Goal: Task Accomplishment & Management: Manage account settings

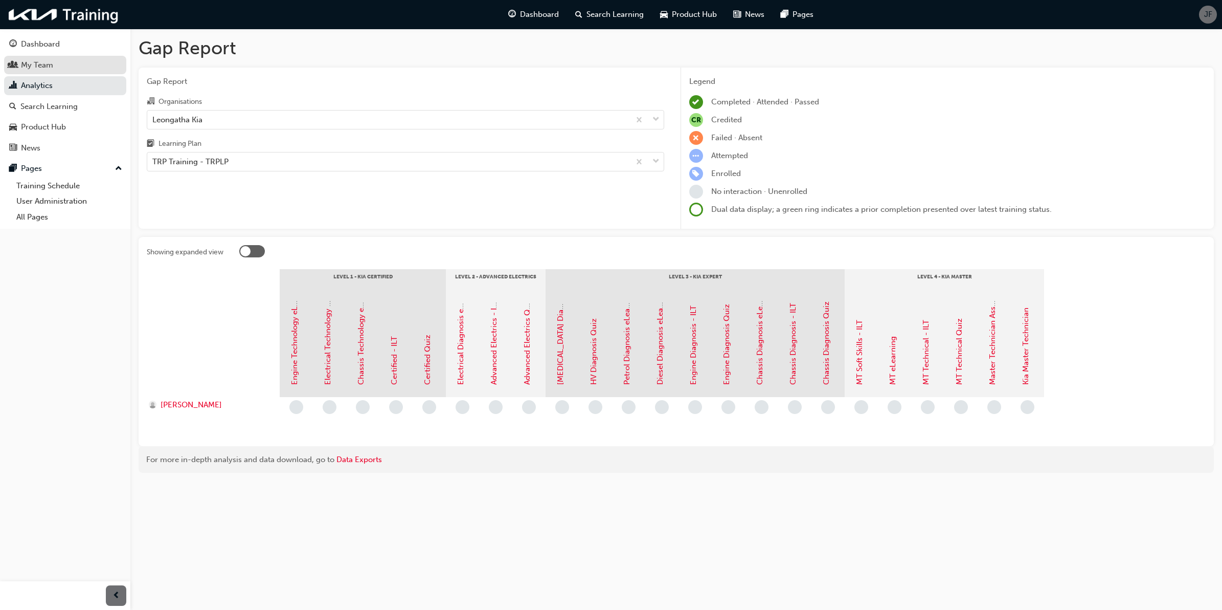
click at [73, 69] on div "My Team" at bounding box center [65, 65] width 112 height 13
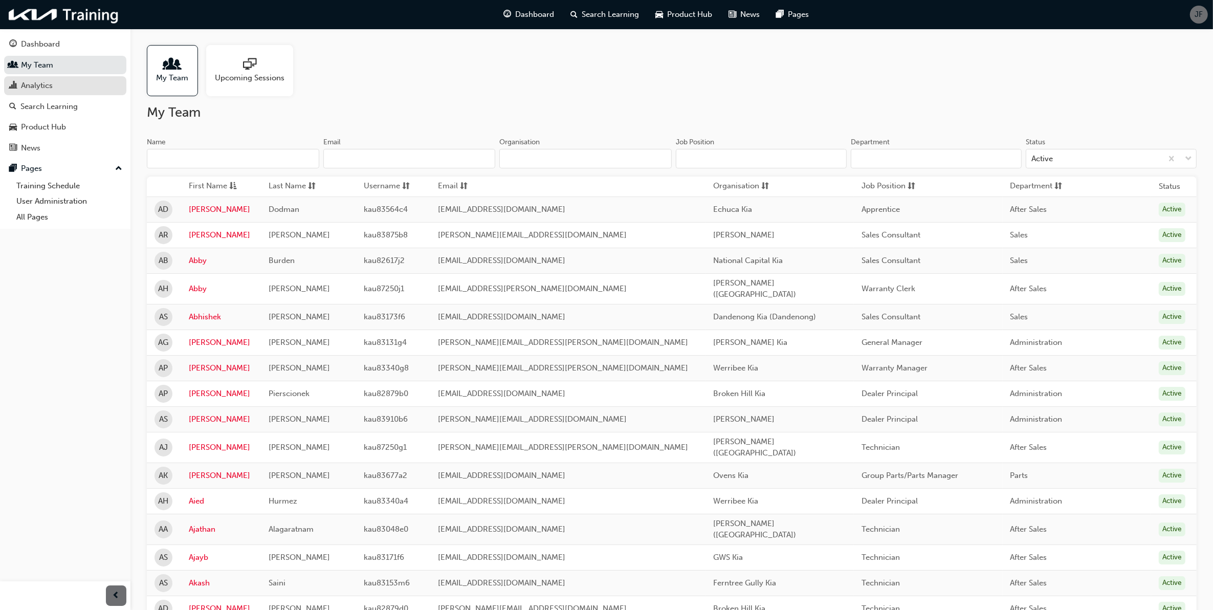
click at [33, 90] on div "Analytics" at bounding box center [37, 86] width 32 height 12
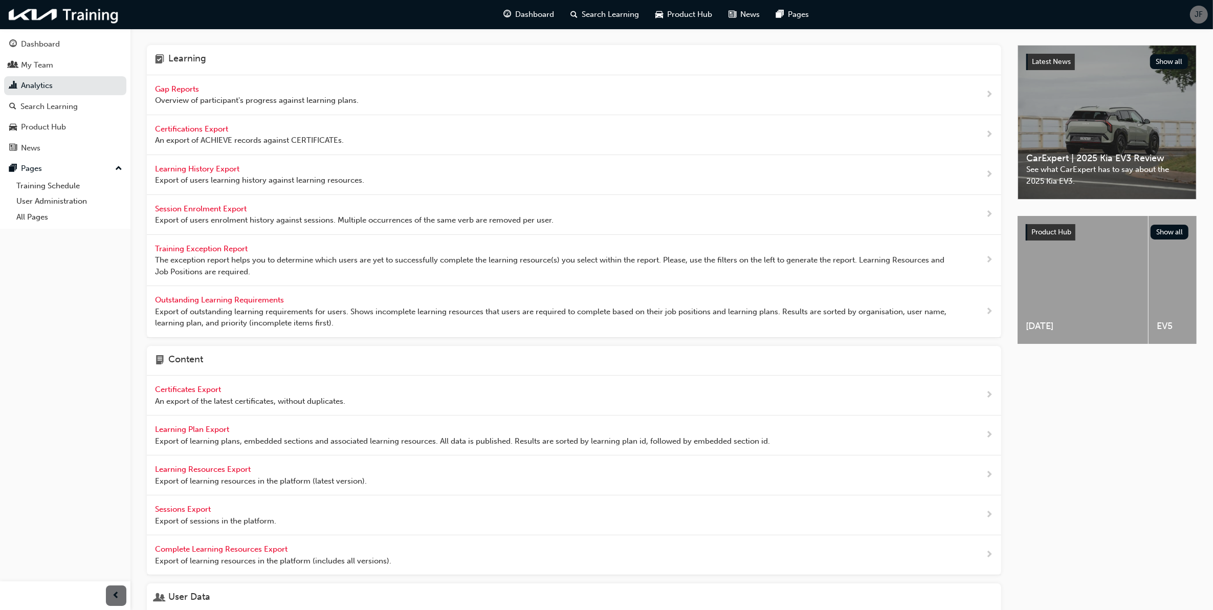
click at [174, 91] on span "Gap Reports" at bounding box center [178, 88] width 46 height 9
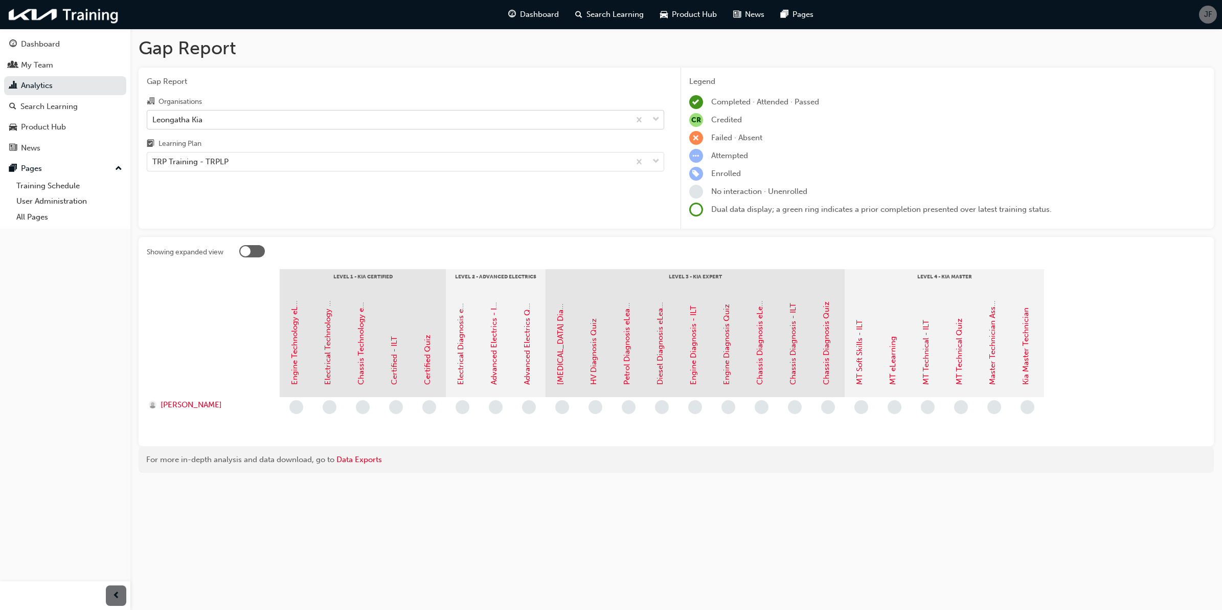
click at [421, 124] on div "Leongatha Kia" at bounding box center [388, 119] width 483 height 18
click at [153, 123] on input "Organisations Leongatha Kia" at bounding box center [152, 119] width 1 height 9
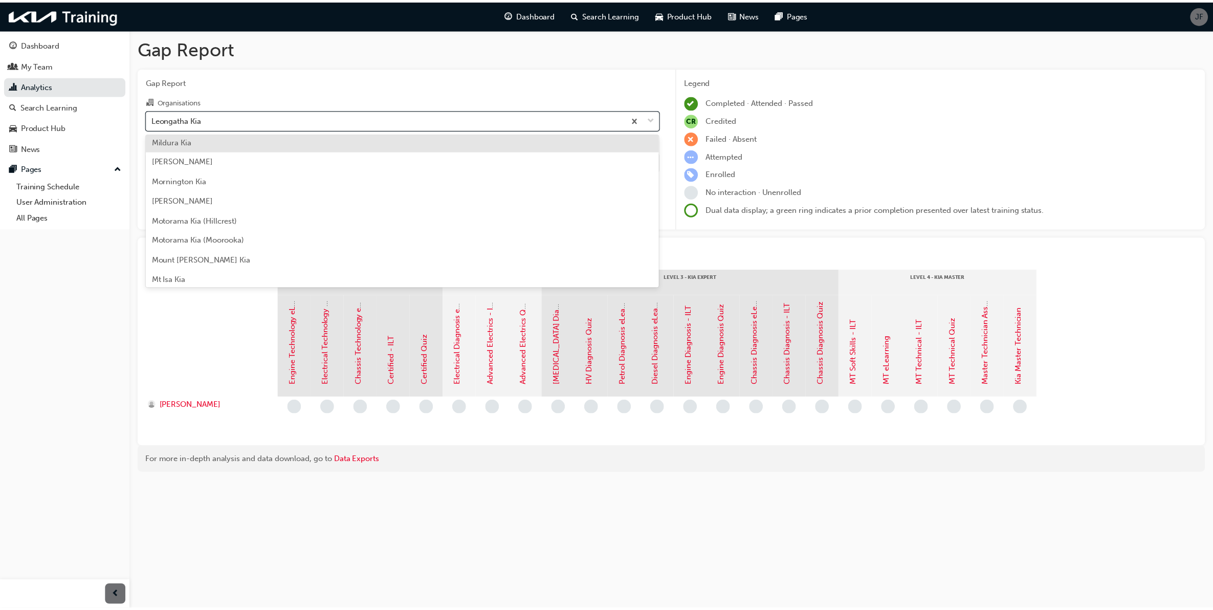
scroll to position [1803, 0]
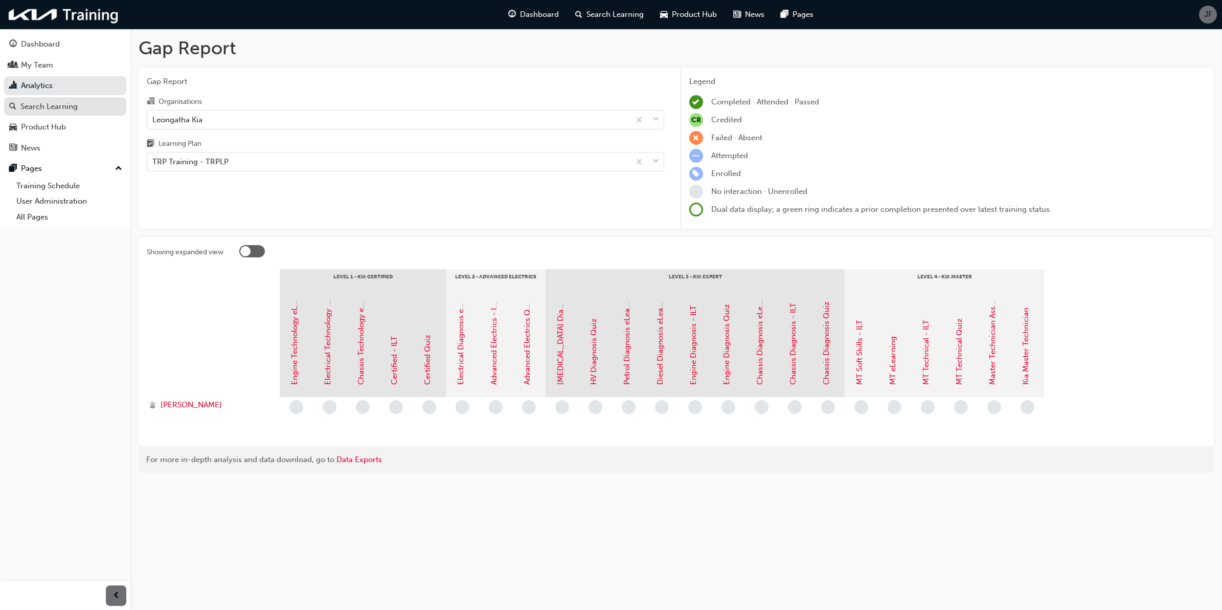
drag, startPoint x: 47, startPoint y: 105, endPoint x: 60, endPoint y: 110, distance: 14.1
click at [47, 105] on div "Search Learning" at bounding box center [48, 107] width 57 height 12
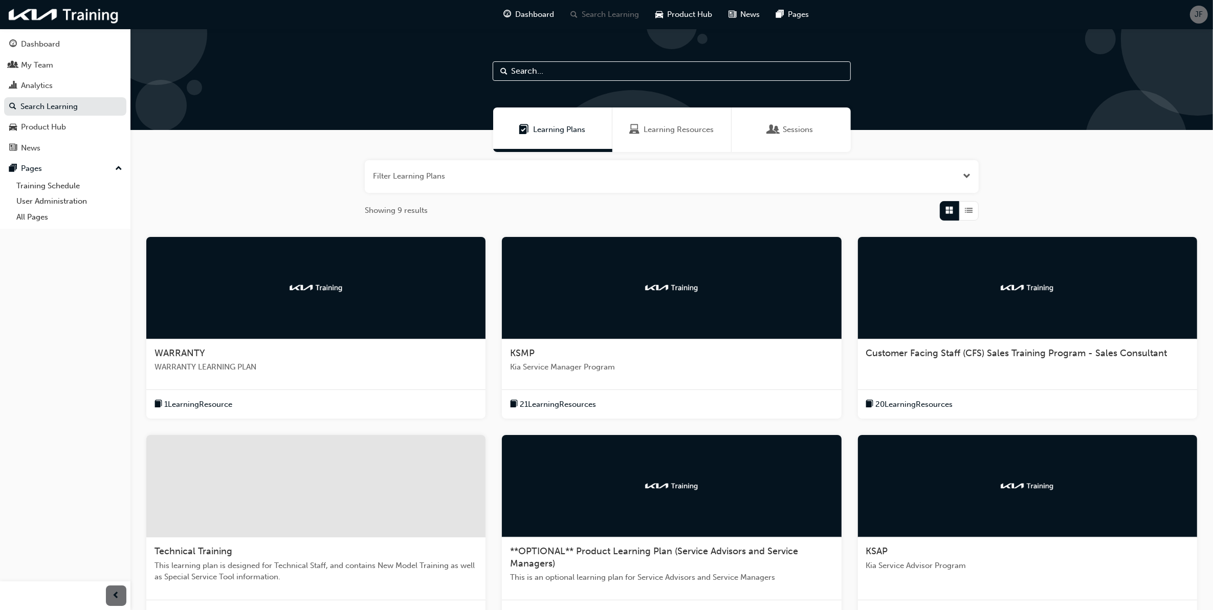
click at [285, 206] on div "Filter Learning Plans Showing 9 results WARRANTY WARRANTY LEARNING PLAN 1 Learn…" at bounding box center [671, 424] width 1082 height 544
click at [213, 353] on div "WARRANTY" at bounding box center [315, 353] width 323 height 12
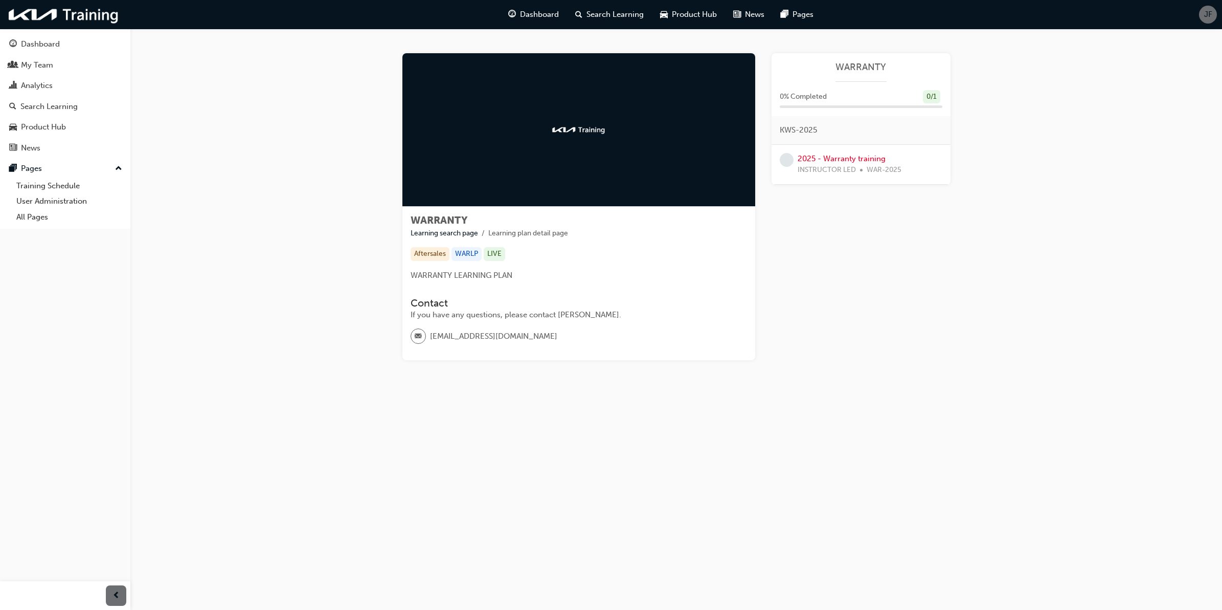
click at [831, 164] on div "2025 - Warranty training INSTRUCTOR LED WAR-2025" at bounding box center [850, 164] width 104 height 23
click at [841, 157] on link "2025 - Warranty training" at bounding box center [842, 158] width 88 height 9
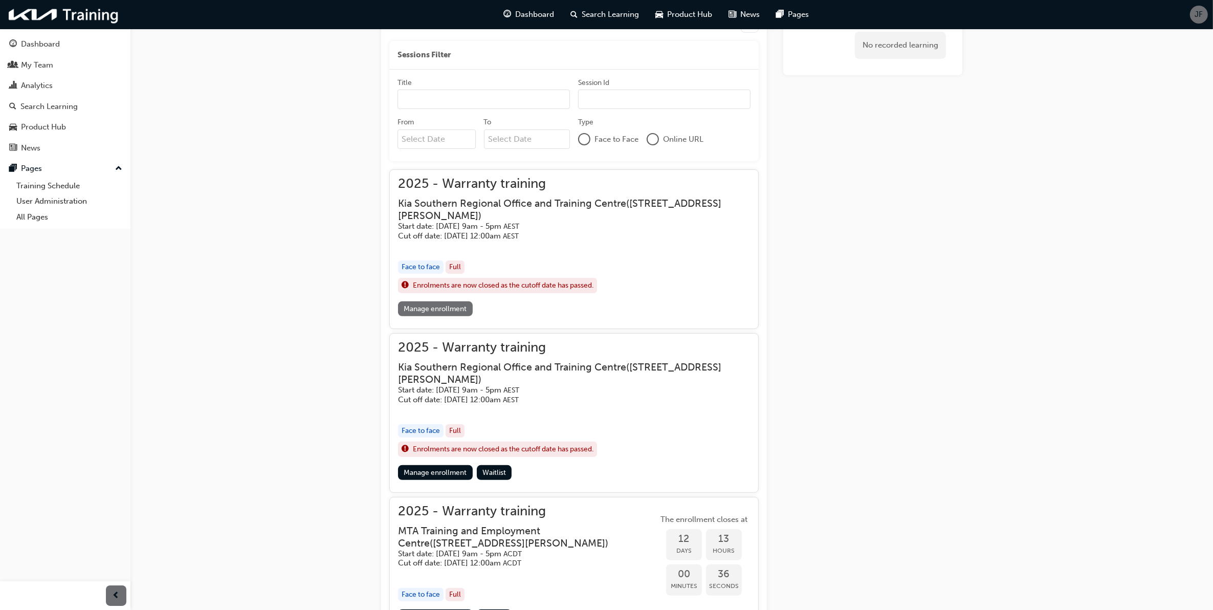
scroll to position [320, 0]
click at [475, 299] on div "2025 - Warranty training Kia Southern Regional Office and Training Centre ( 1 E…" at bounding box center [574, 238] width 352 height 123
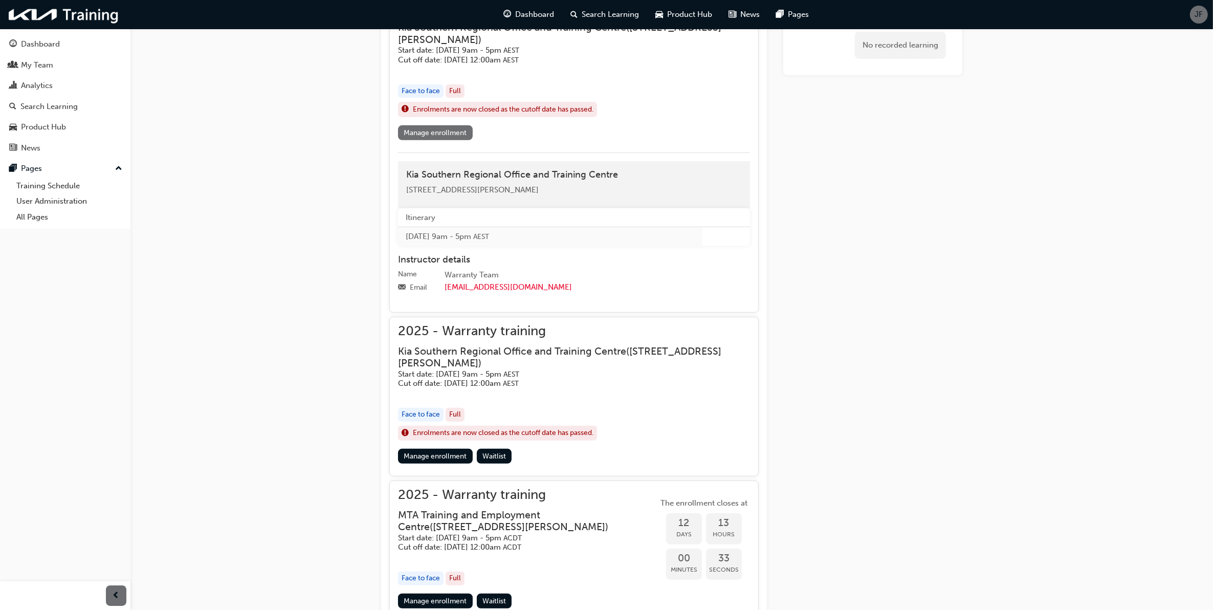
scroll to position [384, 0]
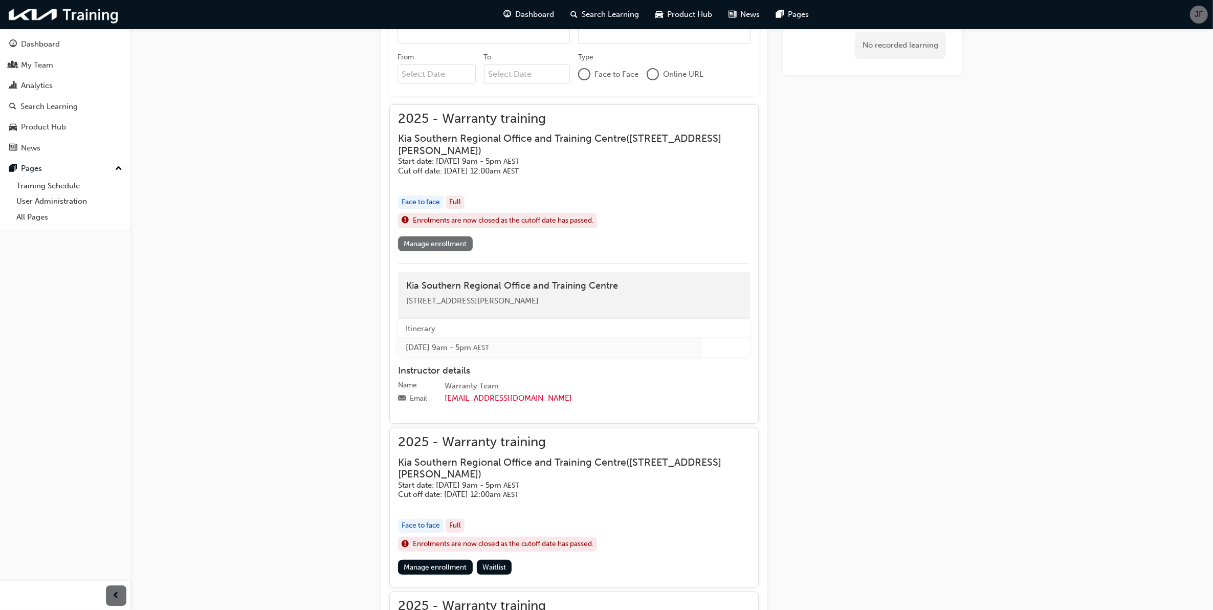
click at [453, 243] on link "Manage enrollment" at bounding box center [435, 243] width 75 height 15
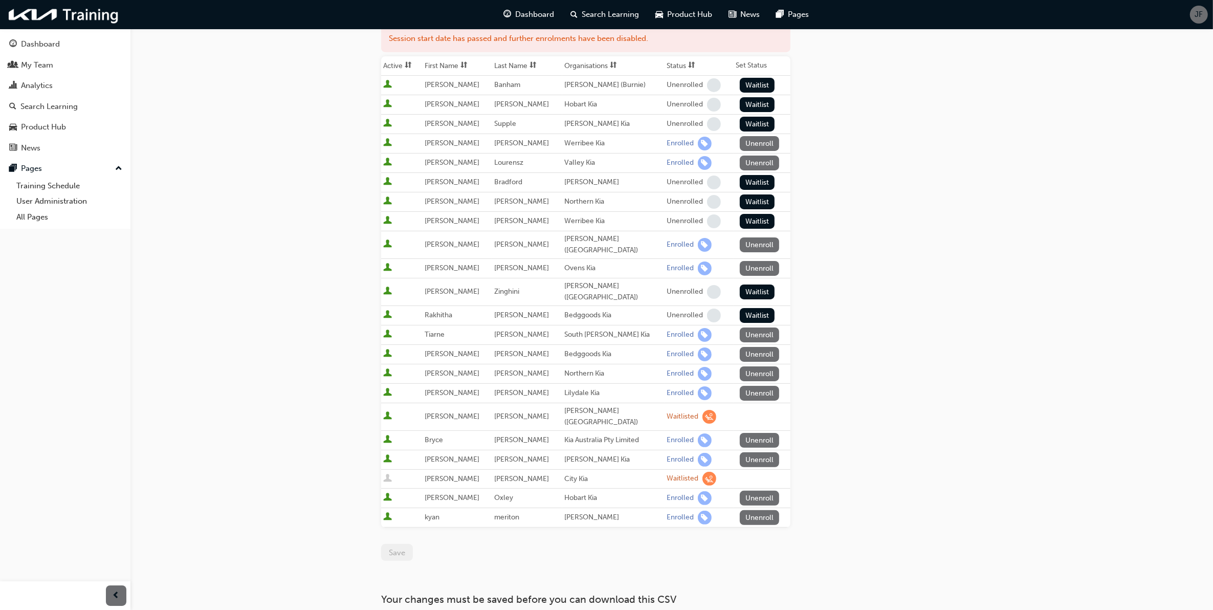
scroll to position [192, 0]
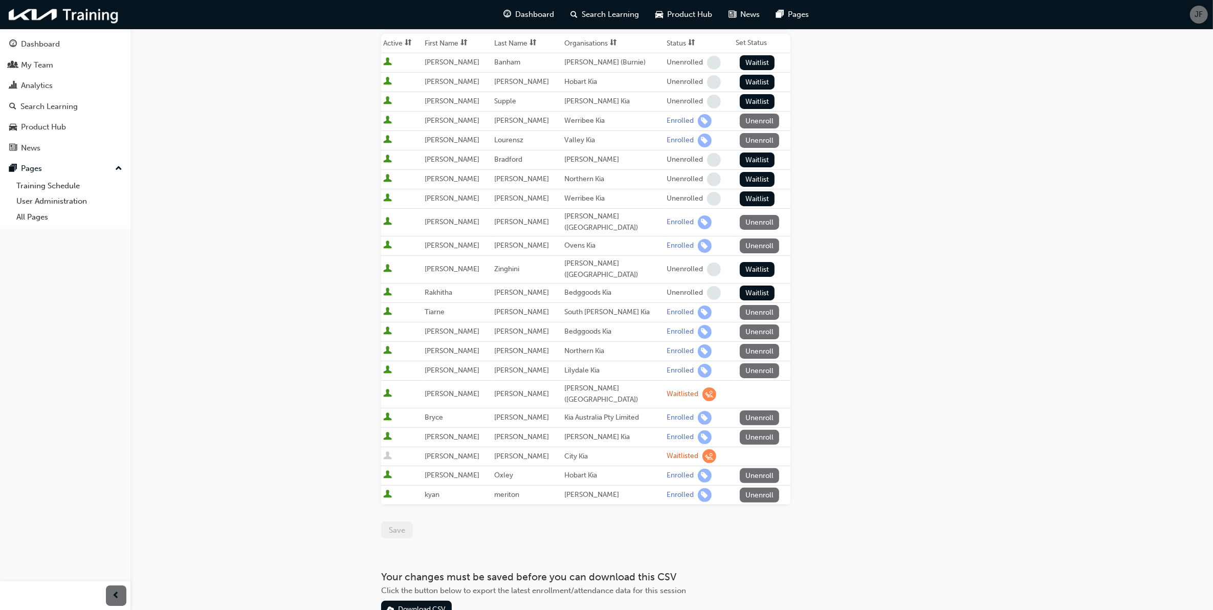
click at [434, 307] on span "Tiarne" at bounding box center [435, 311] width 20 height 9
drag, startPoint x: 434, startPoint y: 294, endPoint x: 489, endPoint y: 295, distance: 55.2
click at [492, 302] on td "Dever" at bounding box center [527, 311] width 70 height 19
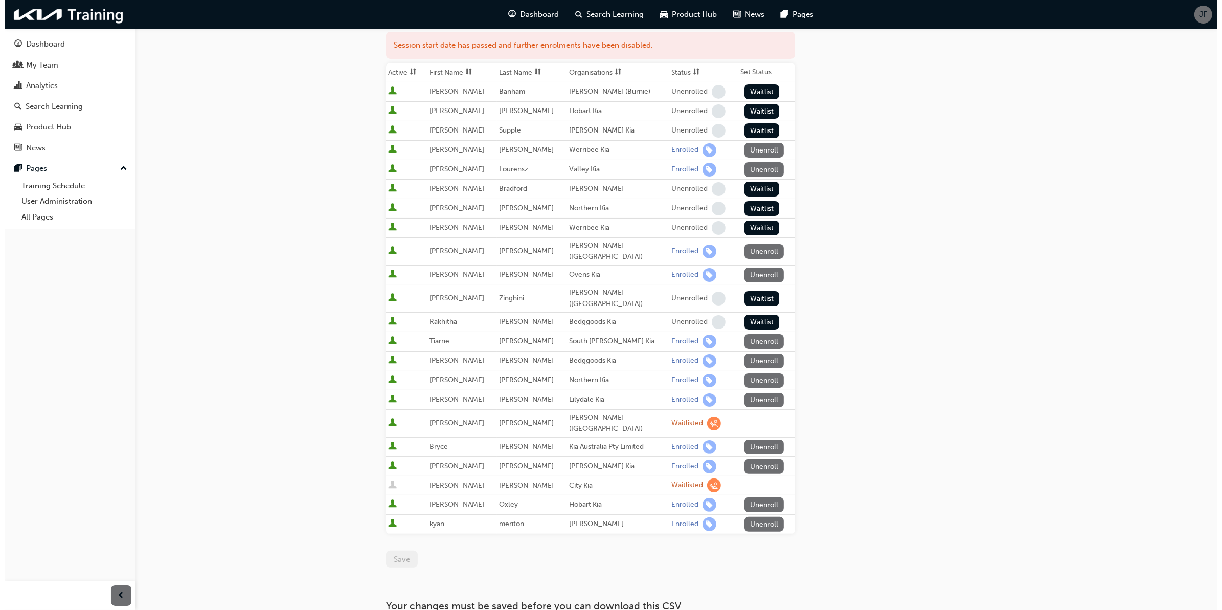
scroll to position [0, 0]
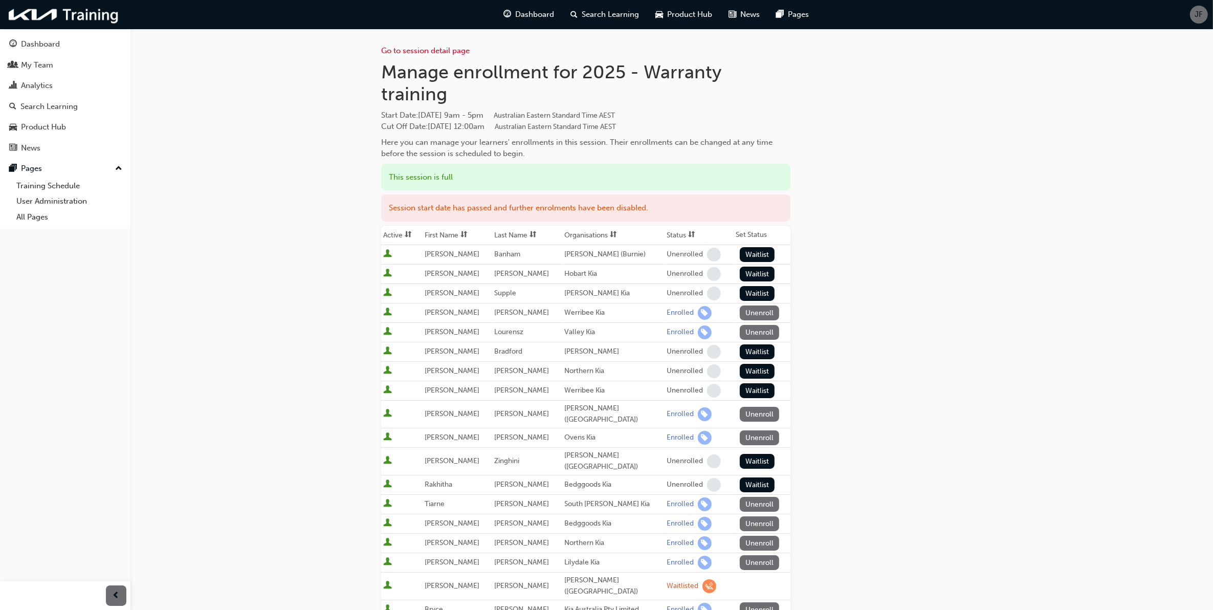
drag, startPoint x: 292, startPoint y: 305, endPoint x: 315, endPoint y: 198, distance: 109.3
click at [71, 66] on div "My Team" at bounding box center [65, 65] width 112 height 13
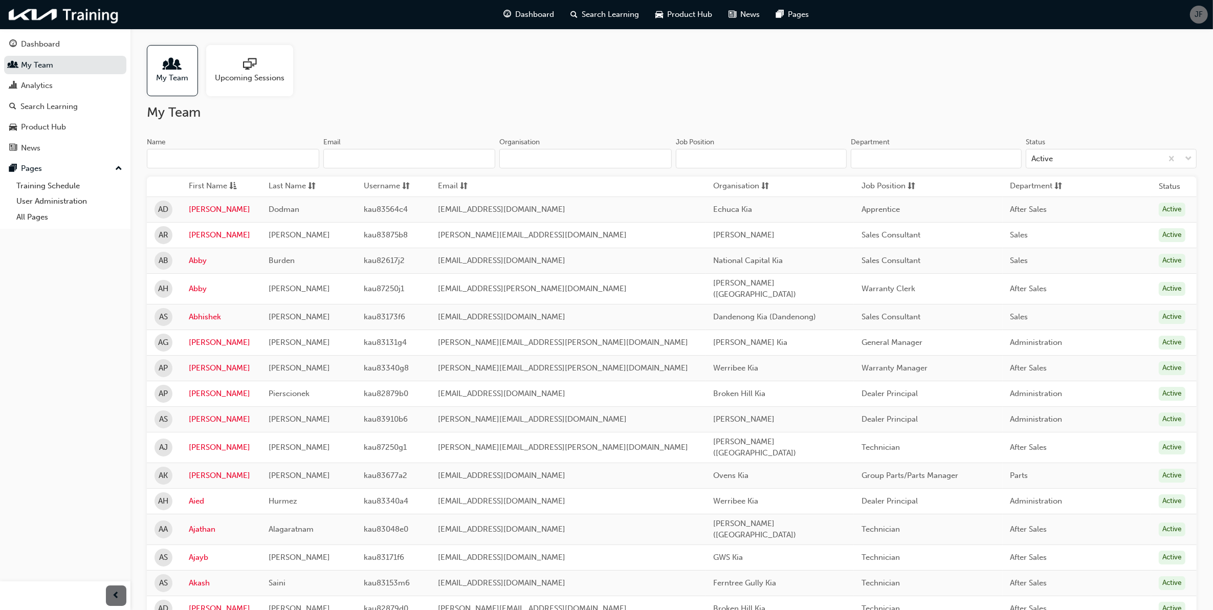
click at [237, 156] on input "Name" at bounding box center [233, 158] width 172 height 19
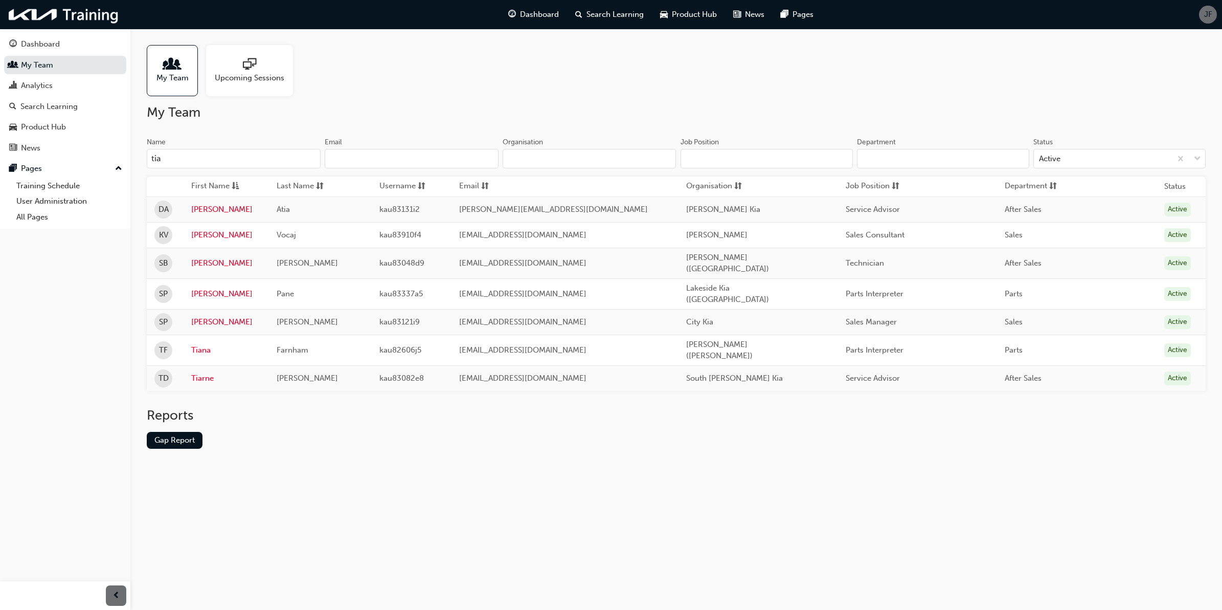
type input "tia"
drag, startPoint x: 331, startPoint y: 434, endPoint x: 210, endPoint y: 374, distance: 134.7
click at [331, 434] on div "Reports Gap Report" at bounding box center [676, 436] width 1059 height 58
click at [210, 372] on link "Tiarne" at bounding box center [226, 378] width 70 height 12
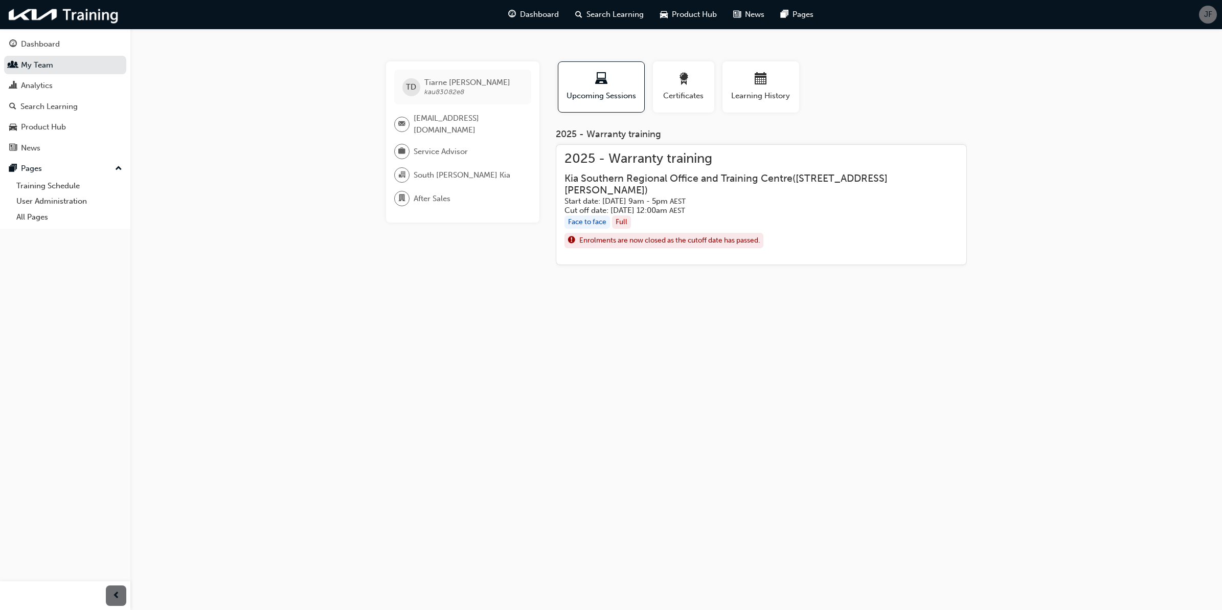
click at [477, 325] on div "TD Tiarne Dever kau83082e8 tiarned@smkia.com.au Service Advisor South Morang Ki…" at bounding box center [611, 305] width 1222 height 610
drag, startPoint x: 492, startPoint y: 121, endPoint x: 414, endPoint y: 123, distance: 77.8
click at [414, 123] on span "tiarned@smkia.com.au" at bounding box center [468, 124] width 109 height 23
drag, startPoint x: 414, startPoint y: 123, endPoint x: 425, endPoint y: 125, distance: 11.0
copy span "tiarned@smkia.com.au"
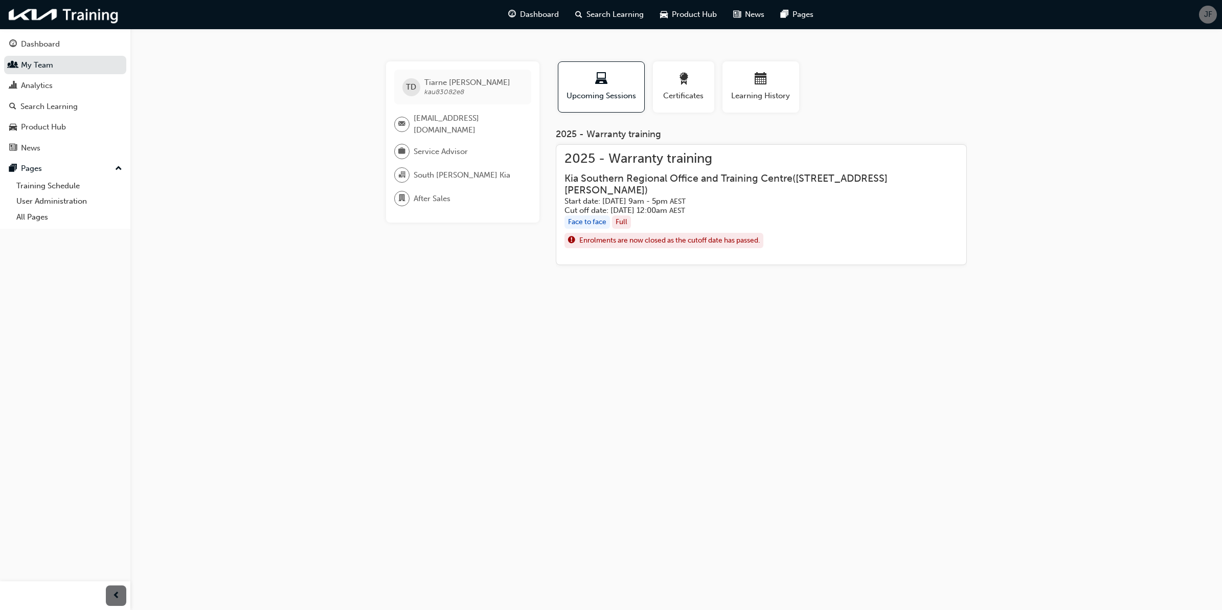
click at [316, 105] on div "TD Tiarne Dever kau83082e8 tiarned@smkia.com.au Service Advisor South Morang Ki…" at bounding box center [611, 305] width 1222 height 610
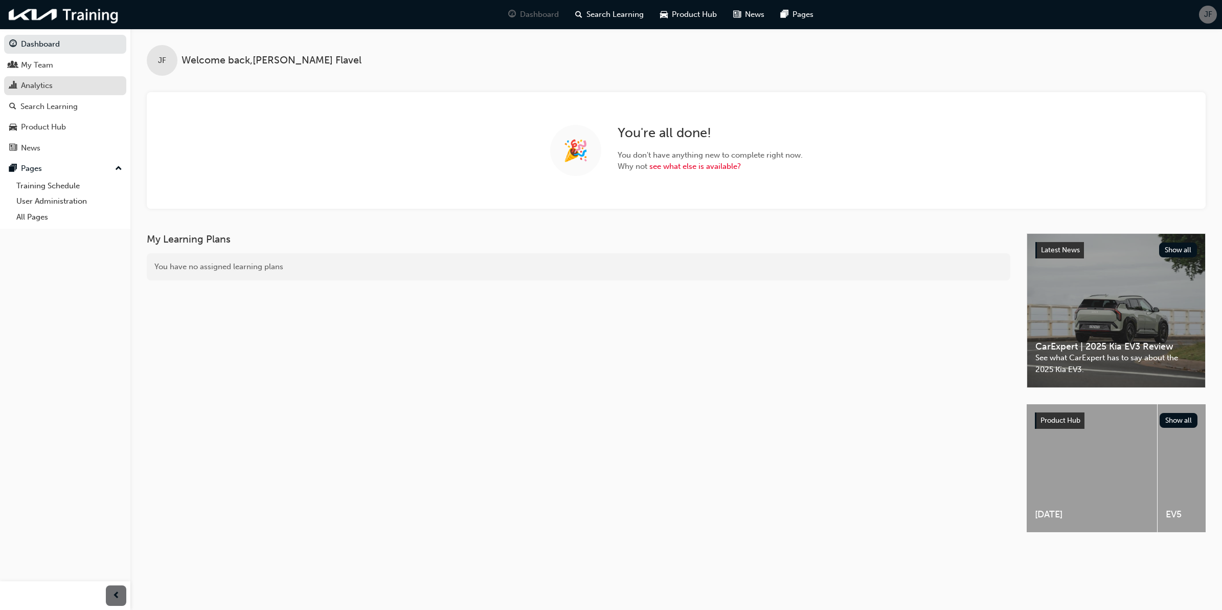
click at [90, 88] on div "Analytics" at bounding box center [65, 85] width 112 height 13
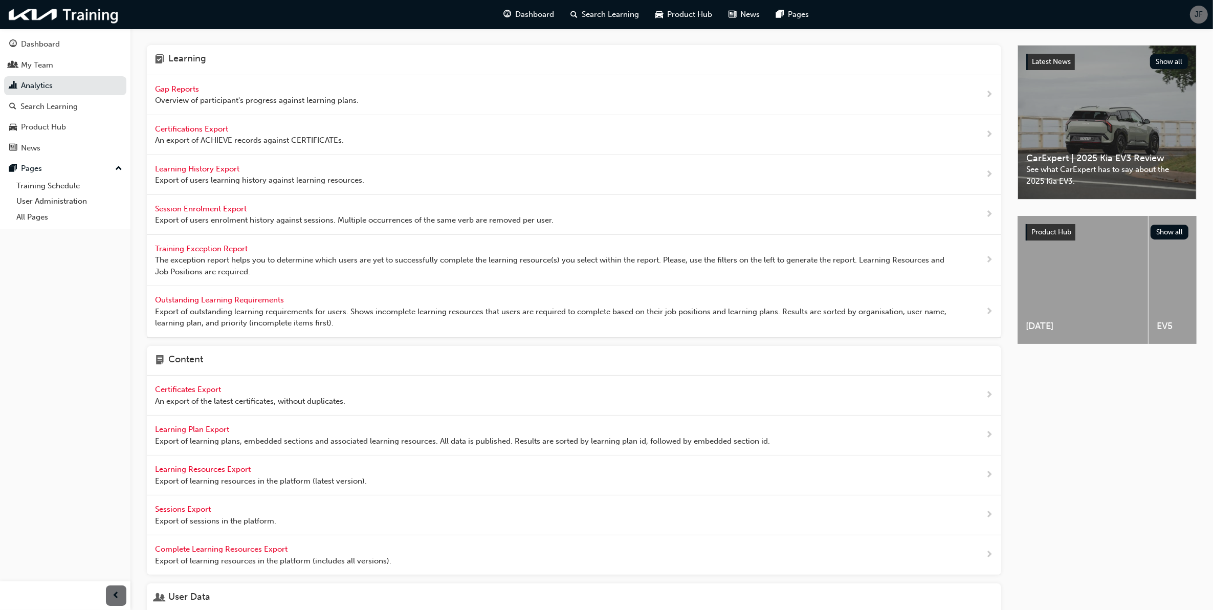
click at [163, 95] on span "Overview of participant's progress against learning plans." at bounding box center [257, 101] width 204 height 12
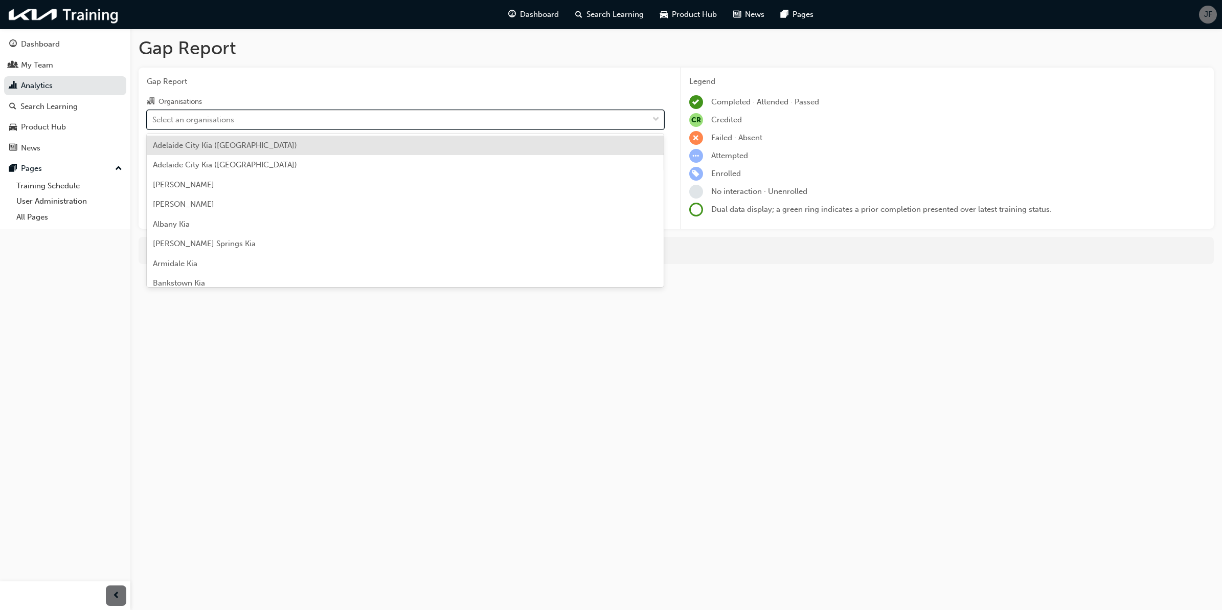
click at [214, 116] on div "Select an organisations" at bounding box center [193, 120] width 82 height 12
click at [153, 116] on input "Organisations option [GEOGRAPHIC_DATA] ([GEOGRAPHIC_DATA]) focused, 1 of 158. 1…" at bounding box center [152, 119] width 1 height 9
type input "south"
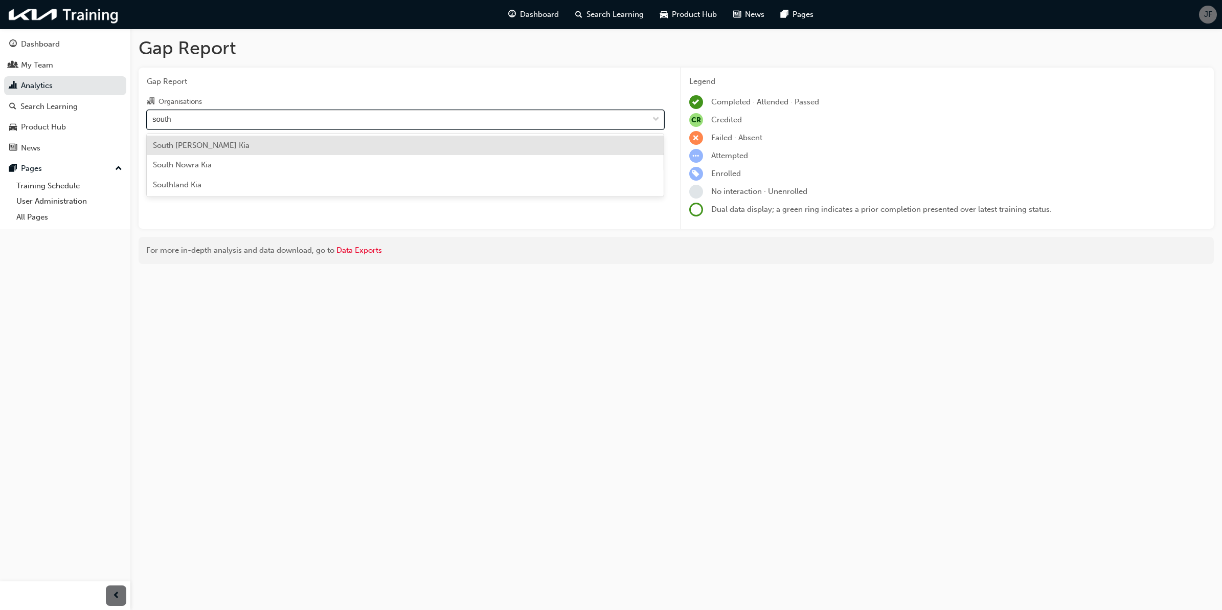
click at [237, 154] on div "South [PERSON_NAME] Kia" at bounding box center [406, 146] width 518 height 20
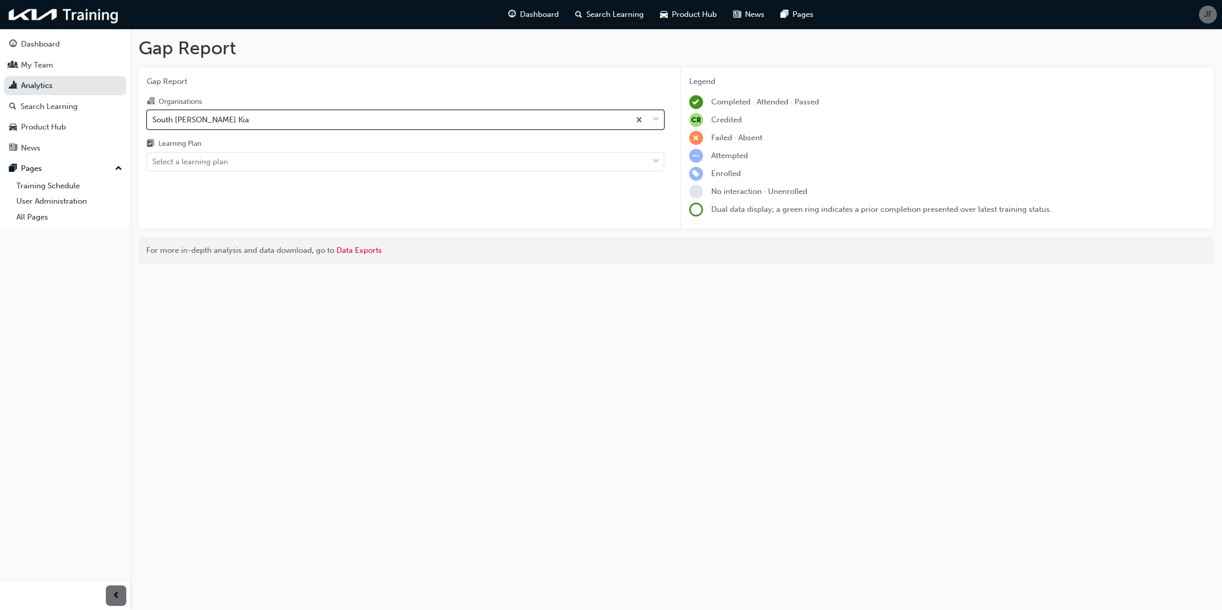
click at [237, 154] on div "Select a learning plan" at bounding box center [397, 162] width 501 height 18
click at [153, 157] on input "Learning Plan Select a learning plan" at bounding box center [152, 161] width 1 height 9
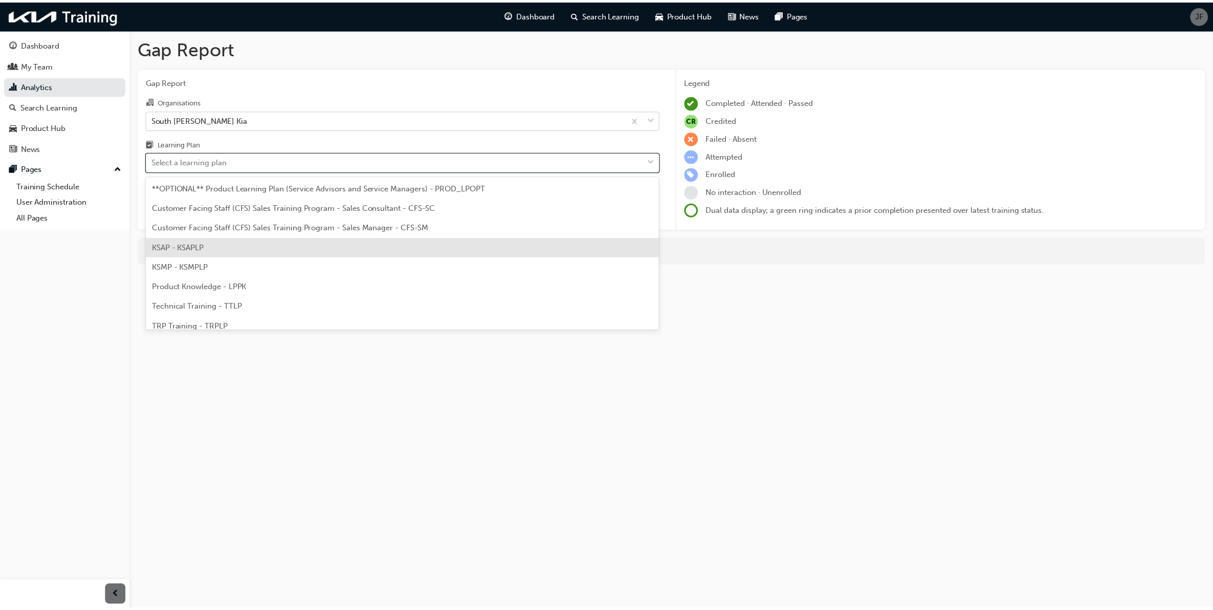
scroll to position [27, 0]
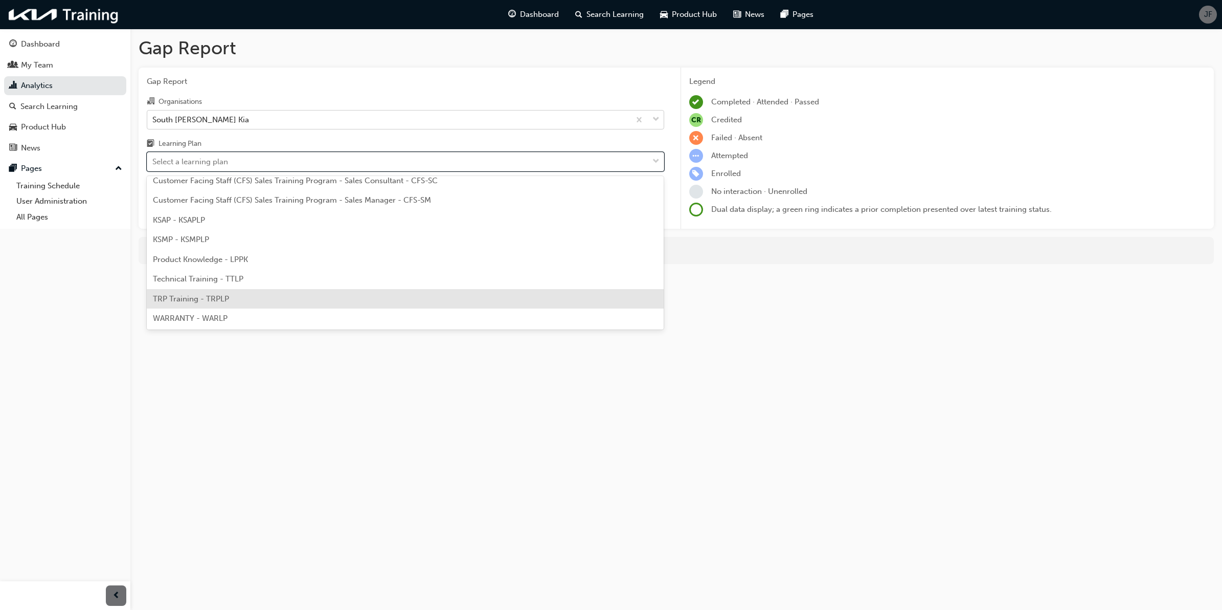
click at [269, 298] on div "TRP Training - TRPLP" at bounding box center [406, 299] width 518 height 20
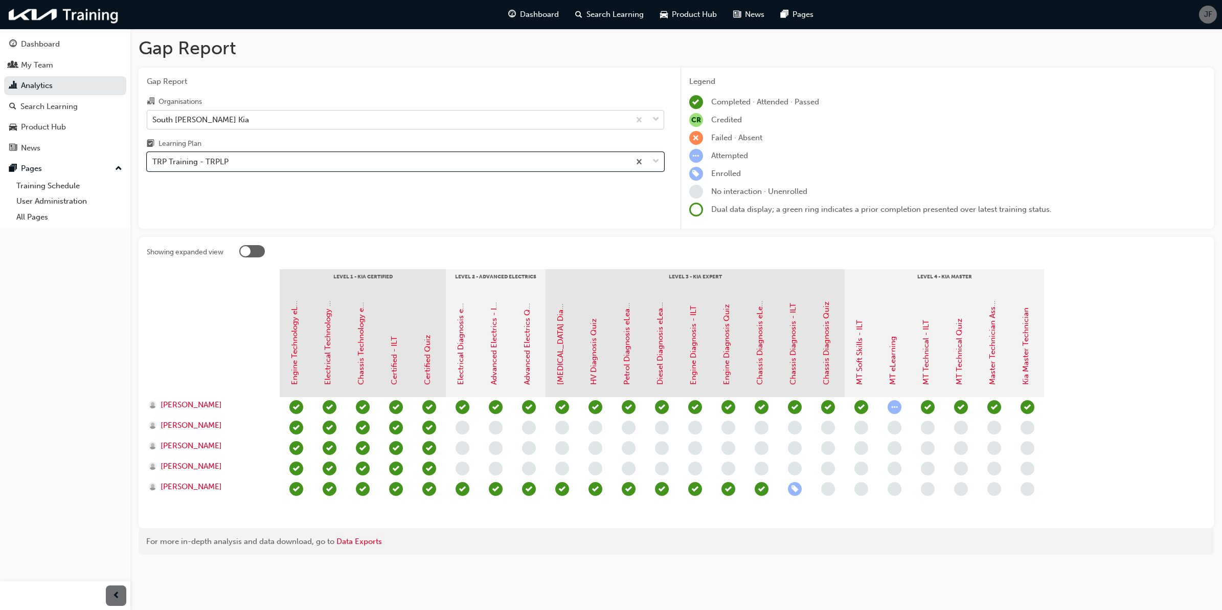
click at [530, 220] on div "Gap Report Organisations South [PERSON_NAME] Kia Learning Plan option TRP Train…" at bounding box center [406, 149] width 534 height 162
click at [219, 323] on div at bounding box center [213, 346] width 133 height 102
click at [34, 104] on div "Search Learning" at bounding box center [48, 107] width 57 height 12
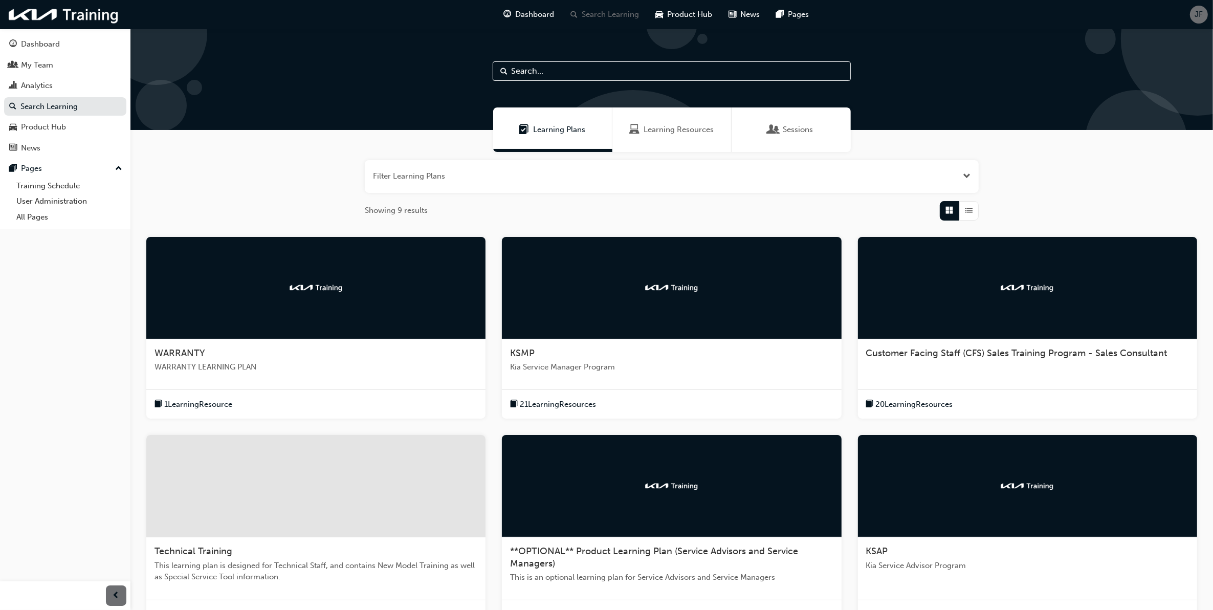
click at [582, 73] on input "text" at bounding box center [672, 70] width 358 height 19
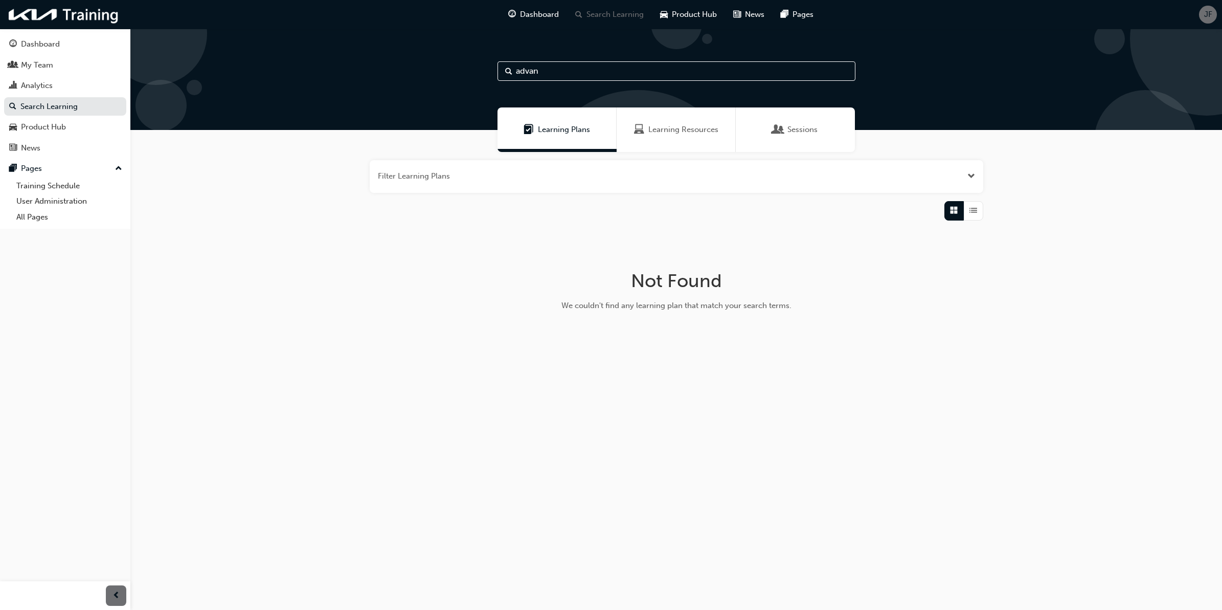
type input "advan"
click at [669, 124] on span "Learning Resources" at bounding box center [684, 130] width 70 height 12
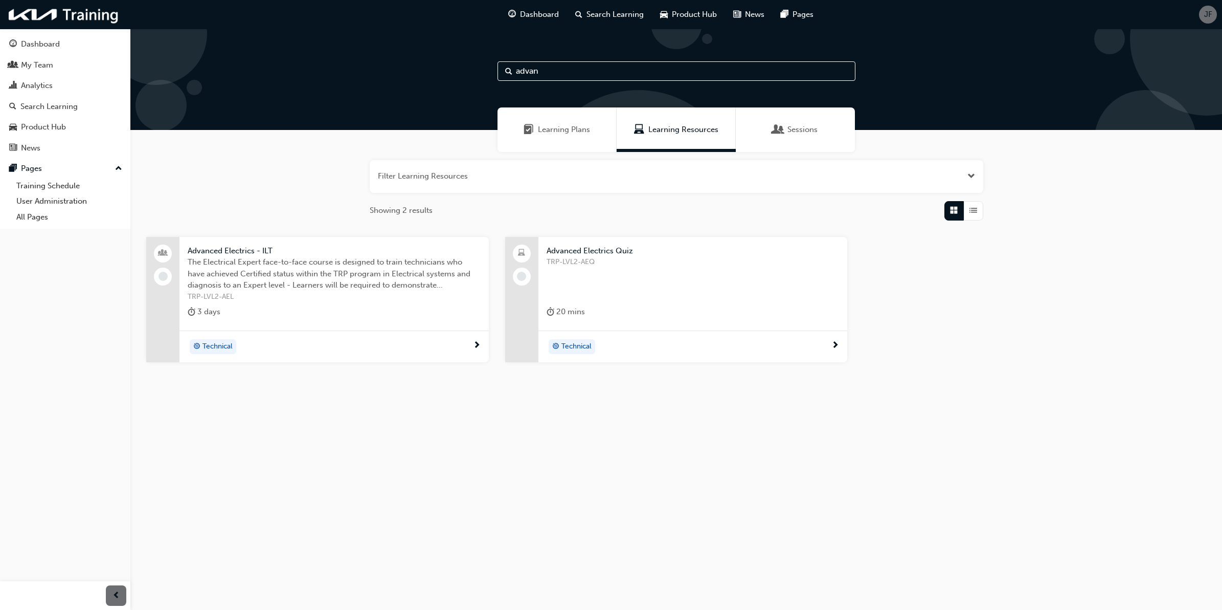
click at [621, 73] on input "advan" at bounding box center [677, 70] width 358 height 19
click at [294, 264] on span "The Electrical Expert face-to-face course is designed to train technicians who …" at bounding box center [334, 273] width 293 height 35
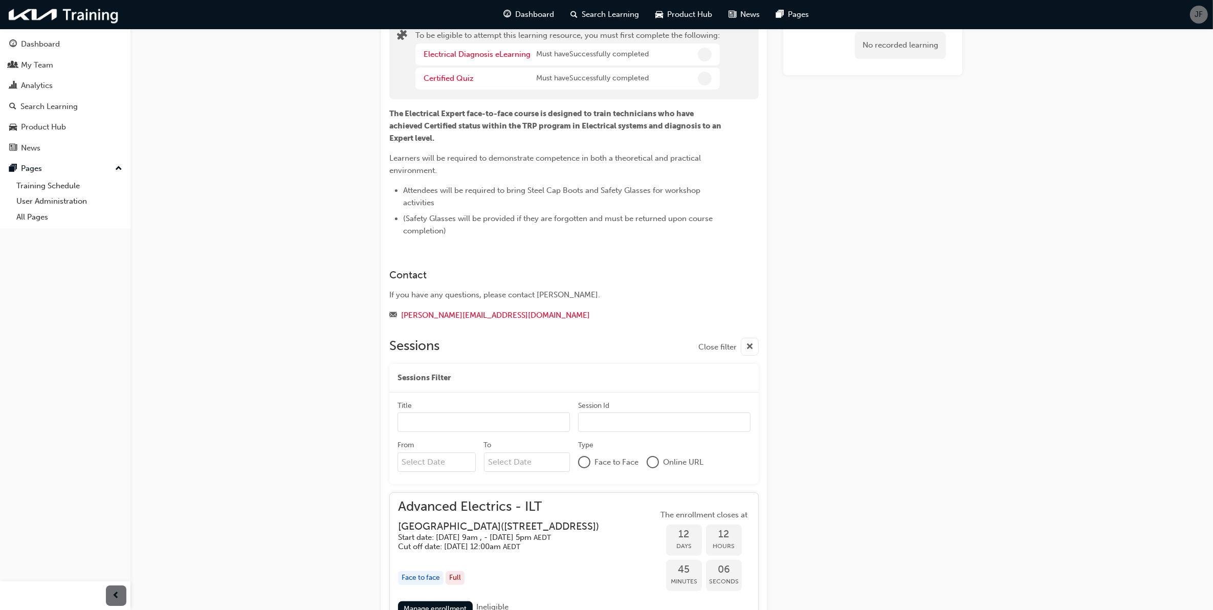
scroll to position [187, 0]
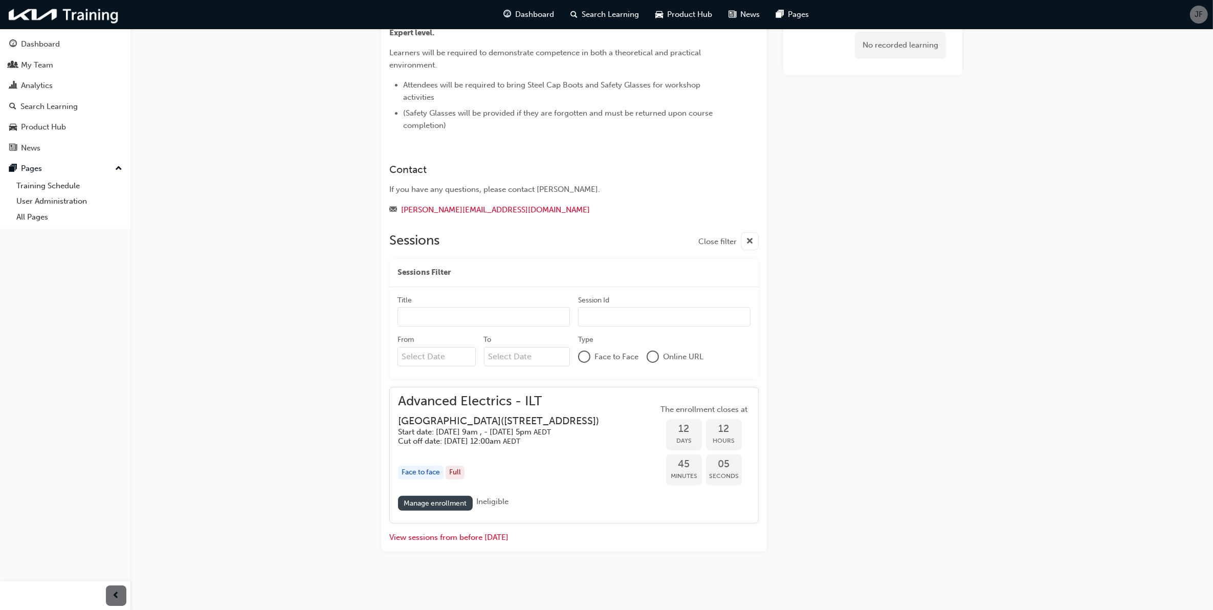
click at [445, 505] on link "Manage enrollment" at bounding box center [435, 503] width 75 height 15
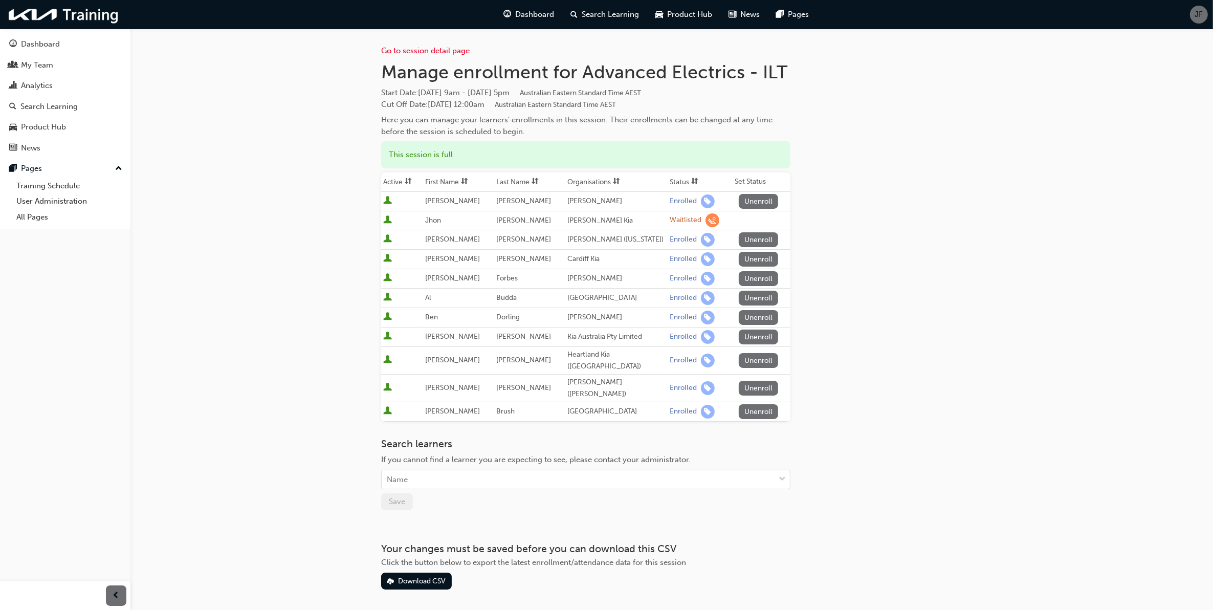
click at [317, 235] on div "Go to session detail page Manage enrollment for Advanced Electrics - ILT Start …" at bounding box center [606, 324] width 1213 height 648
click at [849, 317] on div "Go to session detail page Manage enrollment for Advanced Electrics - ILT Start …" at bounding box center [671, 309] width 581 height 561
click at [290, 326] on div "Go to session detail page Manage enrollment for Advanced Electrics - ILT Start …" at bounding box center [606, 324] width 1213 height 648
click at [429, 51] on link "Go to session detail page" at bounding box center [425, 50] width 88 height 9
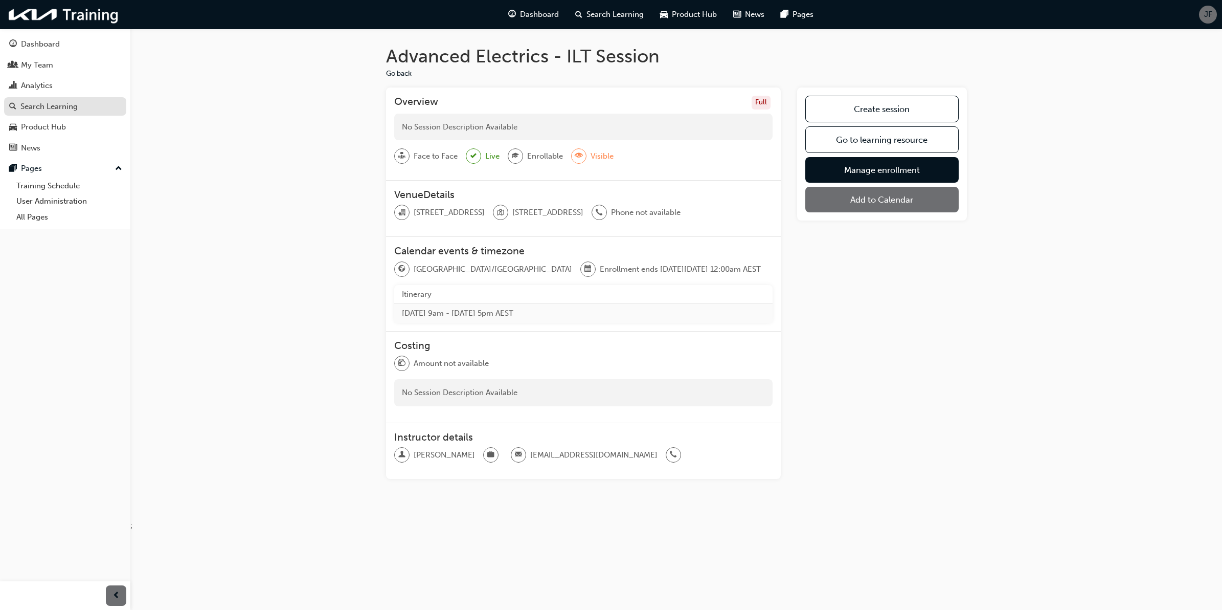
click at [80, 111] on div "Search Learning" at bounding box center [65, 106] width 112 height 13
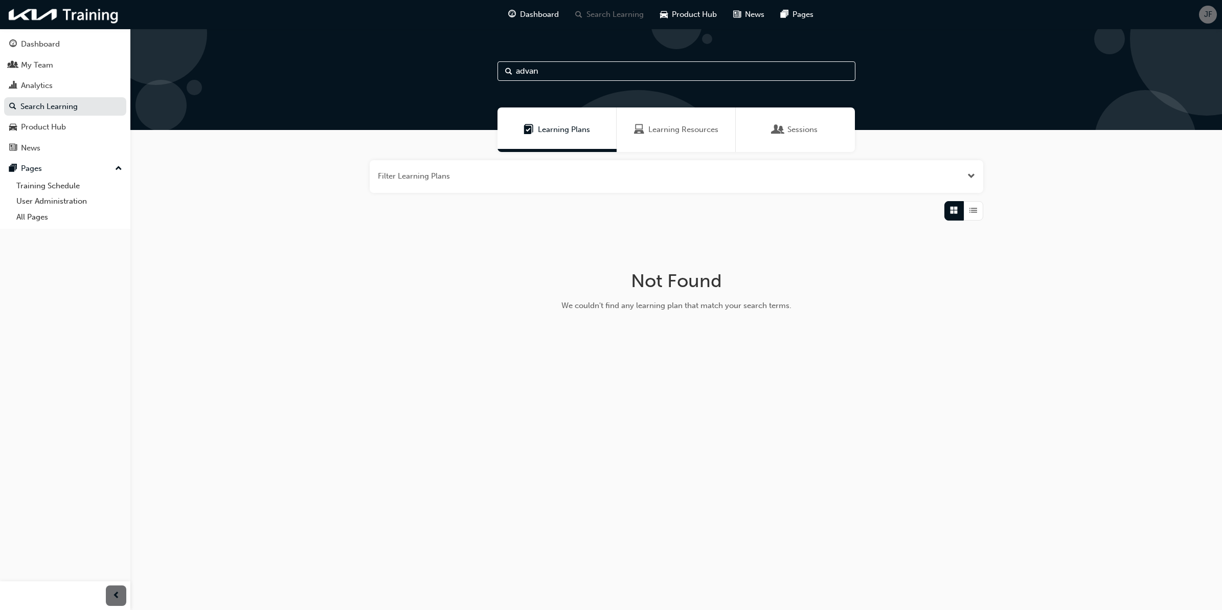
click at [647, 129] on div "Learning Resources" at bounding box center [676, 130] width 84 height 12
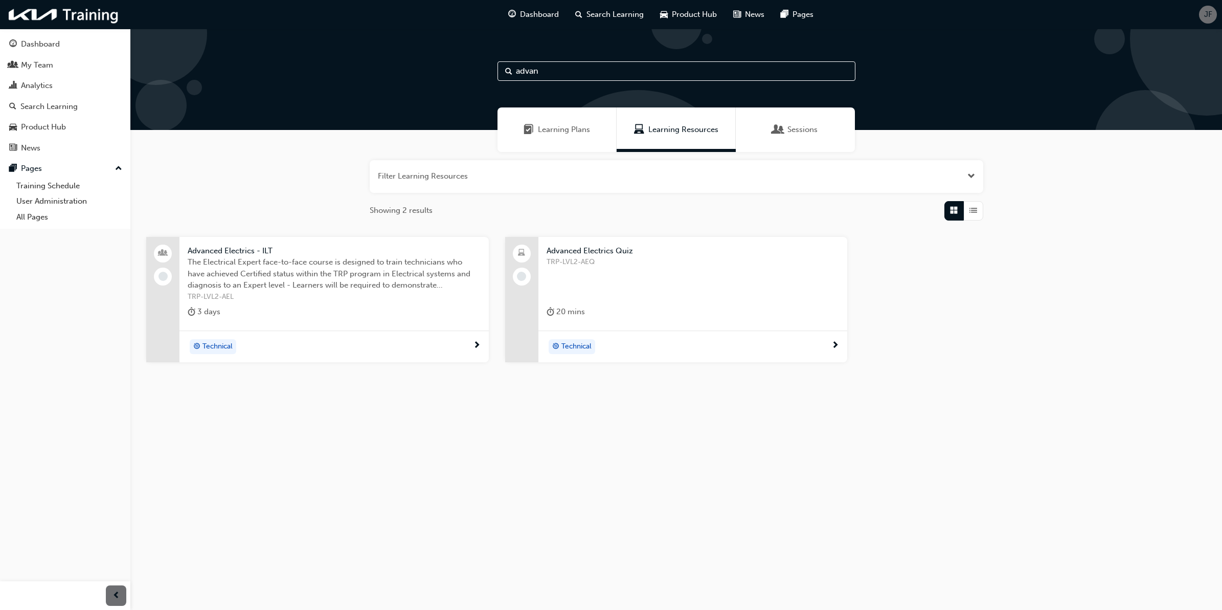
drag, startPoint x: 589, startPoint y: 70, endPoint x: 495, endPoint y: 72, distance: 94.6
click at [495, 72] on div "advan" at bounding box center [676, 79] width 1092 height 101
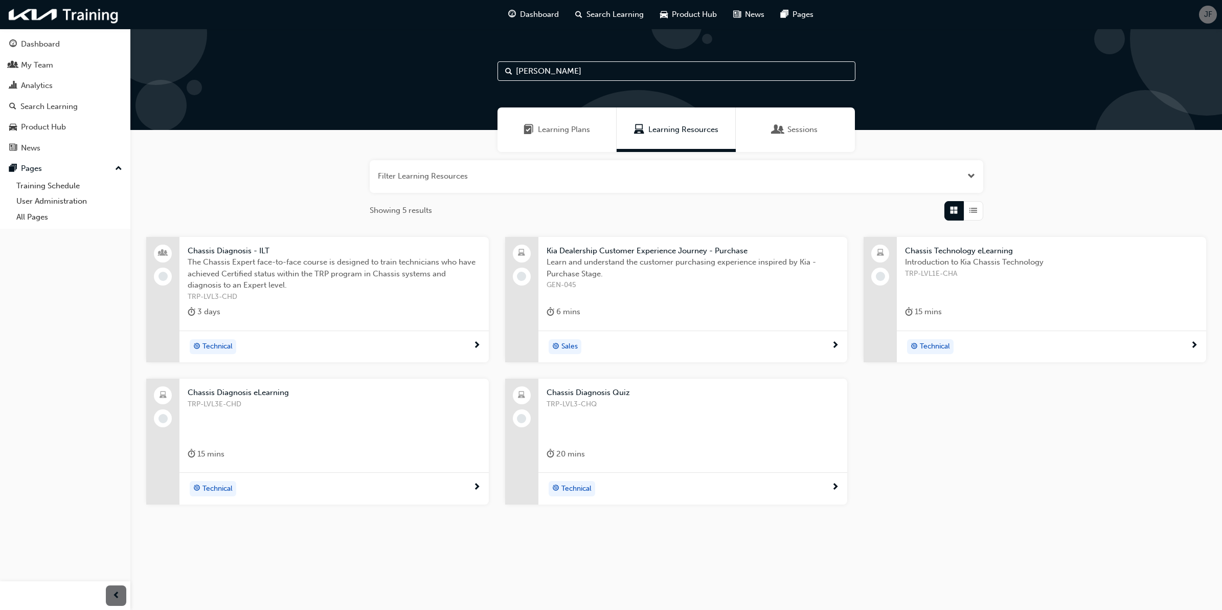
type input "[PERSON_NAME]"
click at [289, 285] on span "The Chassis Expert face-to-face course is designed to train technicians who hav…" at bounding box center [334, 273] width 293 height 35
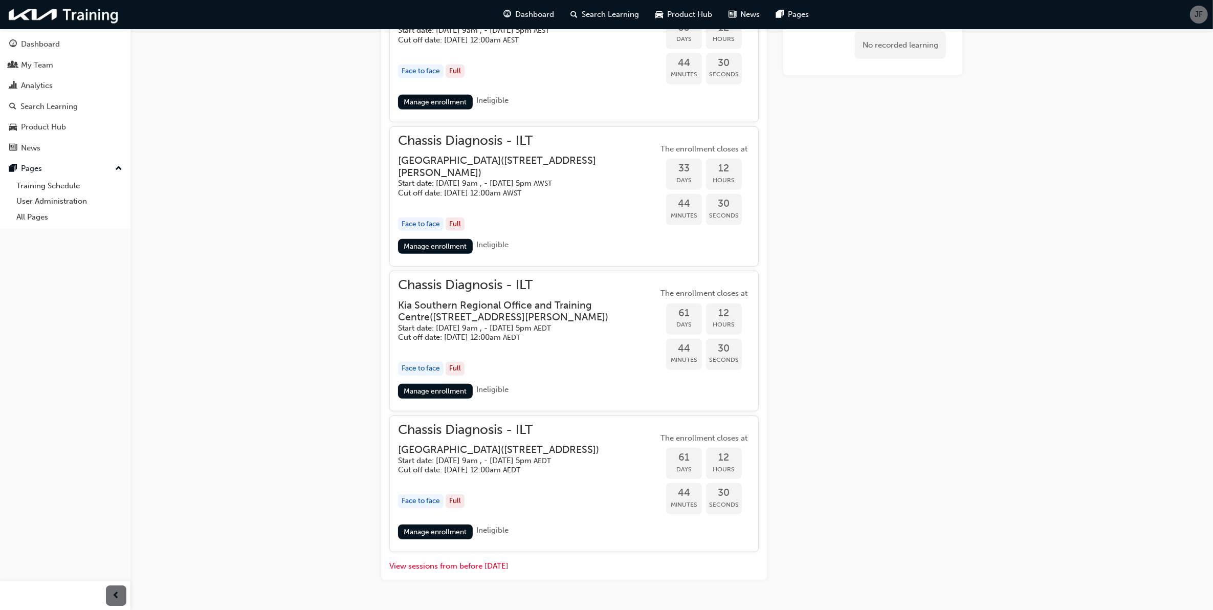
scroll to position [767, 0]
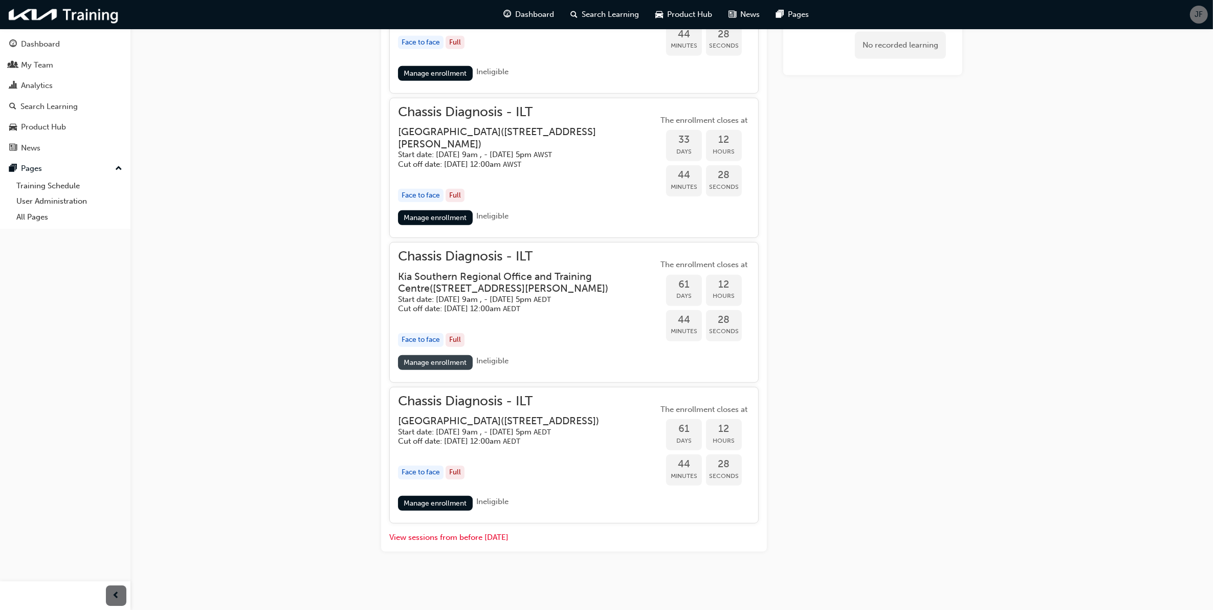
click at [433, 362] on link "Manage enrollment" at bounding box center [435, 362] width 75 height 15
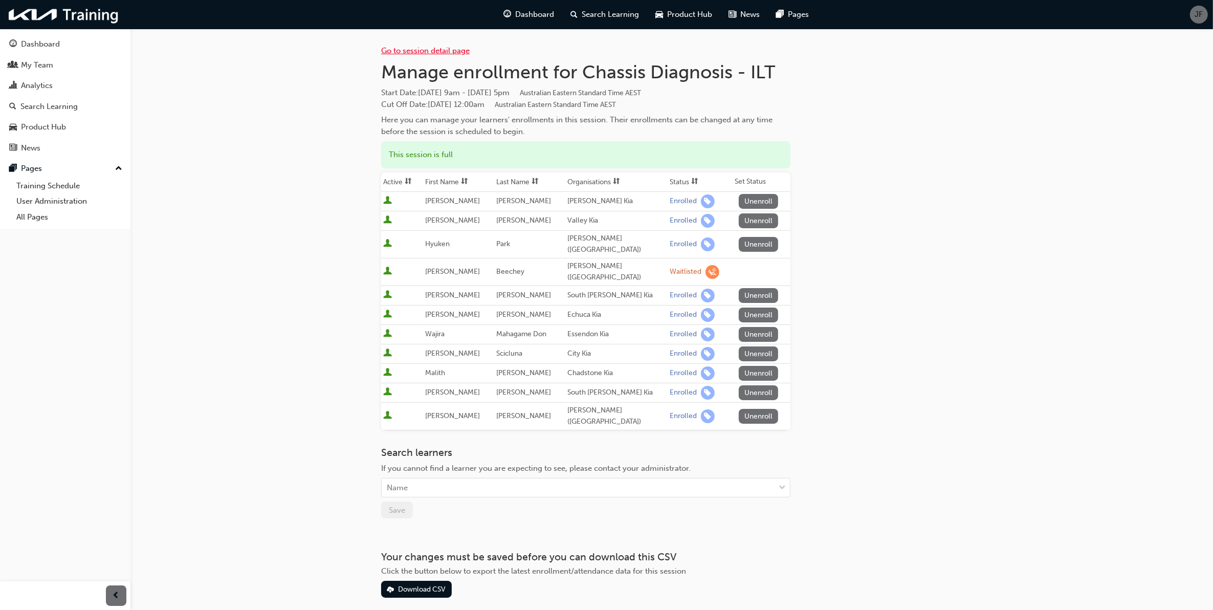
click at [444, 49] on link "Go to session detail page" at bounding box center [425, 50] width 88 height 9
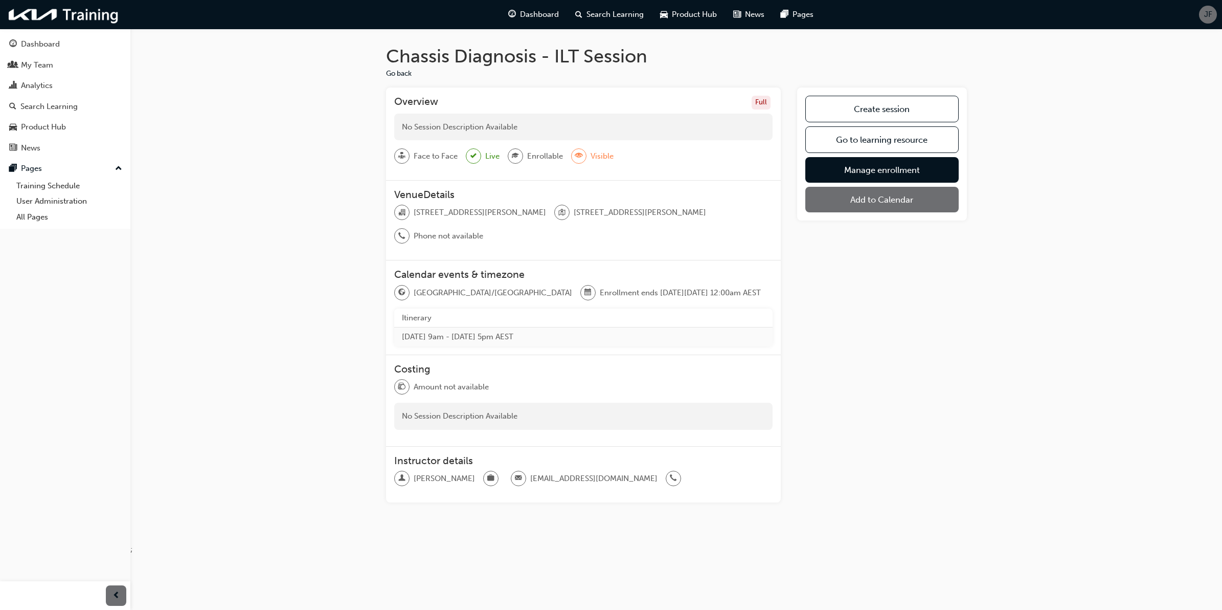
click at [306, 124] on div "Chassis Diagnosis - ILT Session Go back Overview Full No Session Description Av…" at bounding box center [676, 286] width 1092 height 515
click at [66, 182] on link "Training Schedule" at bounding box center [69, 186] width 114 height 16
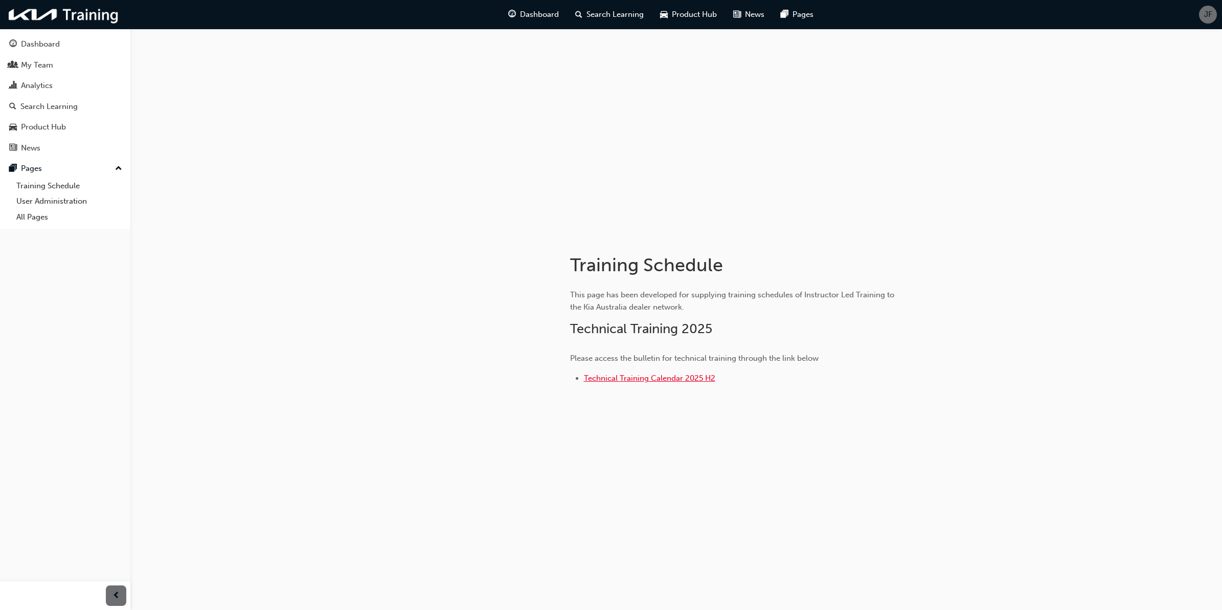
click at [678, 377] on span "Technical Training Calendar 2025 H2" at bounding box center [649, 377] width 131 height 9
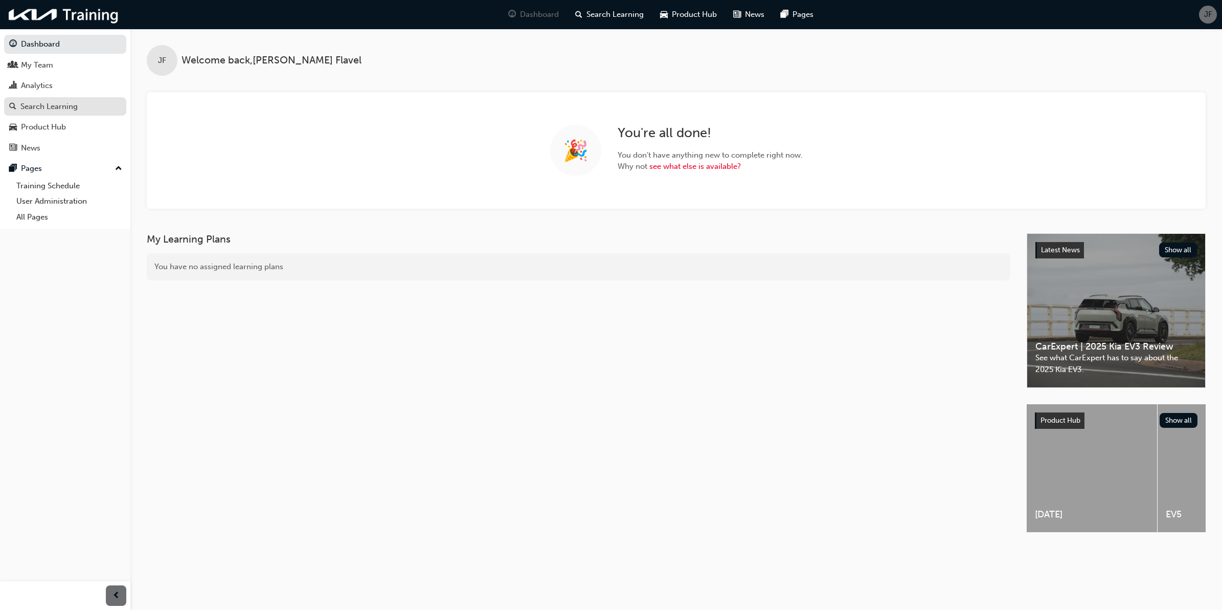
click at [79, 101] on div "Search Learning" at bounding box center [65, 106] width 112 height 13
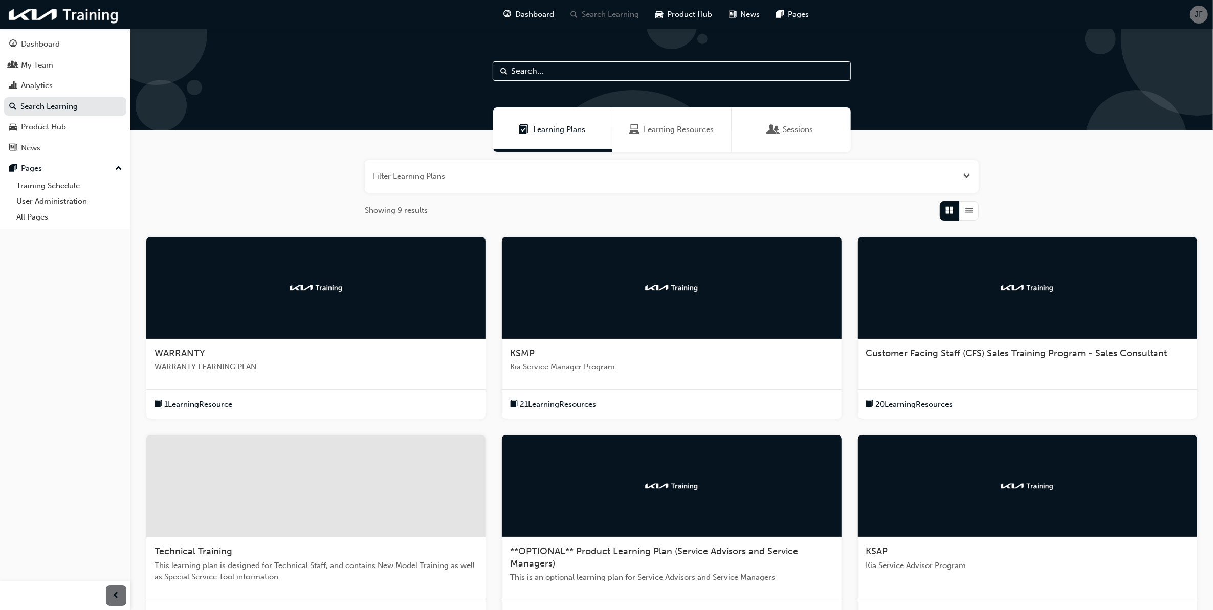
click at [705, 123] on div "Learning Resources" at bounding box center [671, 129] width 119 height 44
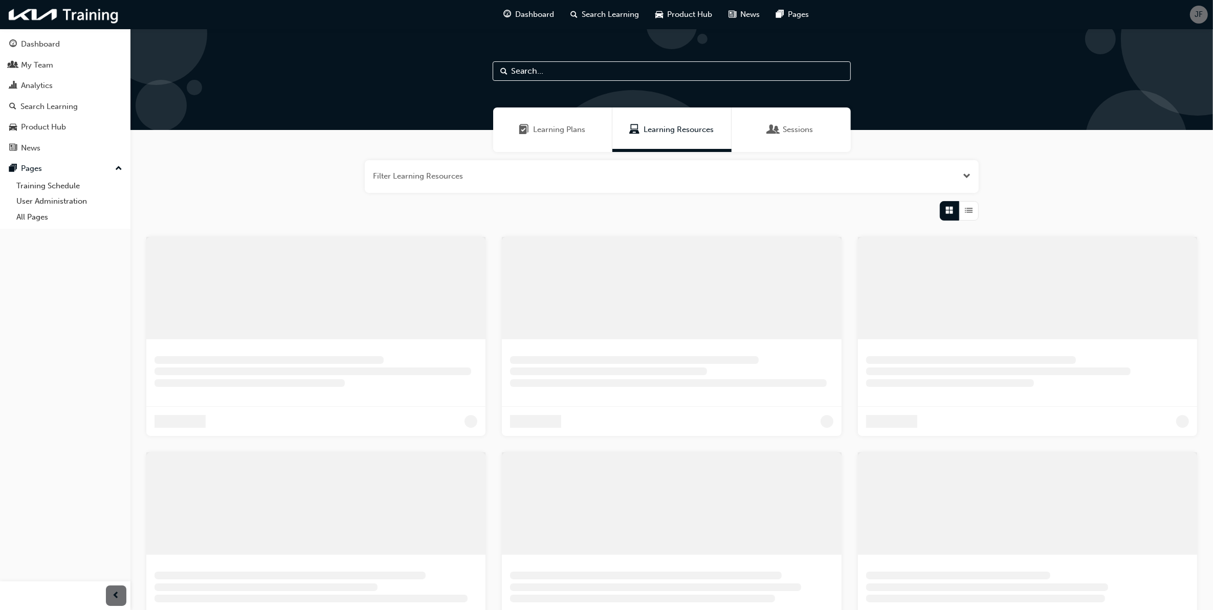
click at [676, 68] on input "text" at bounding box center [672, 70] width 358 height 19
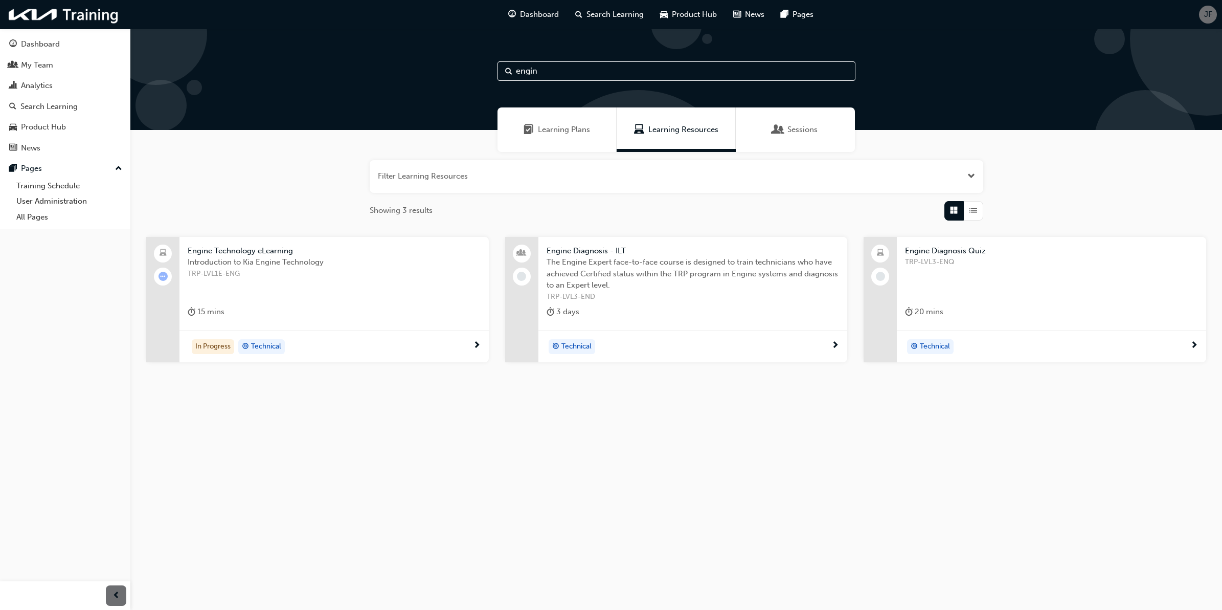
type input "engin"
click at [633, 295] on span "TRP-LVL3-END" at bounding box center [693, 297] width 293 height 12
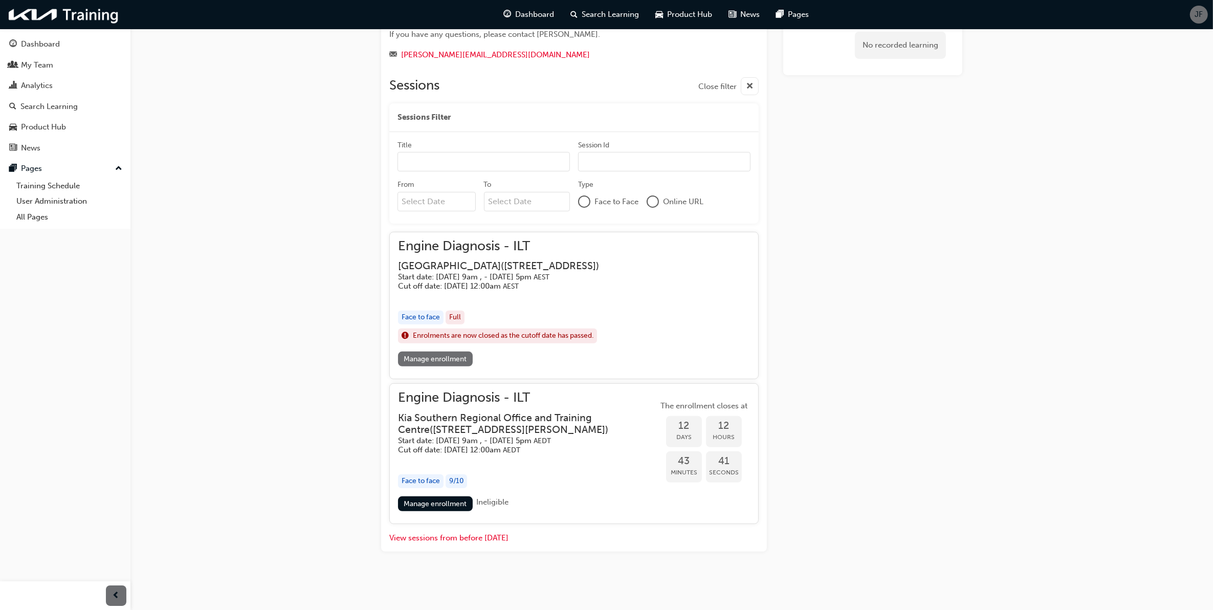
scroll to position [374, 0]
click at [448, 506] on link "Manage enrollment" at bounding box center [435, 503] width 75 height 15
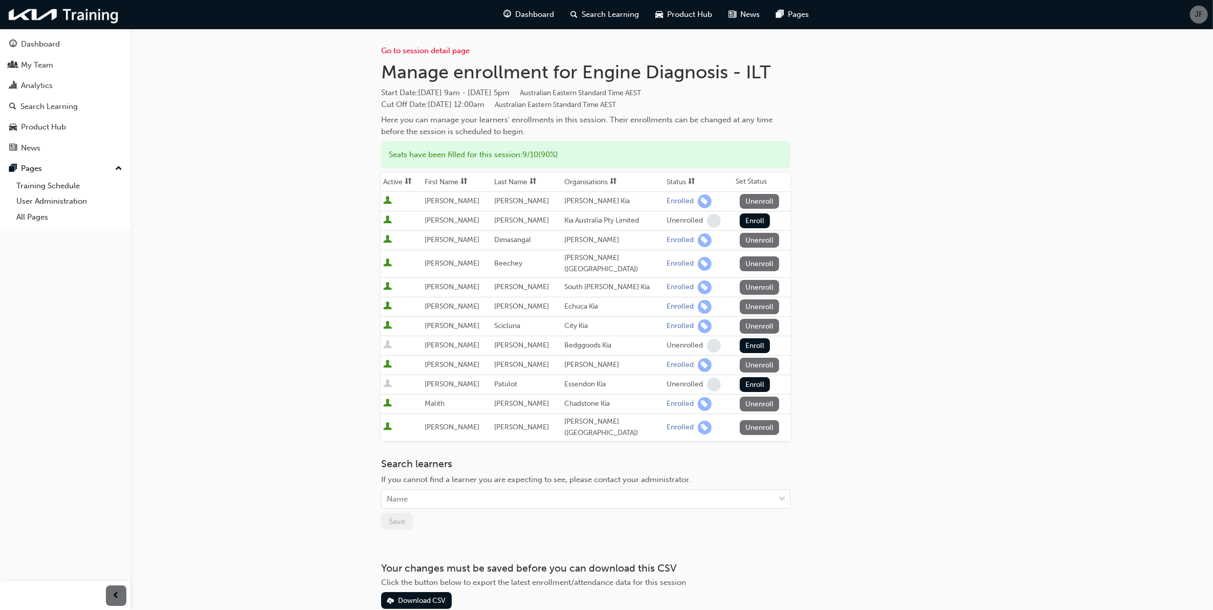
click at [313, 289] on div "Go to session detail page Manage enrollment for Engine Diagnosis - ILT Start Da…" at bounding box center [606, 333] width 1213 height 667
click at [236, 535] on div "Go to session detail page Manage enrollment for Engine Diagnosis - ILT Start Da…" at bounding box center [606, 333] width 1213 height 667
click at [273, 362] on div "Go to session detail page Manage enrollment for Engine Diagnosis - ILT Start Da…" at bounding box center [606, 333] width 1213 height 667
drag, startPoint x: 48, startPoint y: 81, endPoint x: 118, endPoint y: 80, distance: 70.1
click at [48, 81] on div "Analytics" at bounding box center [37, 86] width 32 height 12
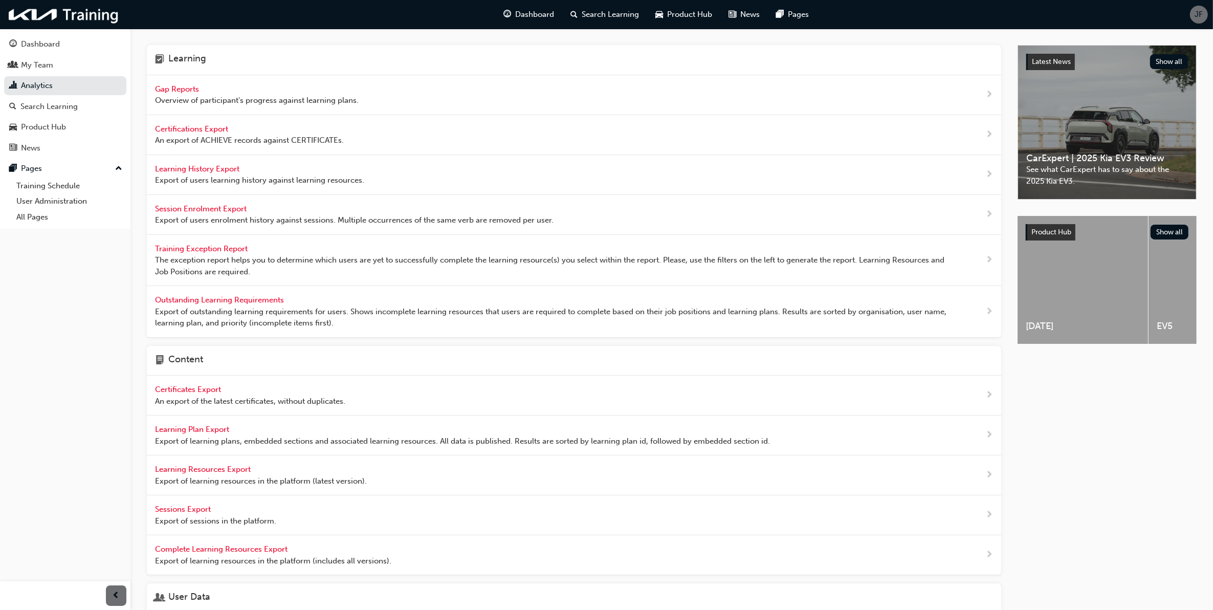
click at [111, 256] on div "Dashboard My Team Analytics Search Learning Product Hub News Pages Pages Traini…" at bounding box center [65, 292] width 130 height 584
click at [210, 168] on span "Learning History Export" at bounding box center [198, 168] width 86 height 9
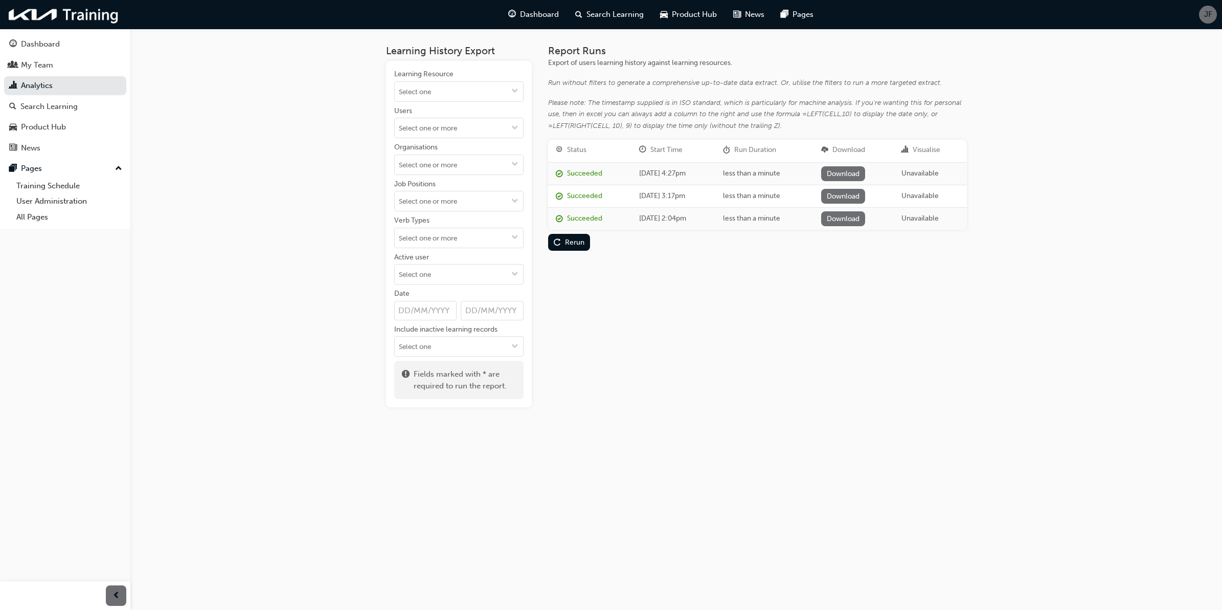
click at [336, 126] on div "Learning History Export Learning Resource Users Organisations Job Positions Ver…" at bounding box center [611, 305] width 1222 height 610
click at [464, 90] on input "Learning Resource" at bounding box center [459, 91] width 128 height 19
click at [294, 105] on div "Learning History Export Learning Resource No results, type at least 1 character…" at bounding box center [611, 305] width 1222 height 610
click at [24, 83] on link "Analytics" at bounding box center [65, 85] width 122 height 19
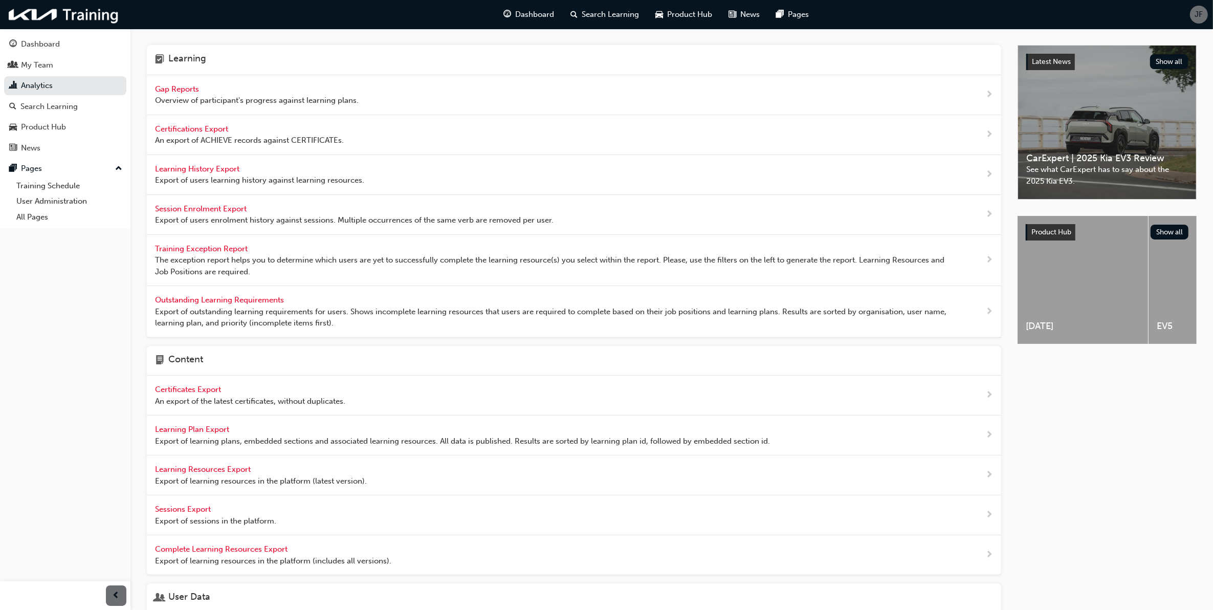
click at [213, 97] on span "Overview of participant's progress against learning plans." at bounding box center [257, 101] width 204 height 12
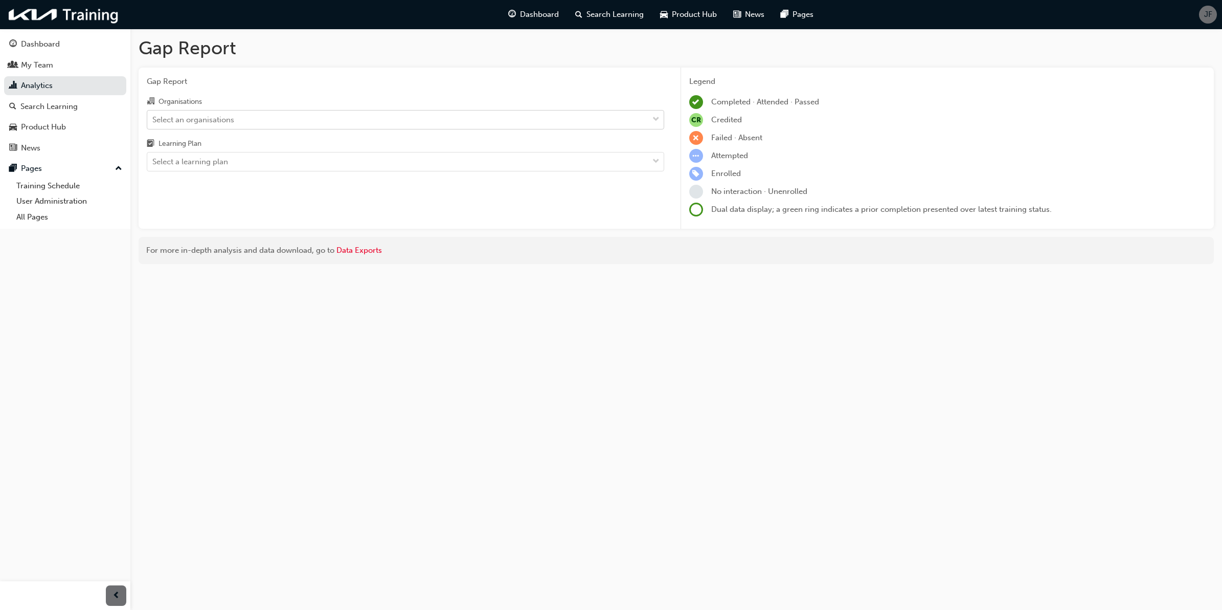
click at [382, 121] on div "Select an organisations" at bounding box center [397, 119] width 501 height 18
click at [153, 121] on input "Organisations Select an organisations" at bounding box center [152, 119] width 1 height 9
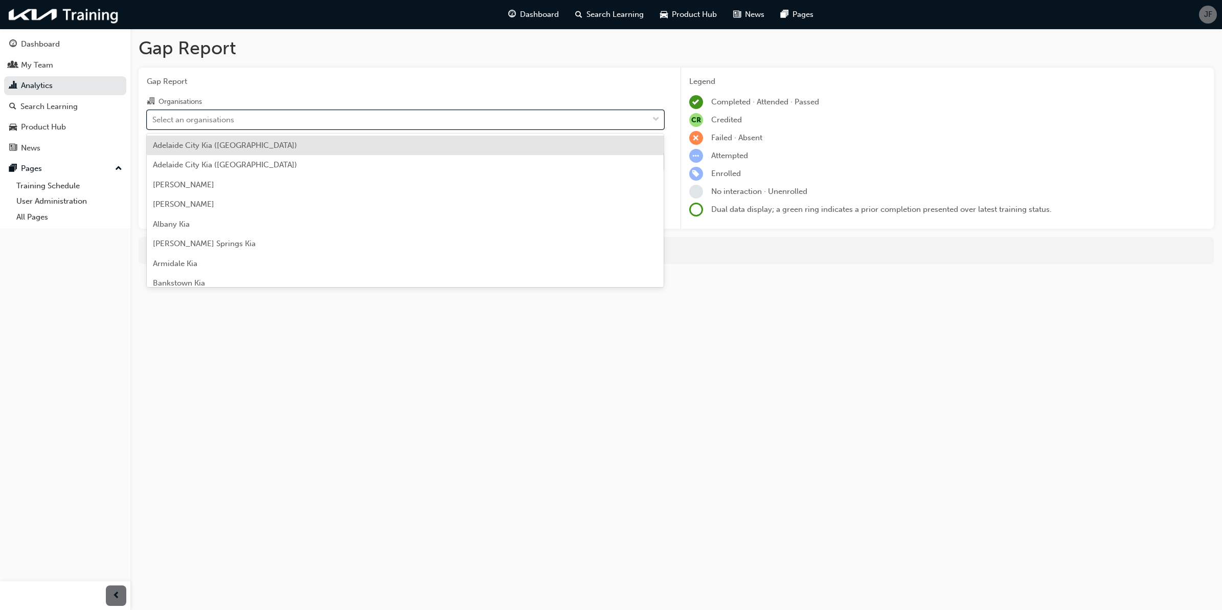
click at [411, 116] on div "Select an organisations" at bounding box center [397, 119] width 501 height 18
click at [153, 116] on input "Organisations option [GEOGRAPHIC_DATA] ([GEOGRAPHIC_DATA]) focused, 1 of 158. 1…" at bounding box center [152, 119] width 1 height 9
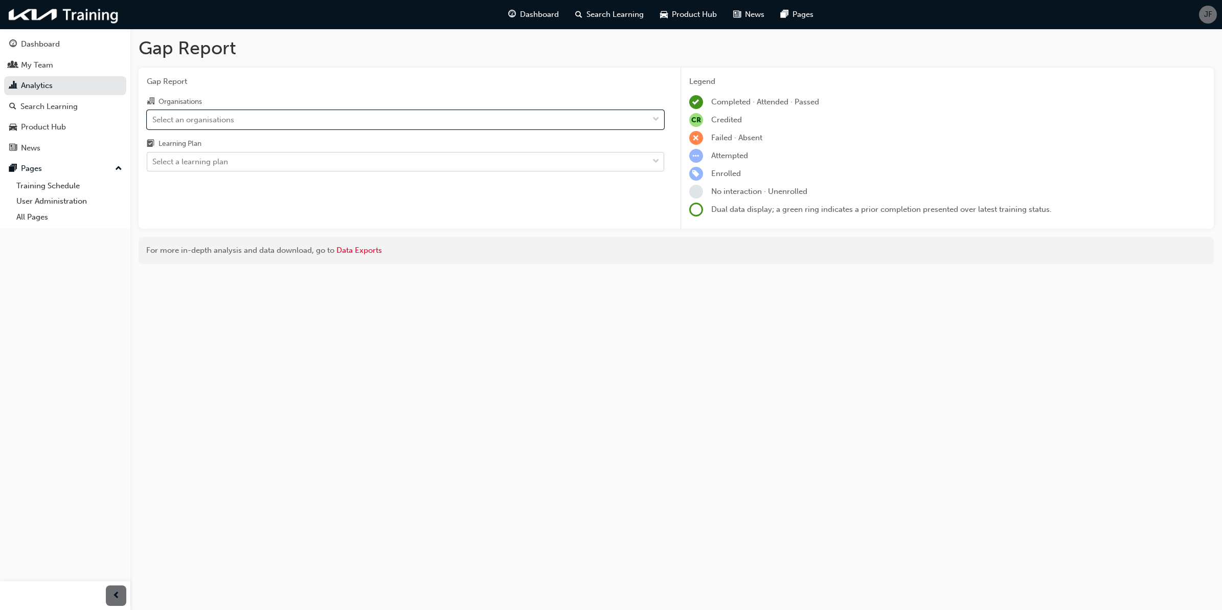
click at [423, 157] on div "Select a learning plan" at bounding box center [397, 162] width 501 height 18
click at [153, 157] on input "Learning Plan Select a learning plan" at bounding box center [152, 161] width 1 height 9
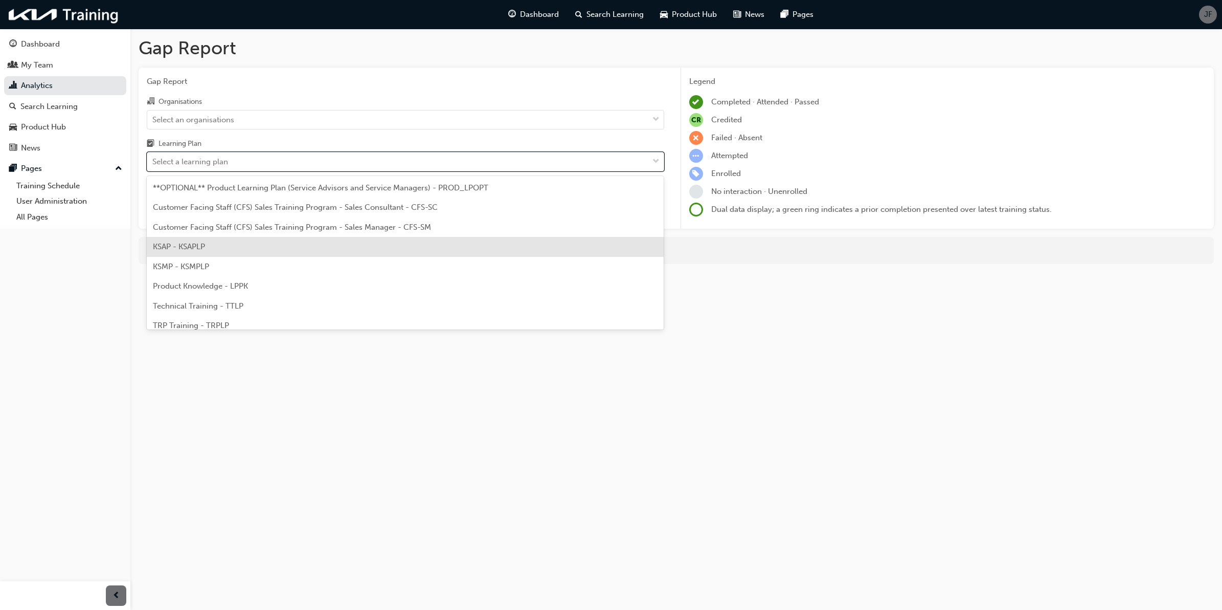
scroll to position [27, 0]
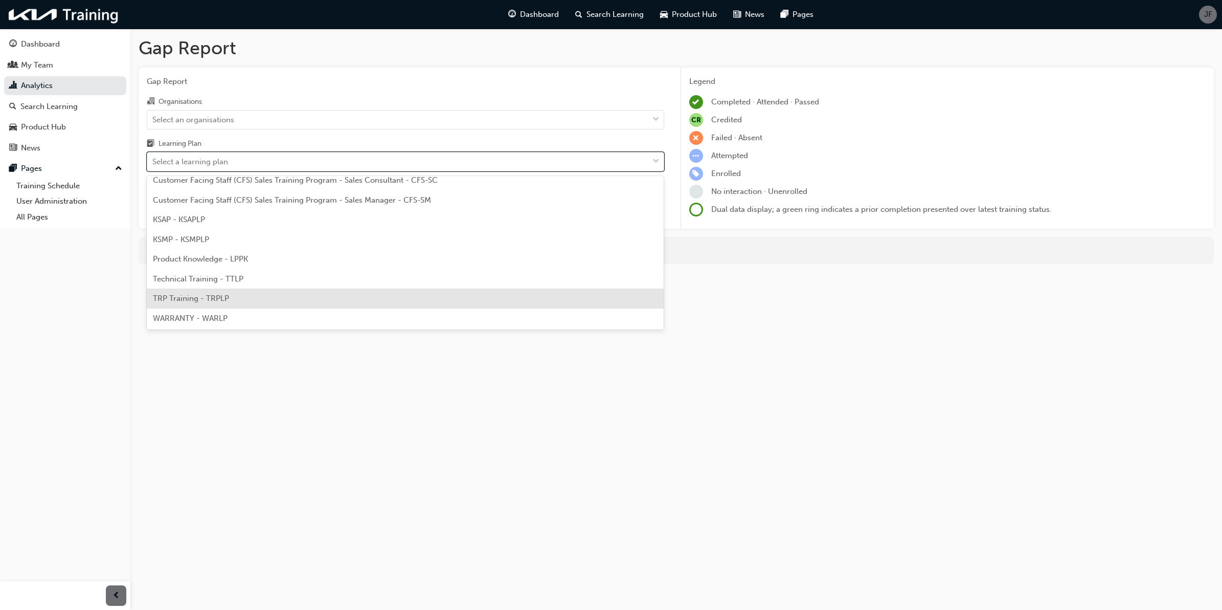
click at [363, 293] on div "TRP Training - TRPLP" at bounding box center [406, 298] width 518 height 20
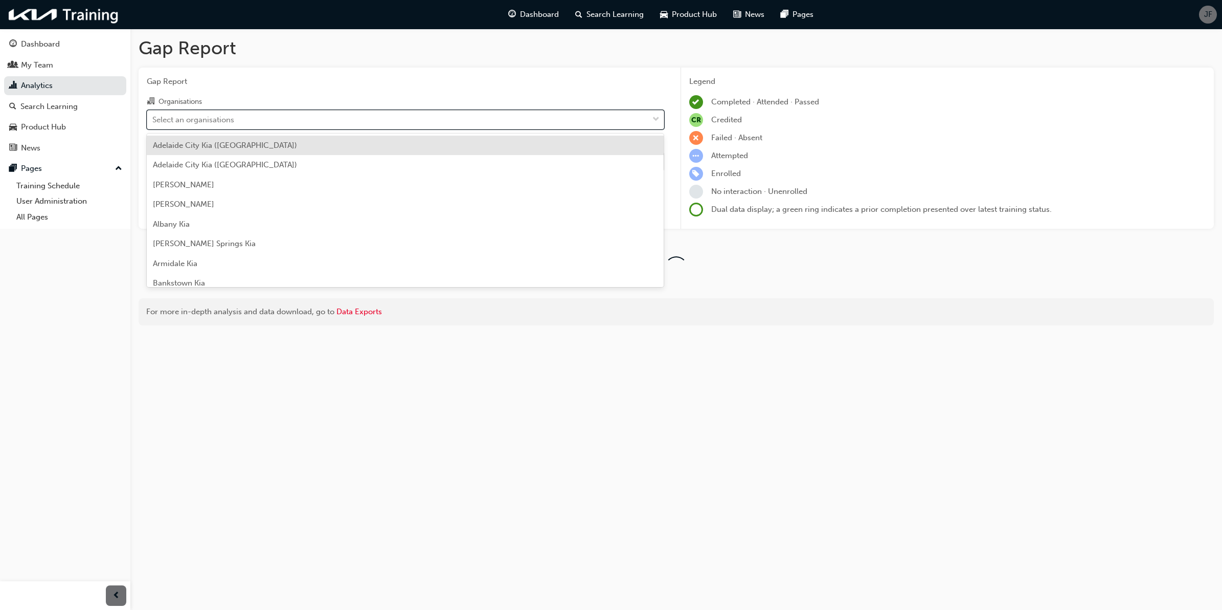
click at [474, 116] on div "Select an organisations" at bounding box center [397, 119] width 501 height 18
click at [153, 116] on input "Organisations option [GEOGRAPHIC_DATA] ([GEOGRAPHIC_DATA]) focused, 1 of 158. 1…" at bounding box center [152, 119] width 1 height 9
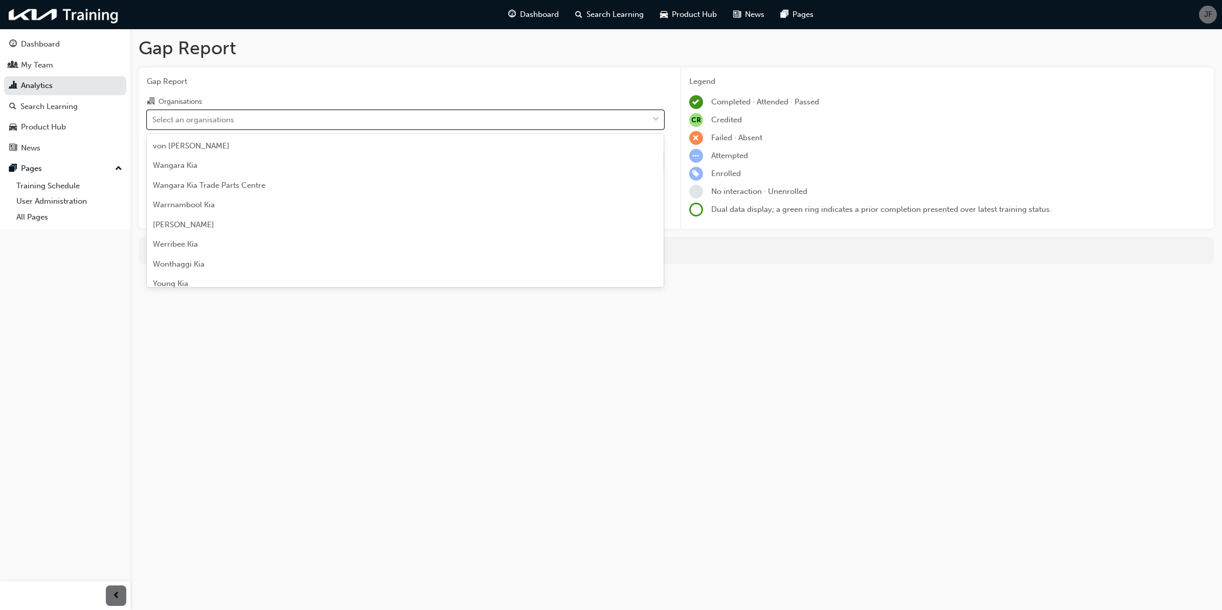
scroll to position [2896, 0]
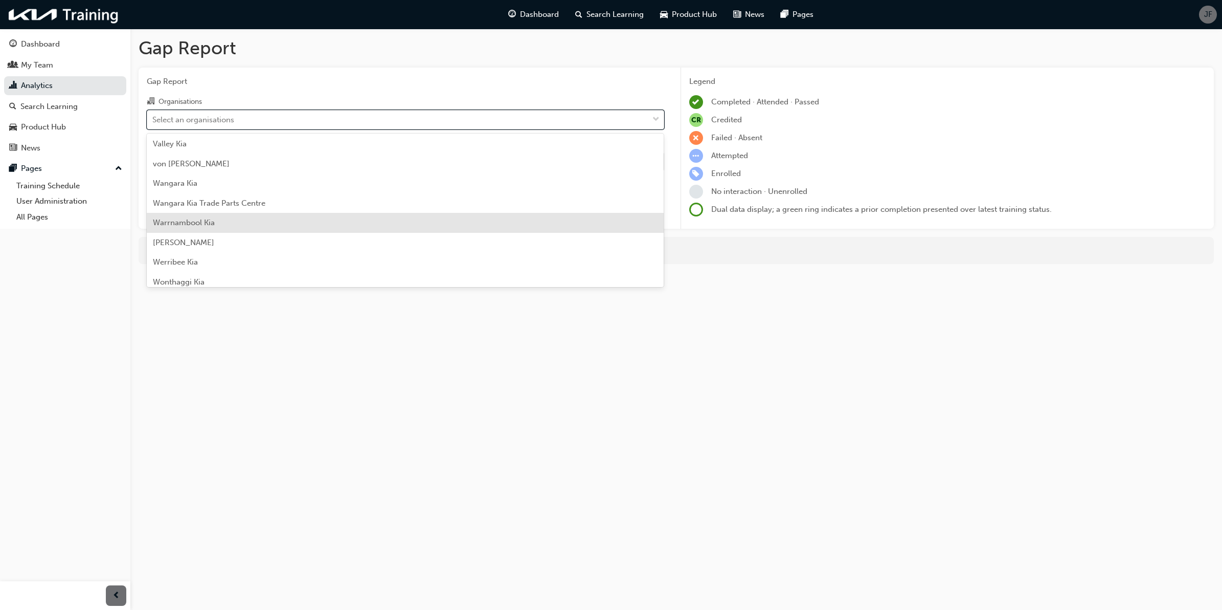
click at [367, 219] on div "Warrnambool Kia" at bounding box center [406, 223] width 518 height 20
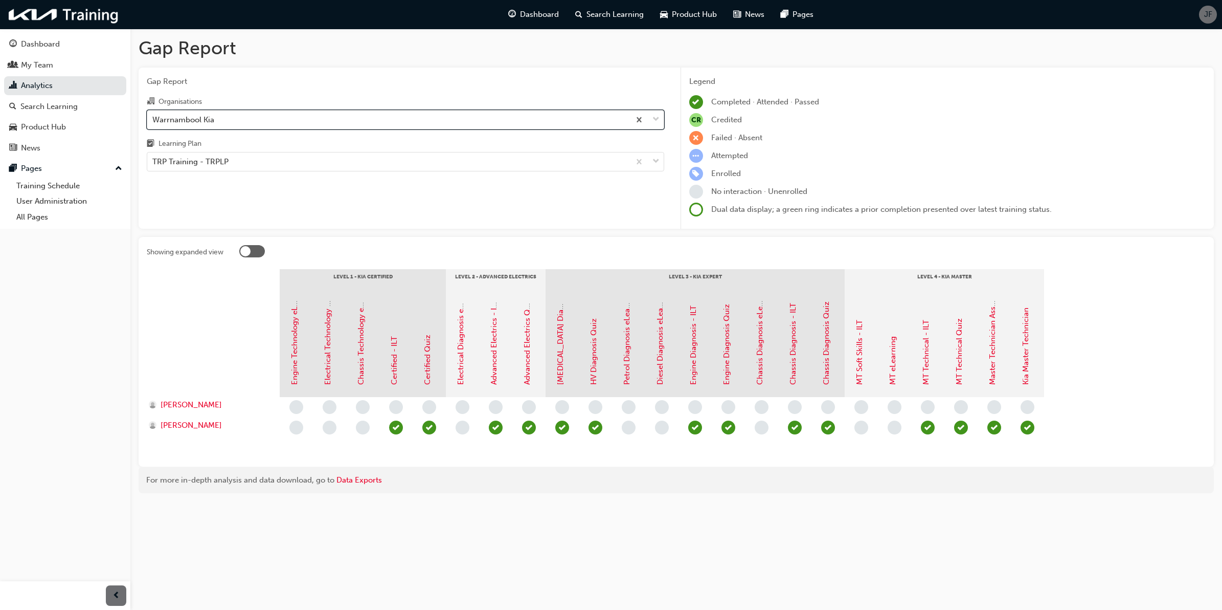
click at [658, 122] on span "down-icon" at bounding box center [656, 119] width 7 height 13
click at [153, 122] on input "Organisations option Warrnambool Kia, selected. 0 results available. Select is …" at bounding box center [152, 119] width 1 height 9
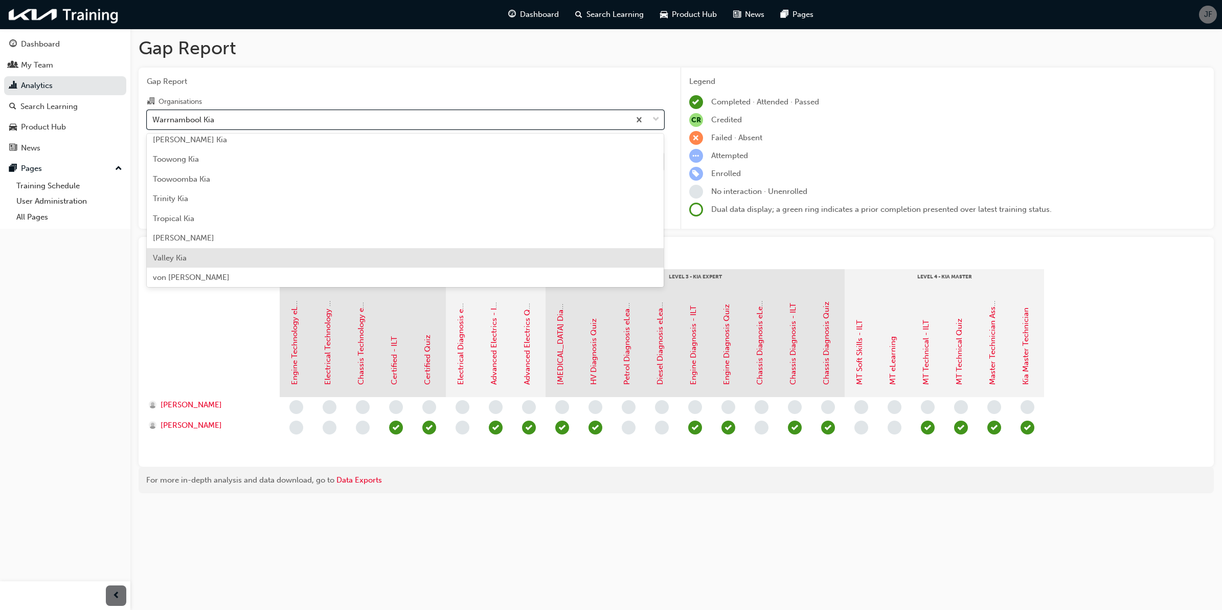
click at [373, 253] on div "Valley Kia" at bounding box center [406, 258] width 518 height 20
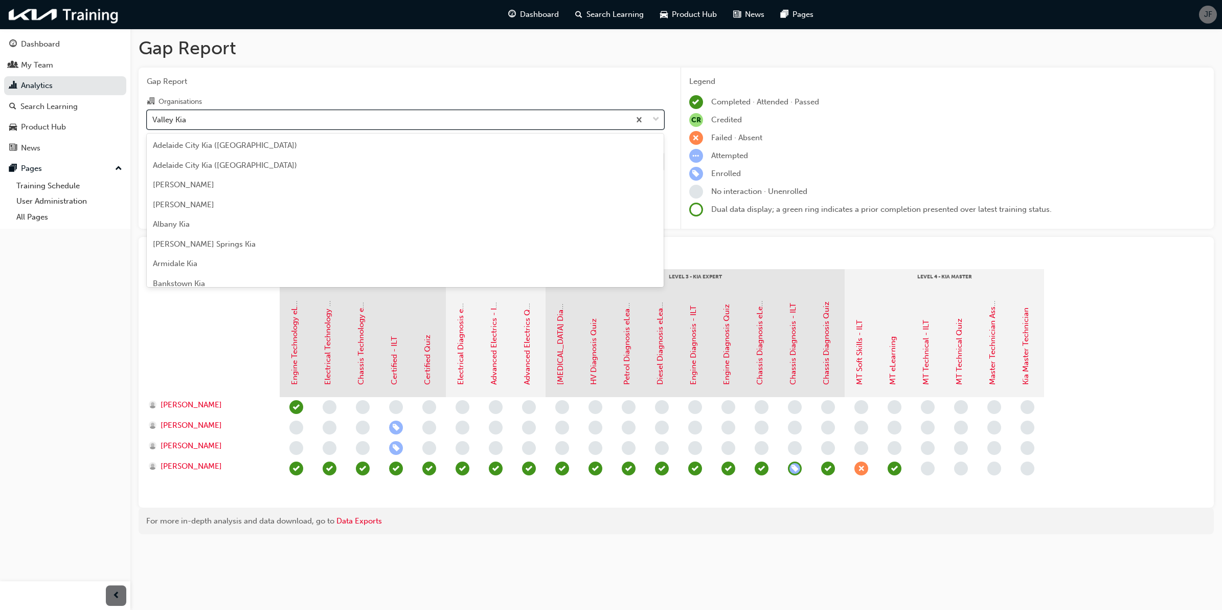
click at [663, 125] on div at bounding box center [647, 119] width 34 height 18
click at [153, 123] on input "Organisations option Valley Kia, selected. option Valley Kia focused, 148 of 15…" at bounding box center [152, 119] width 1 height 9
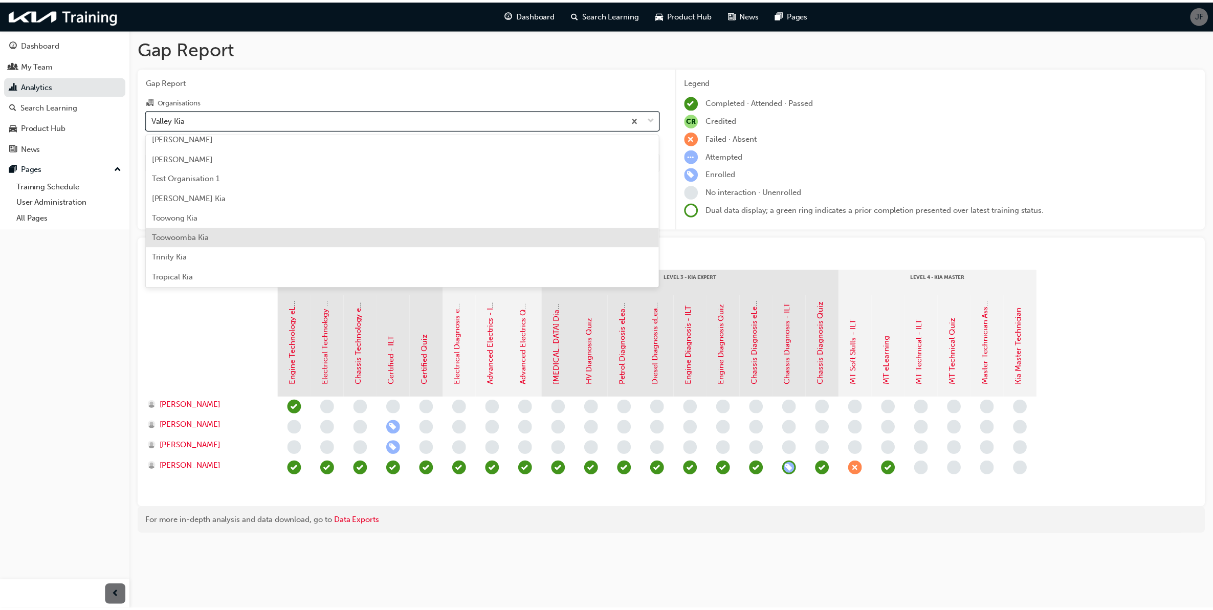
scroll to position [2704, 0]
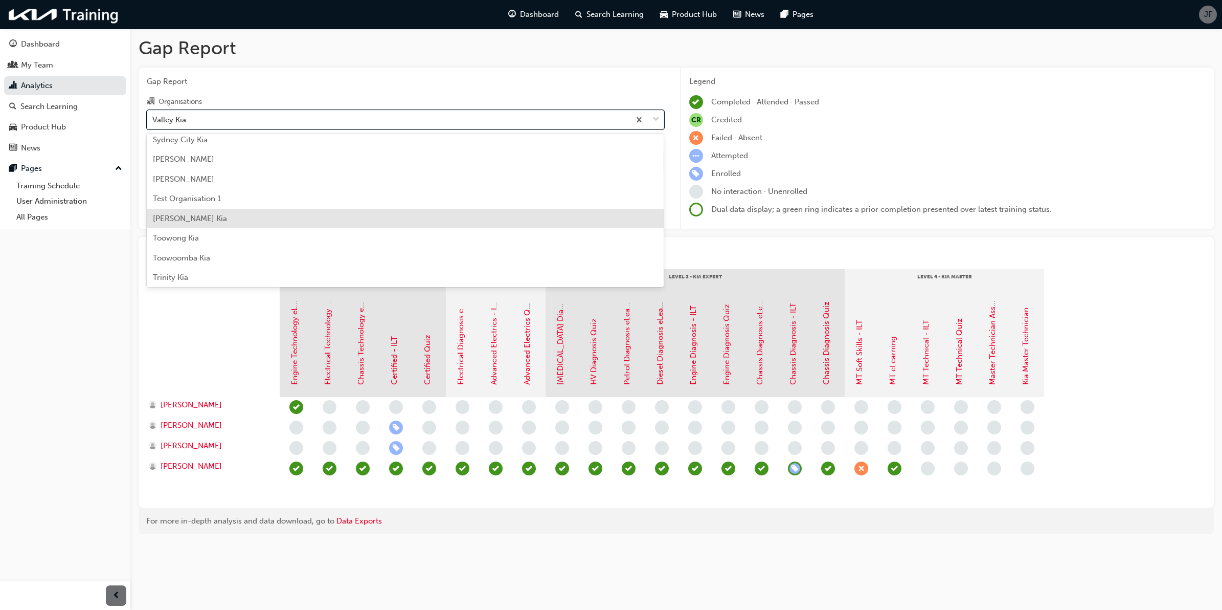
click at [388, 216] on div "[PERSON_NAME] Kia" at bounding box center [406, 219] width 518 height 20
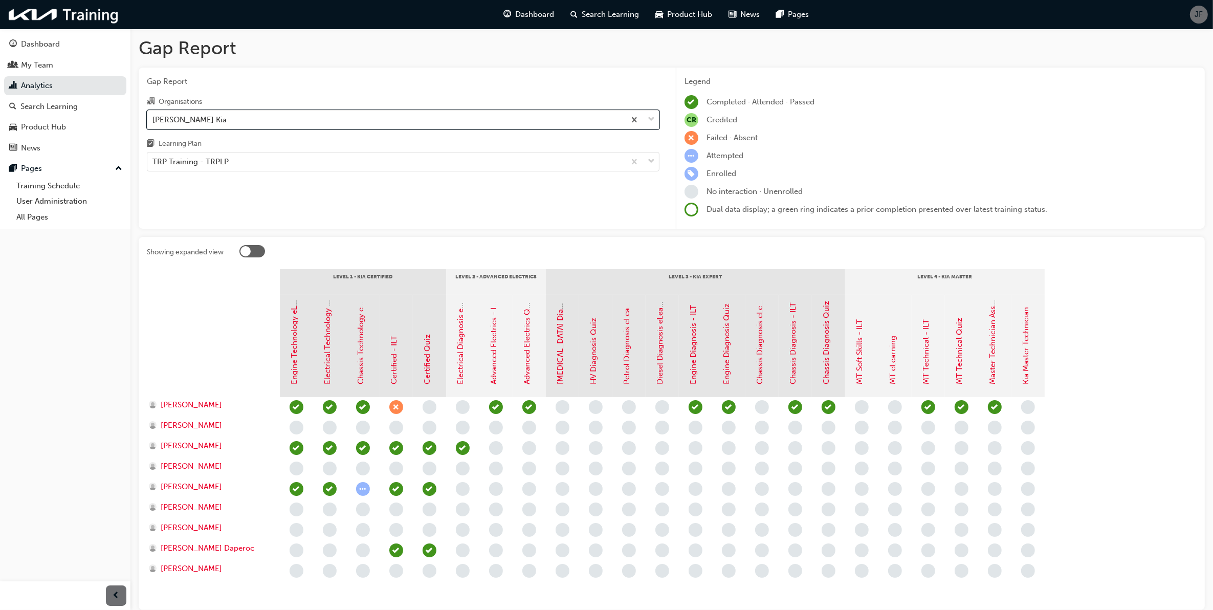
click at [647, 130] on div "Organisations option Thompson Kia, selected. 0 results available. Select is foc…" at bounding box center [403, 133] width 512 height 76
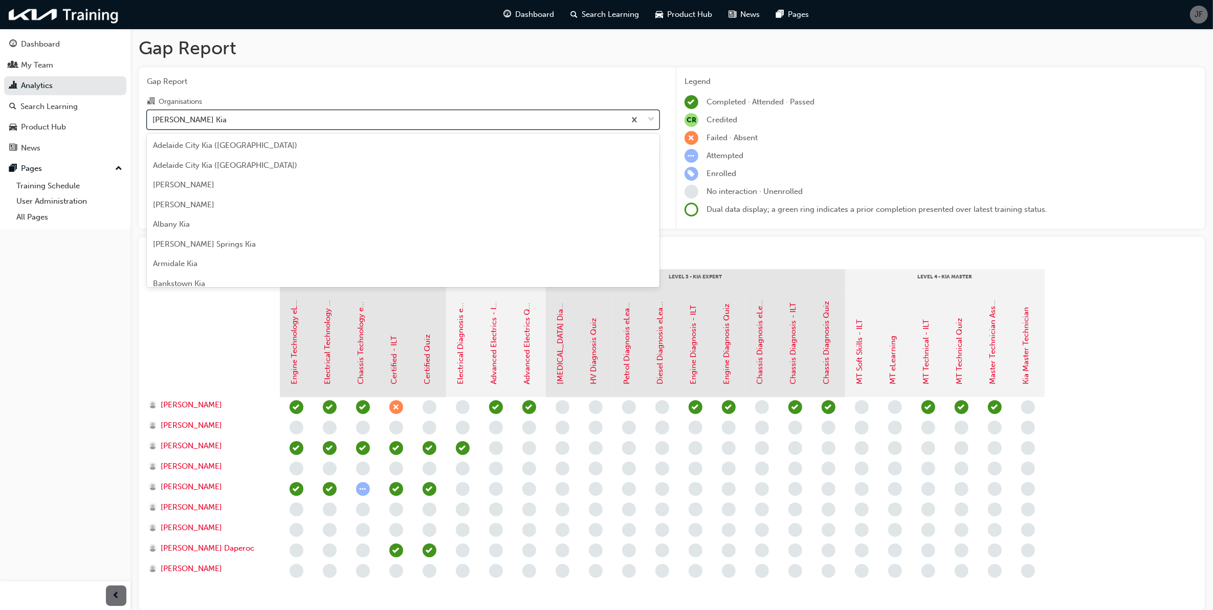
click at [649, 120] on span "down-icon" at bounding box center [651, 119] width 7 height 13
click at [153, 120] on input "Organisations option Thompson Kia, selected. option Thompson Kia focused, 142 o…" at bounding box center [152, 119] width 1 height 9
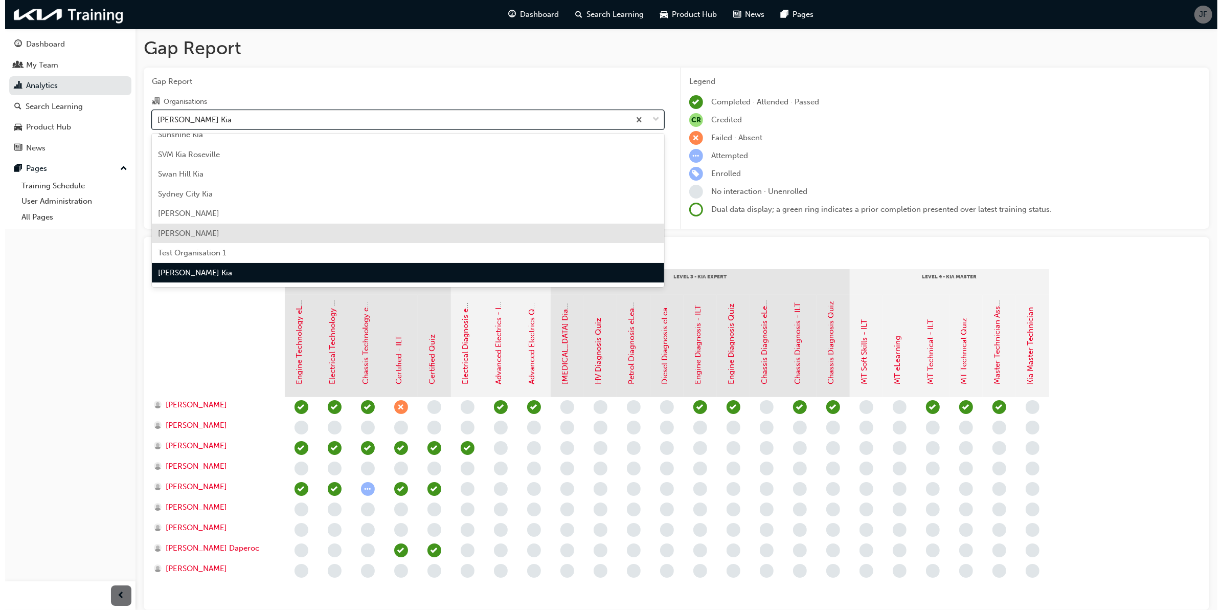
scroll to position [2585, 0]
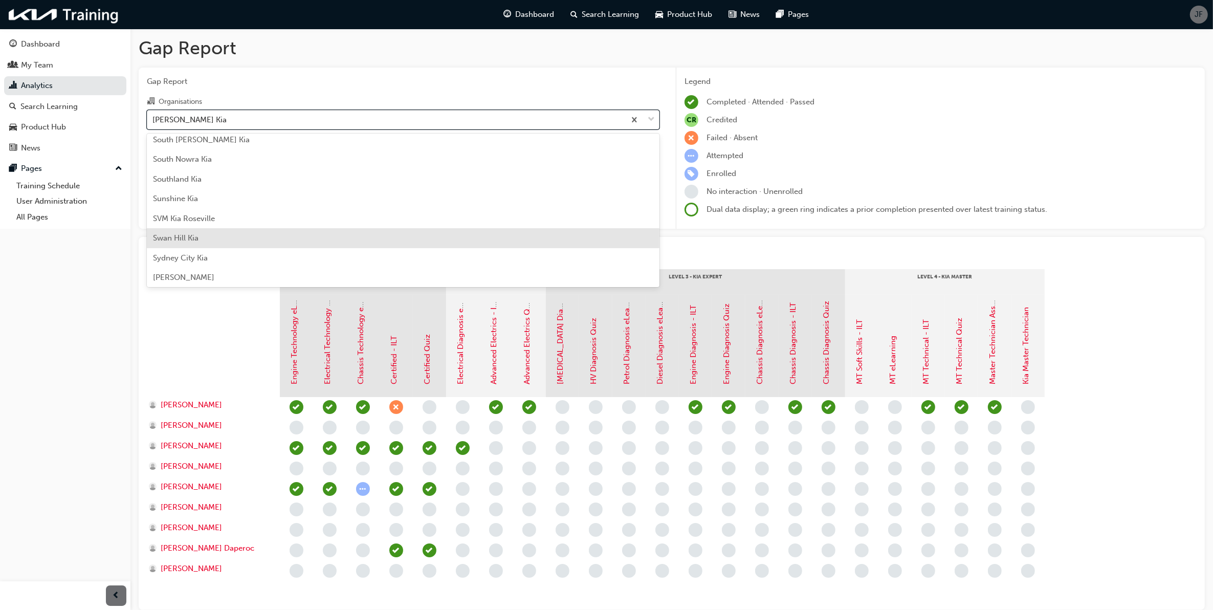
click at [403, 229] on div "Swan Hill Kia" at bounding box center [403, 238] width 512 height 20
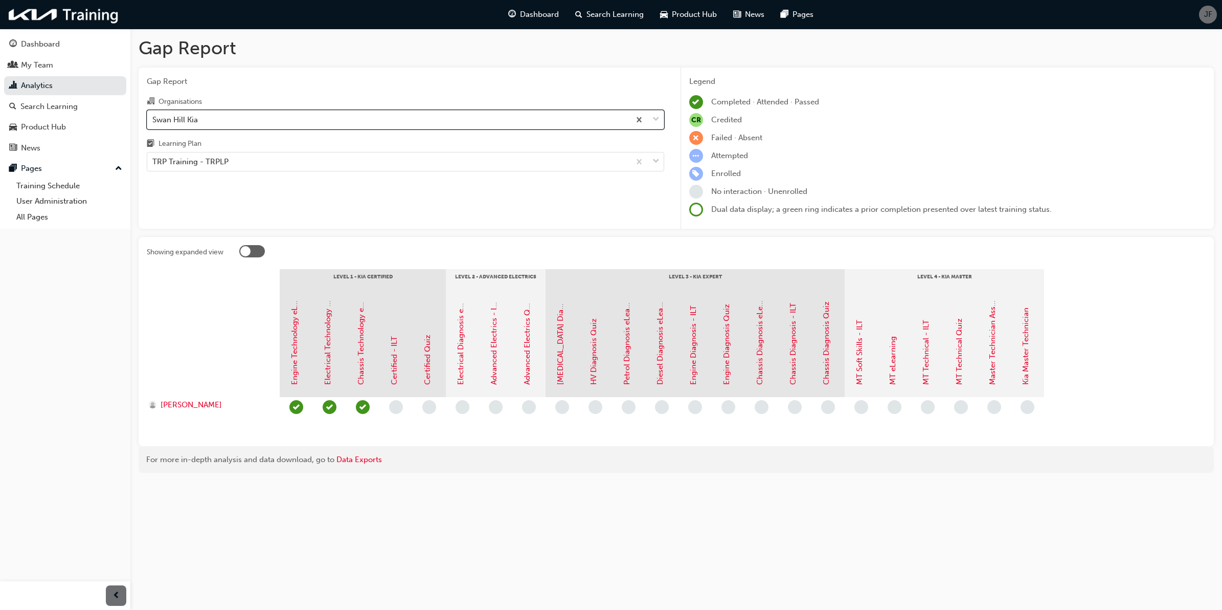
click at [657, 121] on span "down-icon" at bounding box center [656, 119] width 7 height 13
click at [153, 121] on input "Organisations option Swan Hill Kia, selected. 0 results available. Select is fo…" at bounding box center [152, 119] width 1 height 9
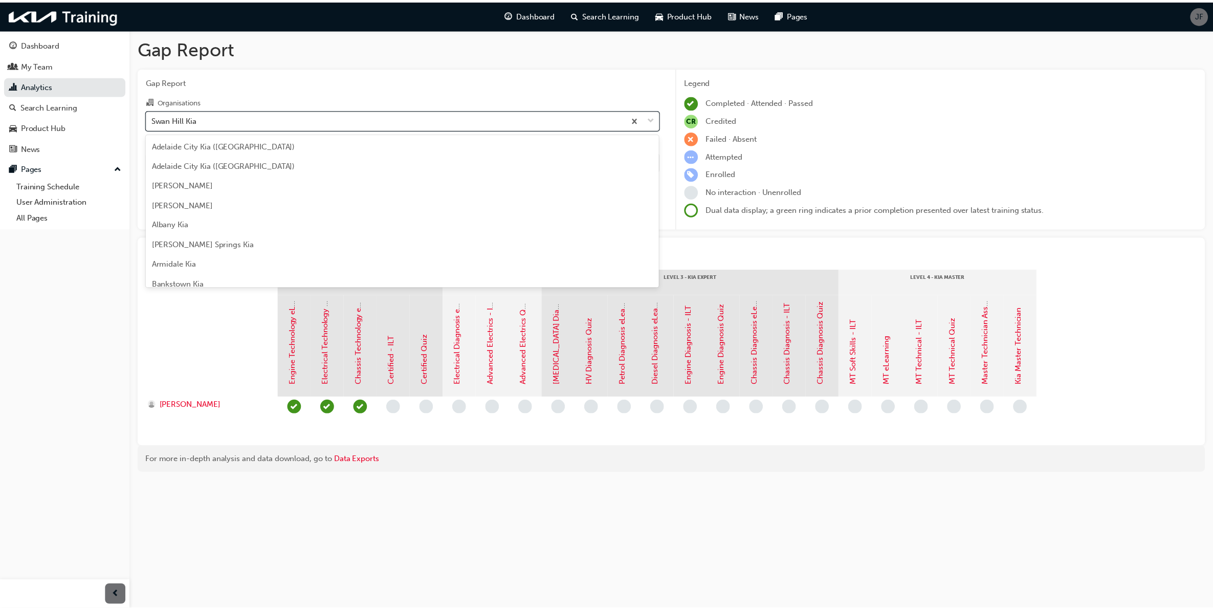
scroll to position [2551, 0]
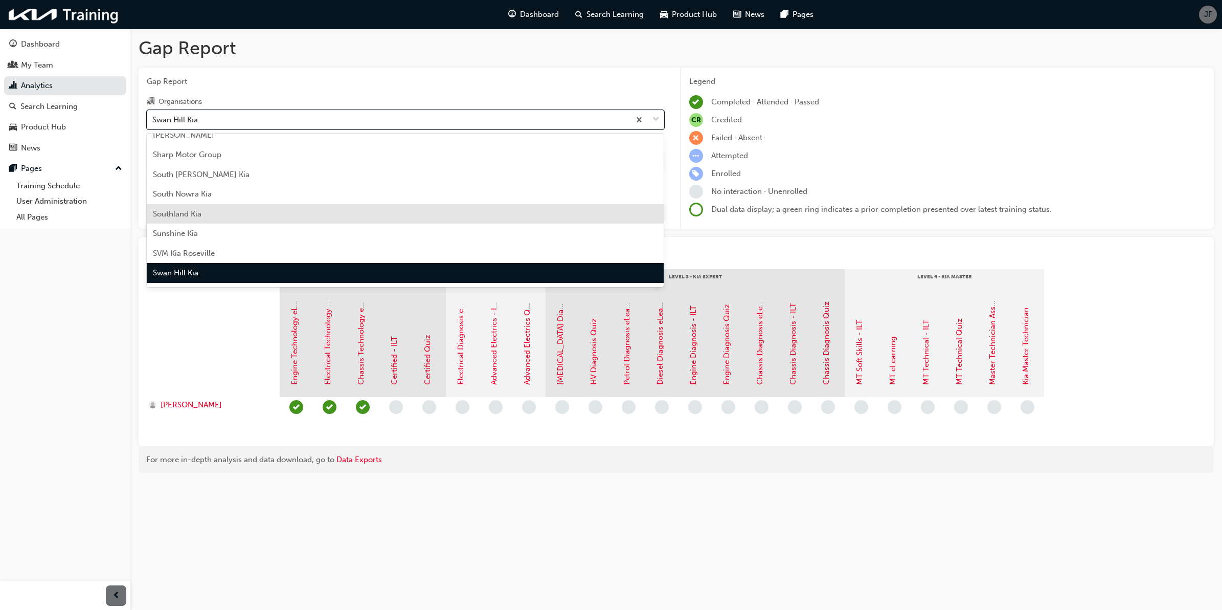
click at [315, 210] on div "Southland Kia" at bounding box center [406, 214] width 518 height 20
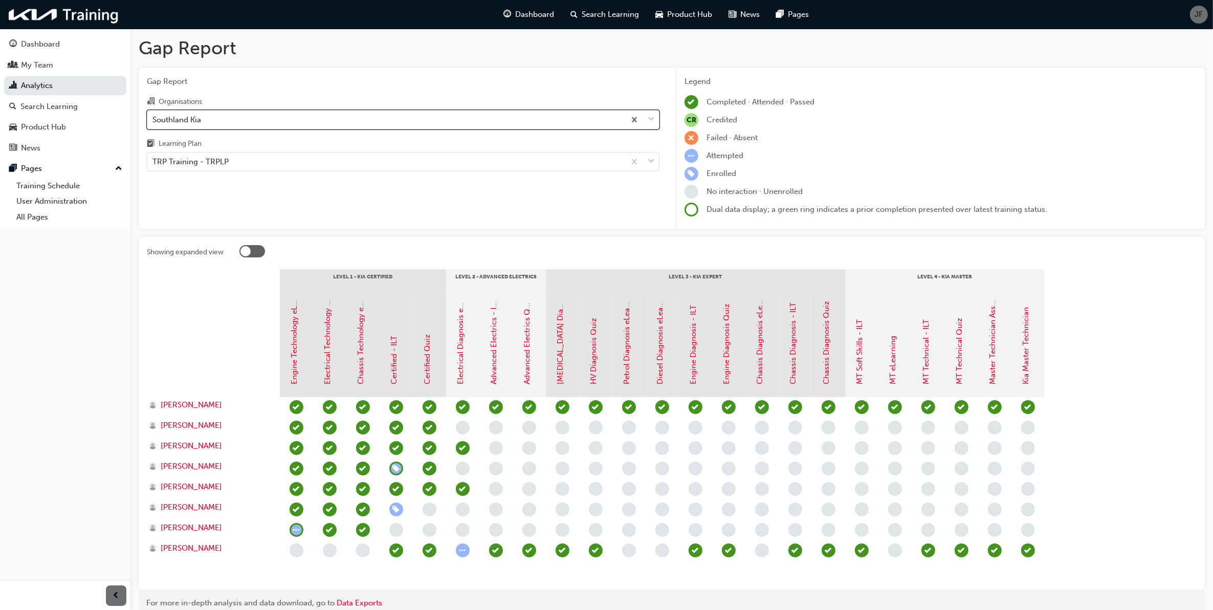
click at [649, 125] on span "down-icon" at bounding box center [651, 119] width 7 height 13
click at [153, 123] on input "Organisations option Southland Kia, selected. 0 results available. Select is fo…" at bounding box center [152, 119] width 1 height 9
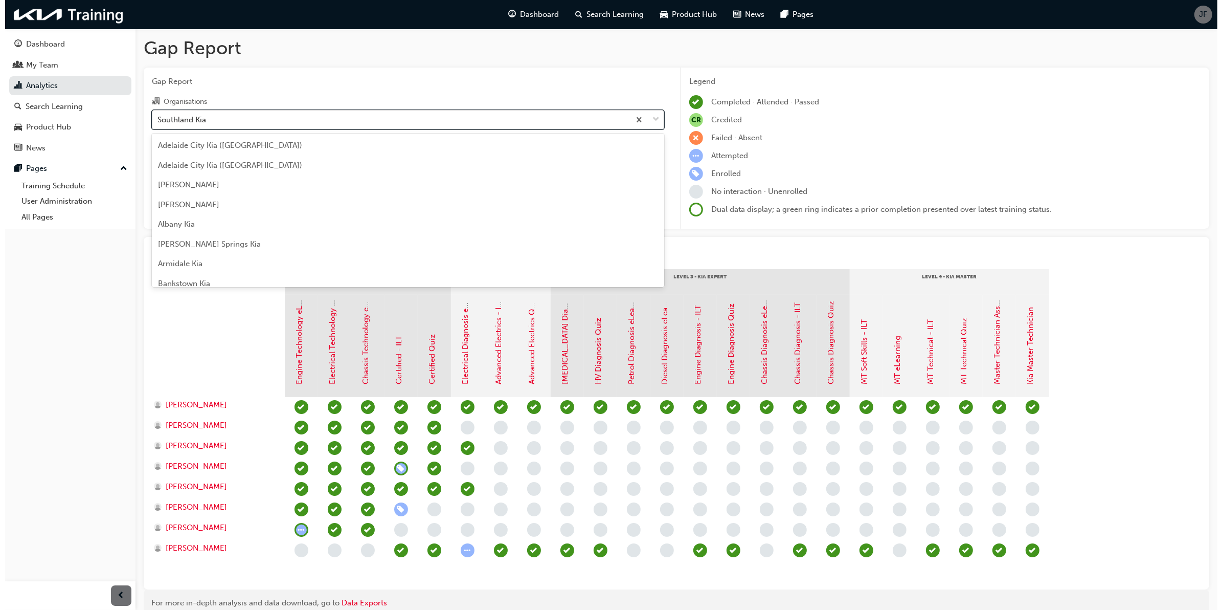
scroll to position [2491, 0]
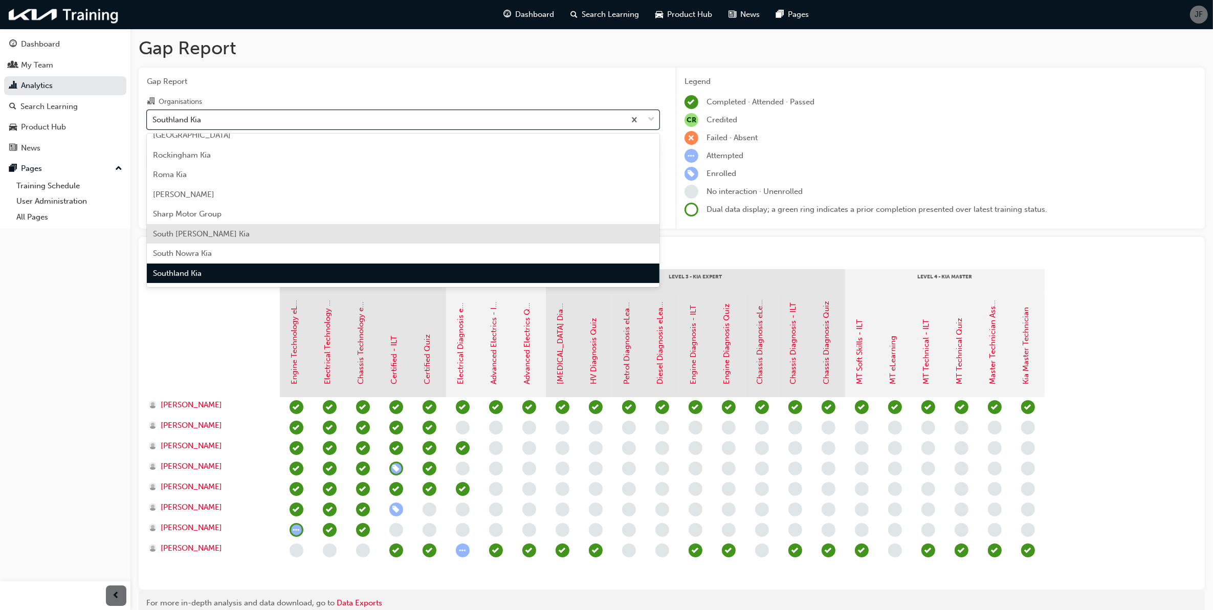
click at [407, 238] on div "South [PERSON_NAME] Kia" at bounding box center [403, 234] width 512 height 20
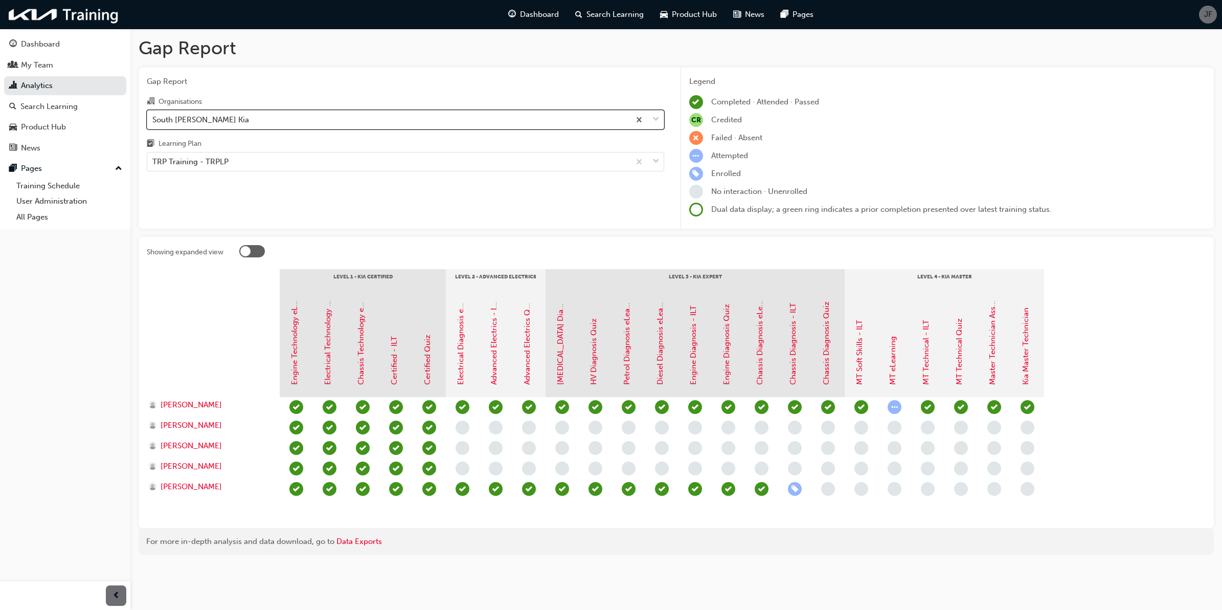
click at [656, 121] on span "down-icon" at bounding box center [656, 119] width 7 height 13
click at [153, 121] on input "Organisations option South Morang Kia, selected. 0 results available. Select is…" at bounding box center [152, 119] width 1 height 9
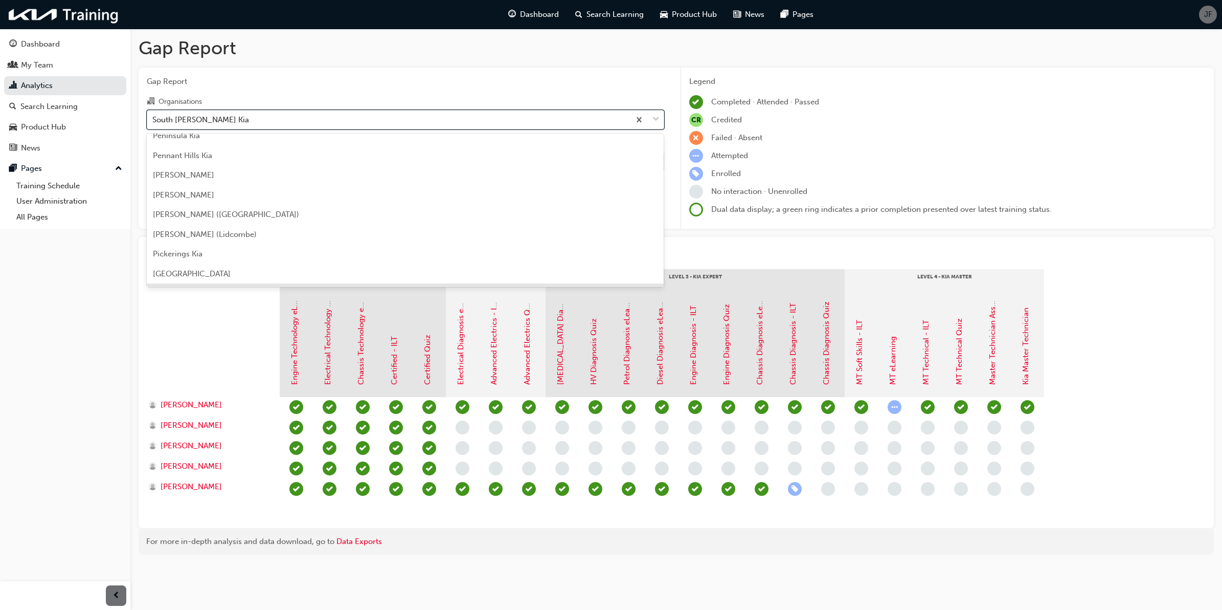
scroll to position [2197, 0]
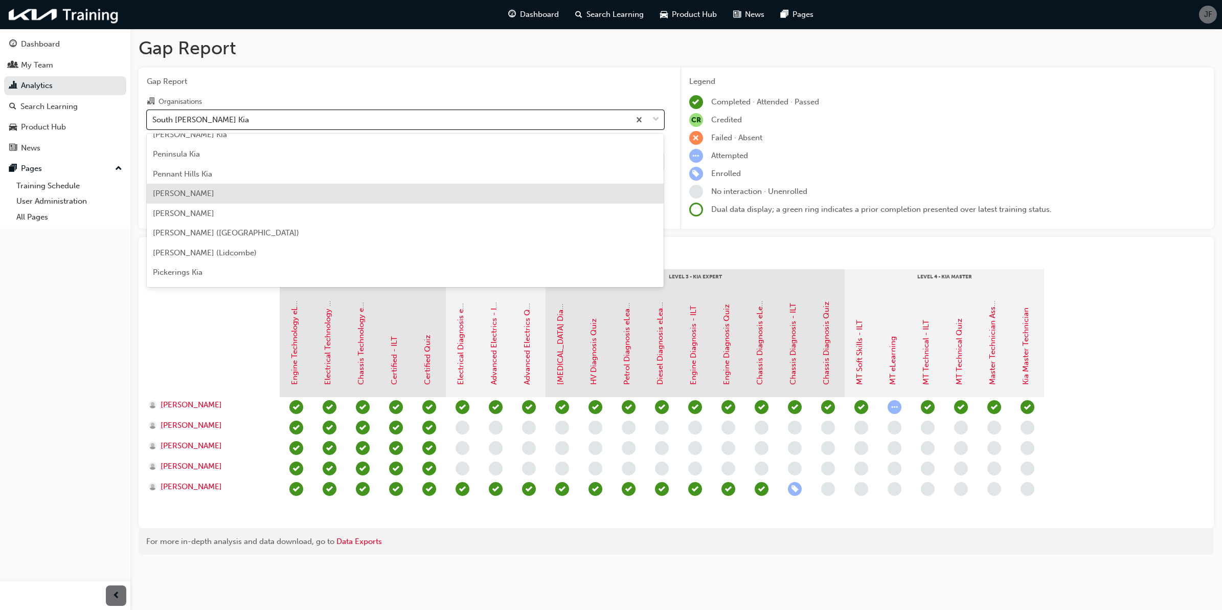
click at [397, 200] on div "[PERSON_NAME]" at bounding box center [406, 194] width 518 height 20
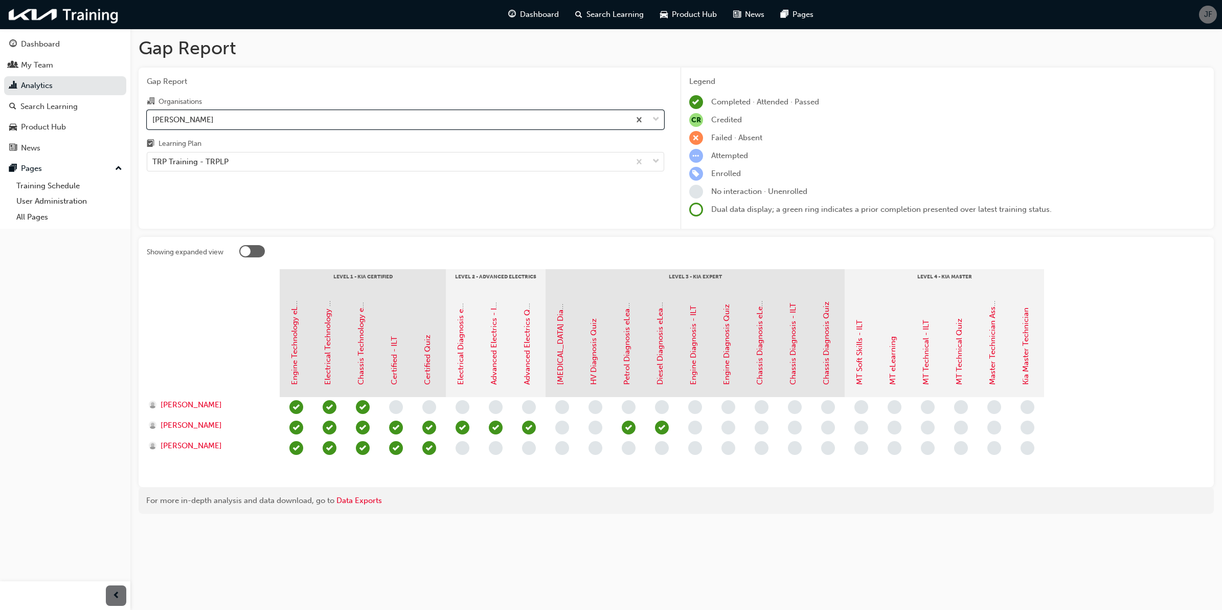
click at [520, 213] on div "Gap Report Organisations option Peter Dullard Kia, selected. 0 results availabl…" at bounding box center [406, 149] width 534 height 162
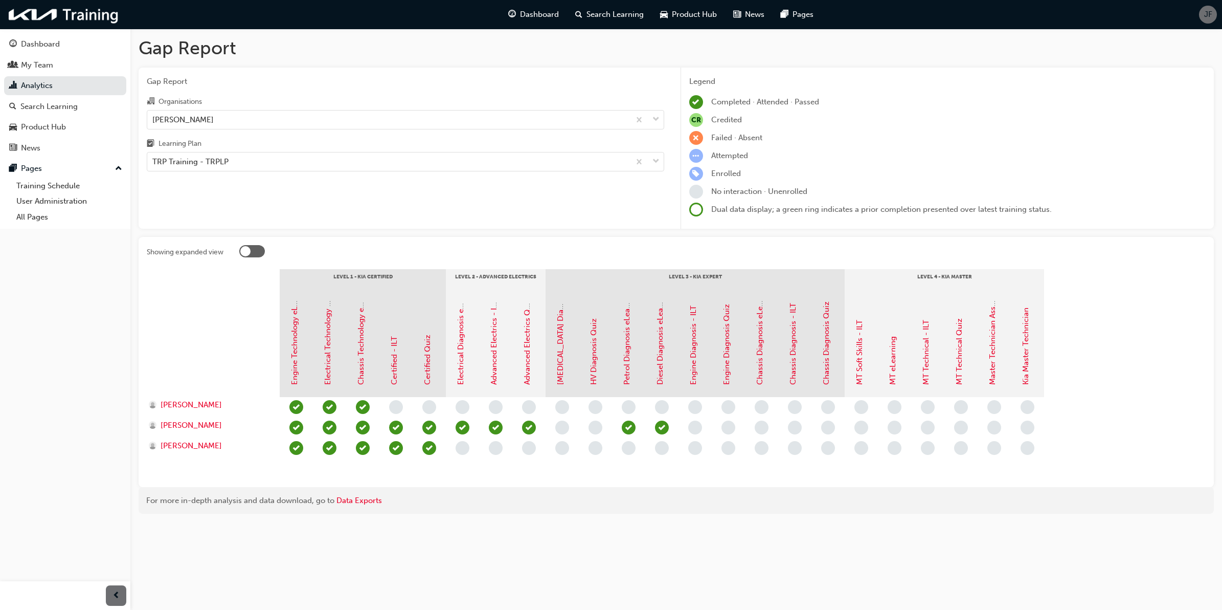
click at [480, 130] on div "Organisations Peter Dullard Kia Learning Plan TRP Training - TRPLP" at bounding box center [406, 133] width 518 height 76
click at [478, 121] on div "[PERSON_NAME]" at bounding box center [388, 119] width 483 height 18
click at [153, 121] on input "Organisations Peter Dullard Kia" at bounding box center [152, 119] width 1 height 9
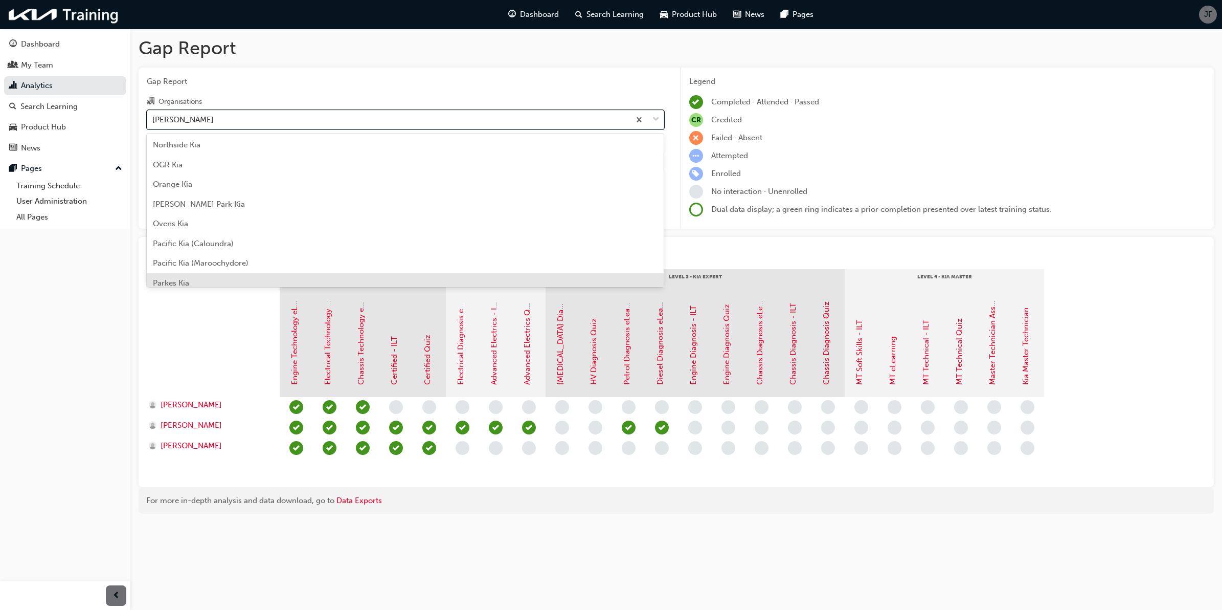
scroll to position [1990, 0]
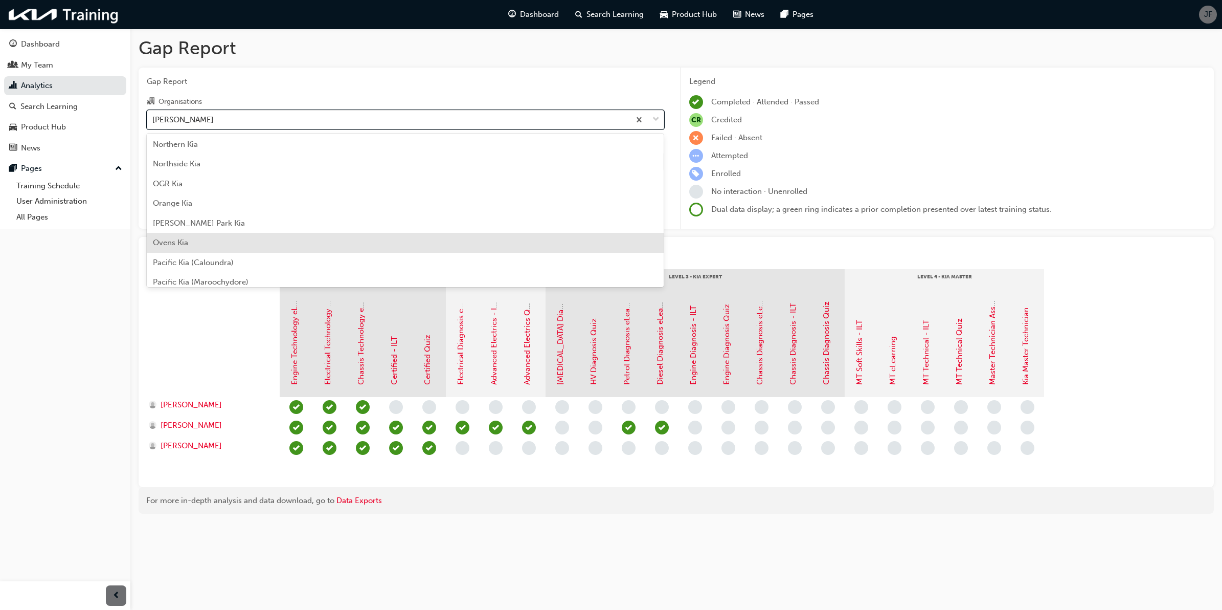
click at [359, 238] on div "Ovens Kia" at bounding box center [406, 243] width 518 height 20
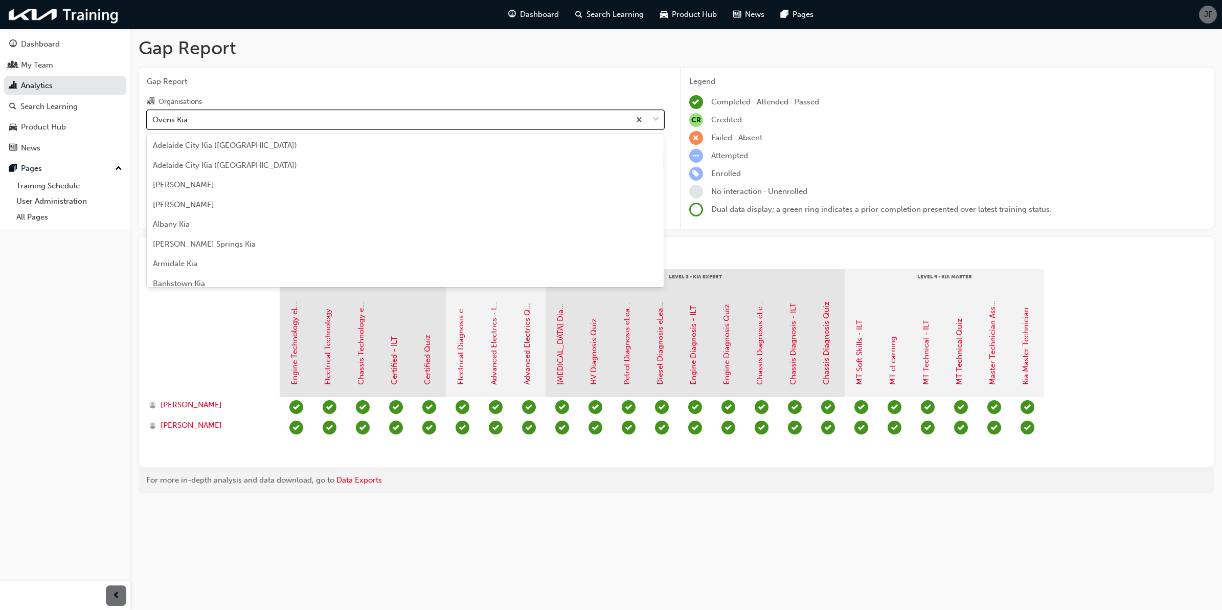
click at [517, 119] on div "Ovens Kia" at bounding box center [388, 119] width 483 height 18
click at [153, 119] on input "Organisations option Ovens Kia, selected. option Ovens Kia focused, 107 of 158.…" at bounding box center [152, 119] width 1 height 9
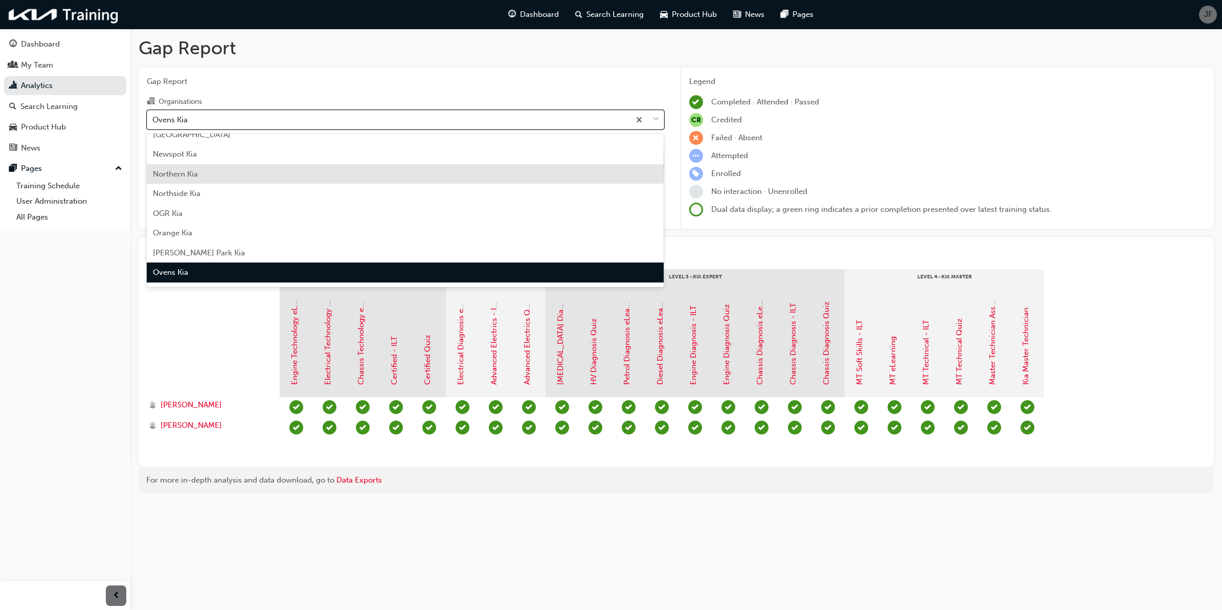
click at [404, 179] on div "Northern Kia" at bounding box center [406, 174] width 518 height 20
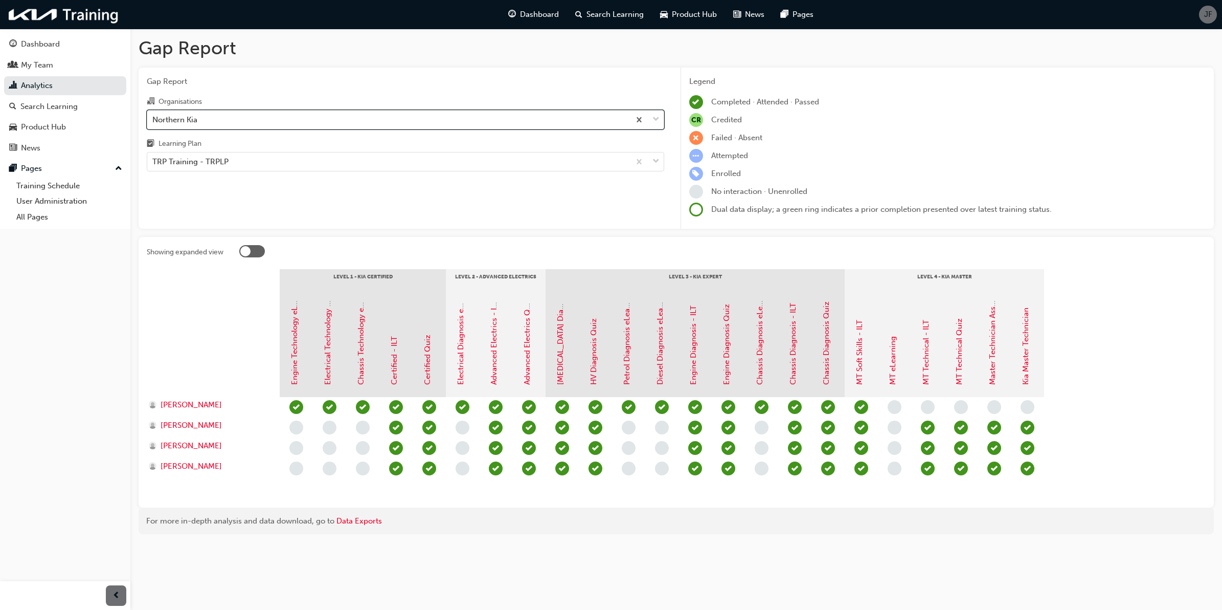
click at [564, 128] on div "Northern Kia" at bounding box center [388, 119] width 483 height 18
click at [153, 123] on input "Organisations option Northern Kia, selected. 0 results available. Select is foc…" at bounding box center [152, 119] width 1 height 9
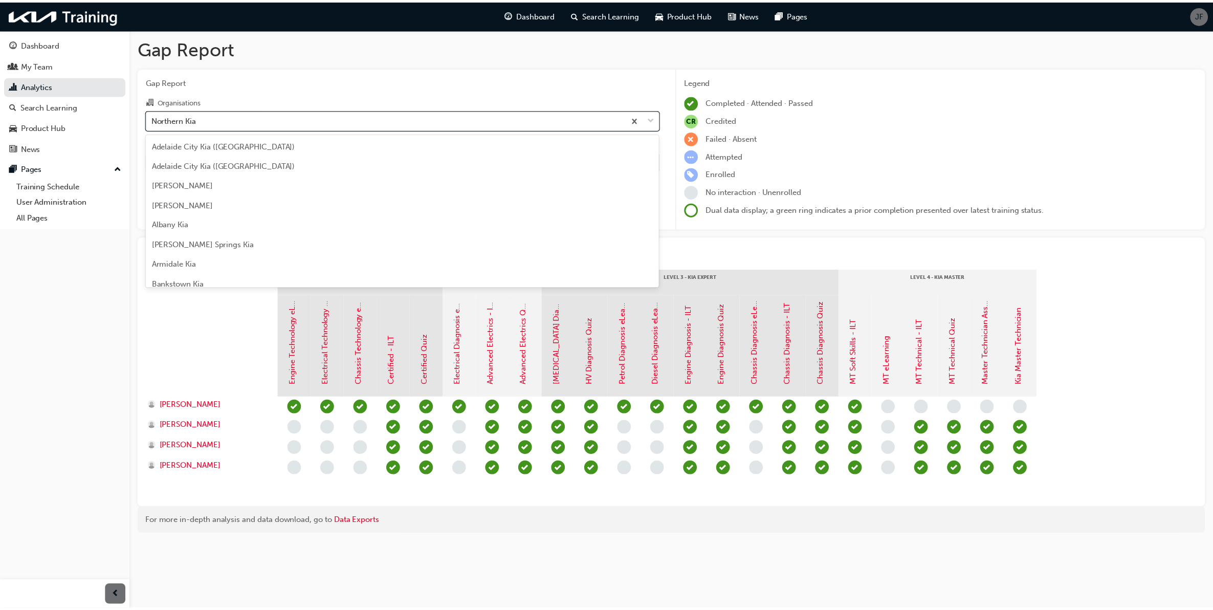
scroll to position [1862, 0]
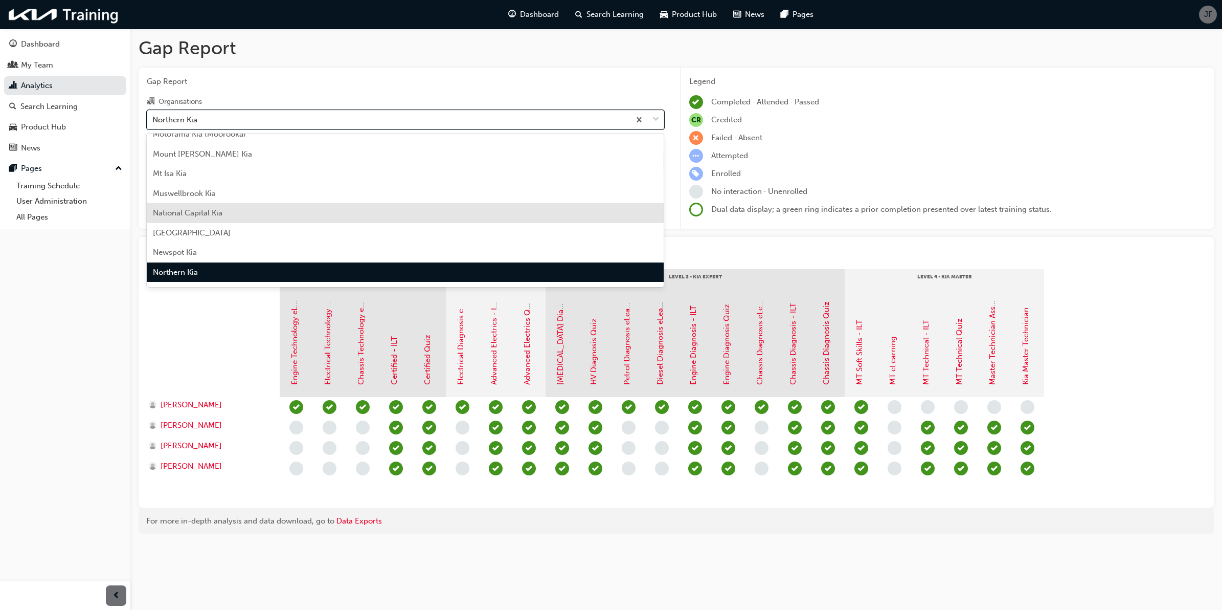
click at [440, 213] on div "National Capital Kia" at bounding box center [406, 213] width 518 height 20
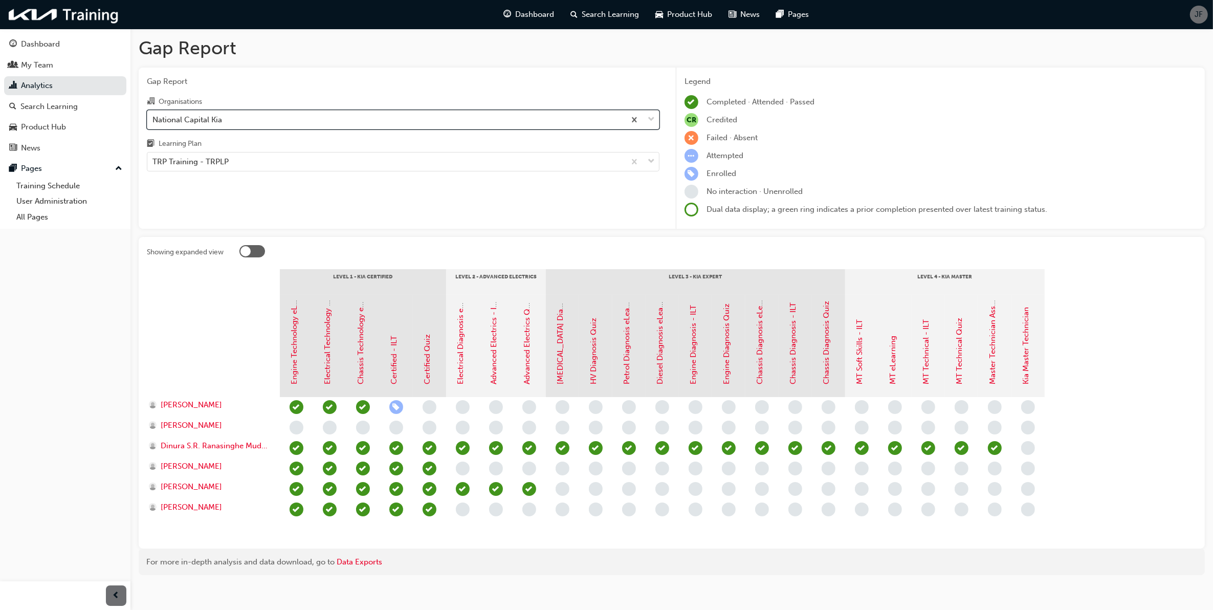
click at [532, 127] on div "National Capital Kia" at bounding box center [386, 119] width 478 height 18
click at [153, 123] on input "Organisations option National Capital Kia, selected. 0 results available. Selec…" at bounding box center [152, 119] width 1 height 9
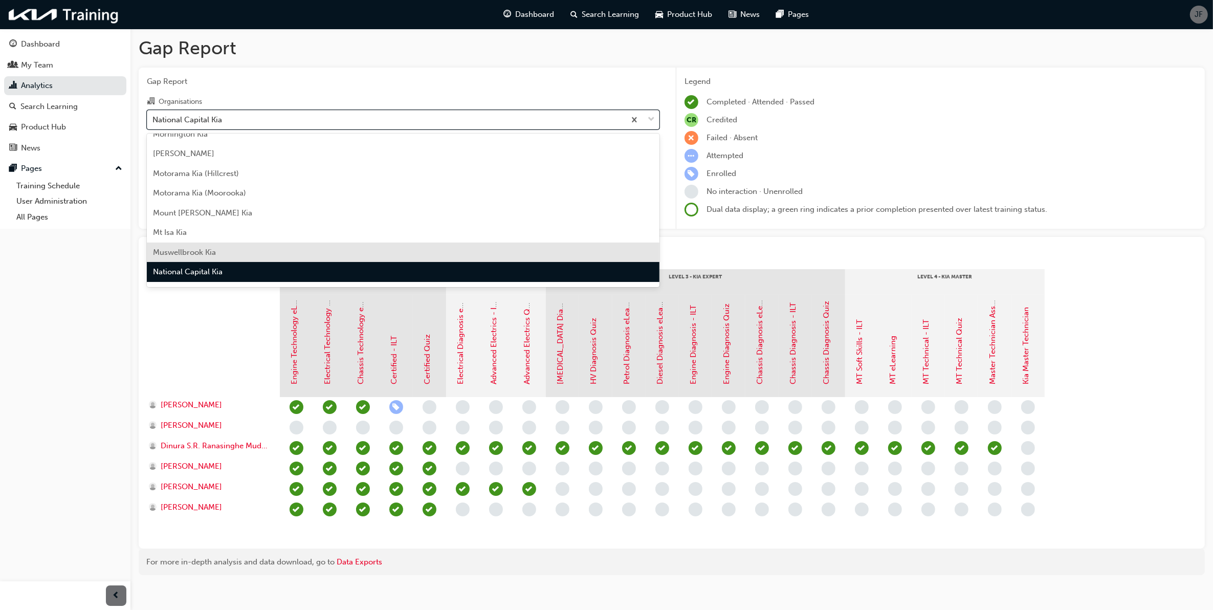
scroll to position [1739, 0]
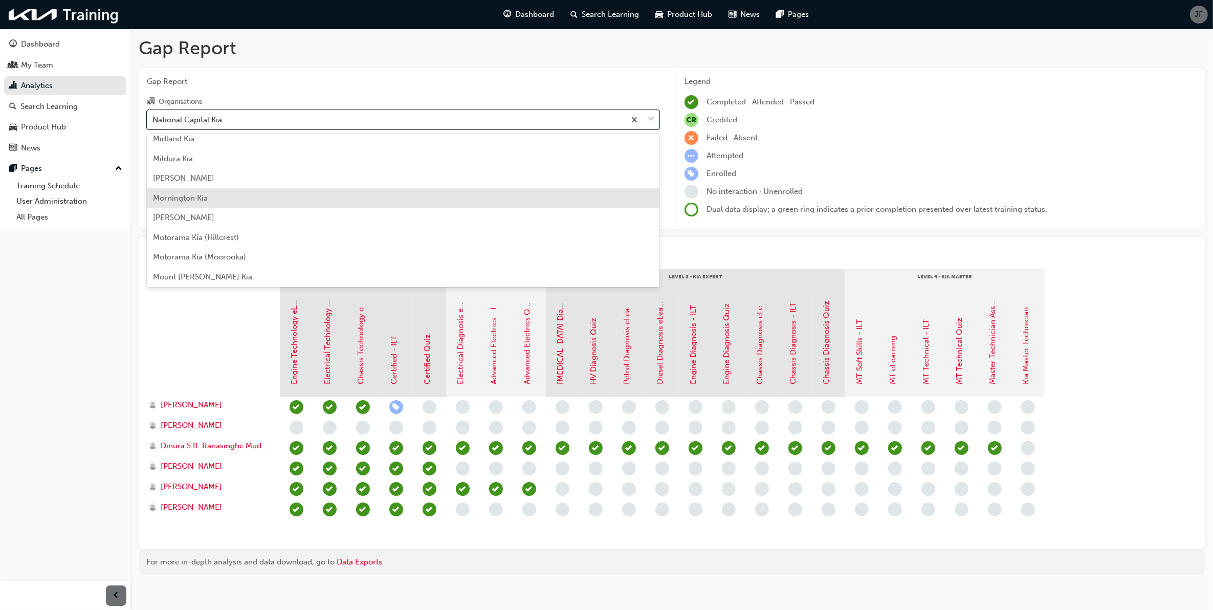
click at [464, 204] on div "Mornington Kia" at bounding box center [403, 198] width 512 height 20
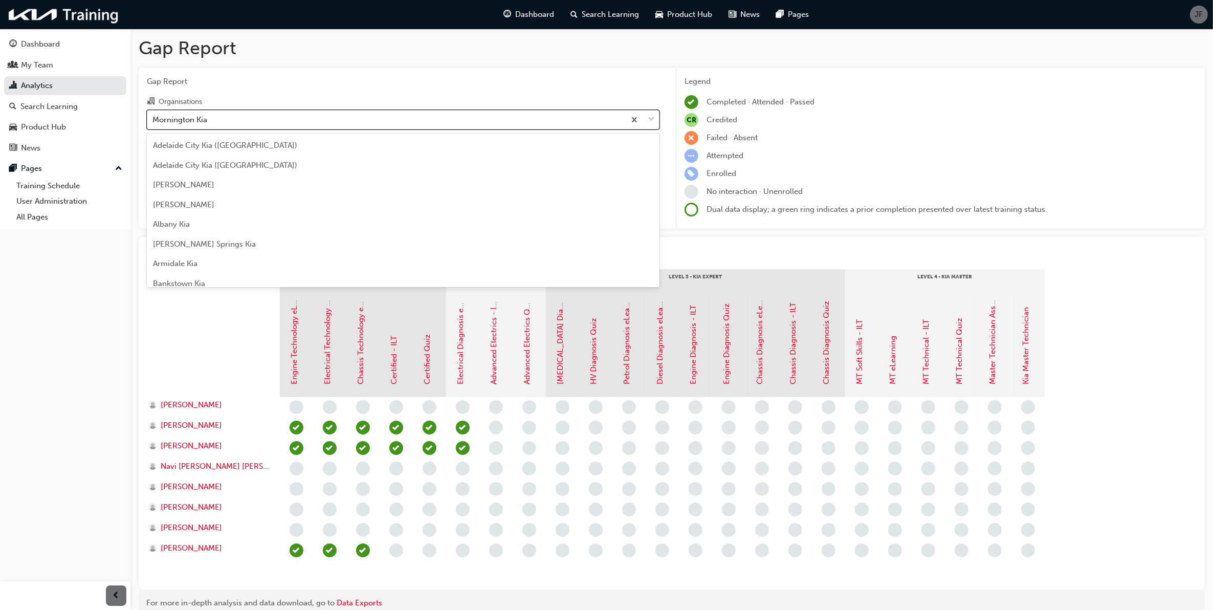
click at [548, 125] on div "Mornington Kia" at bounding box center [386, 119] width 478 height 18
click at [153, 123] on input "Organisations option Mornington Kia, selected. option Mornington Kia focused, 9…" at bounding box center [152, 119] width 1 height 9
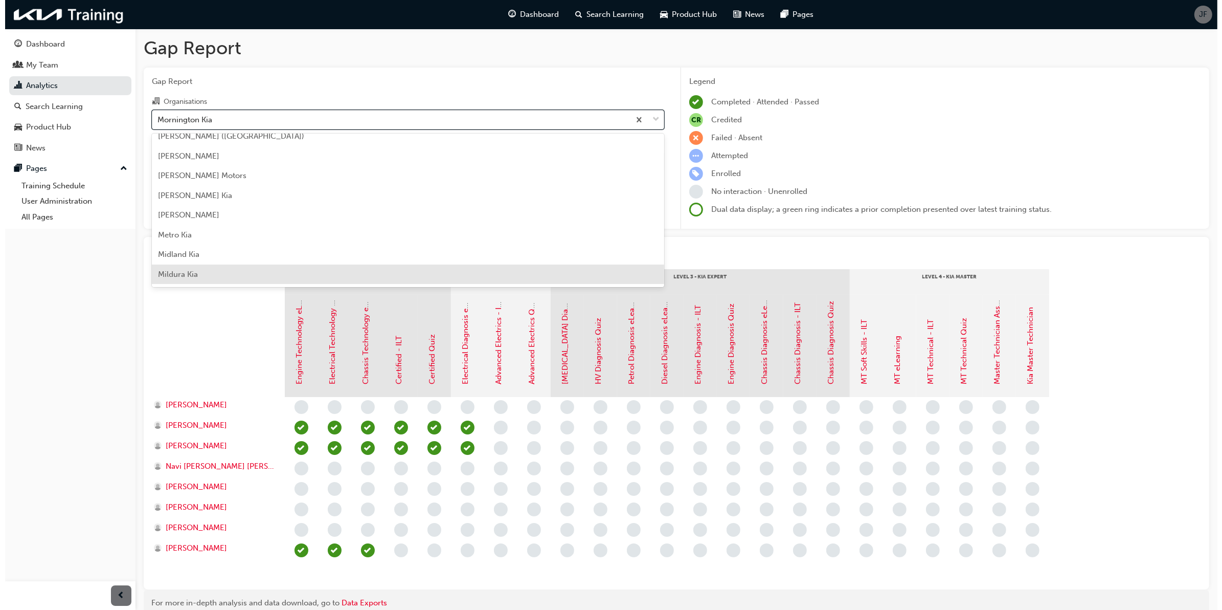
scroll to position [1601, 0]
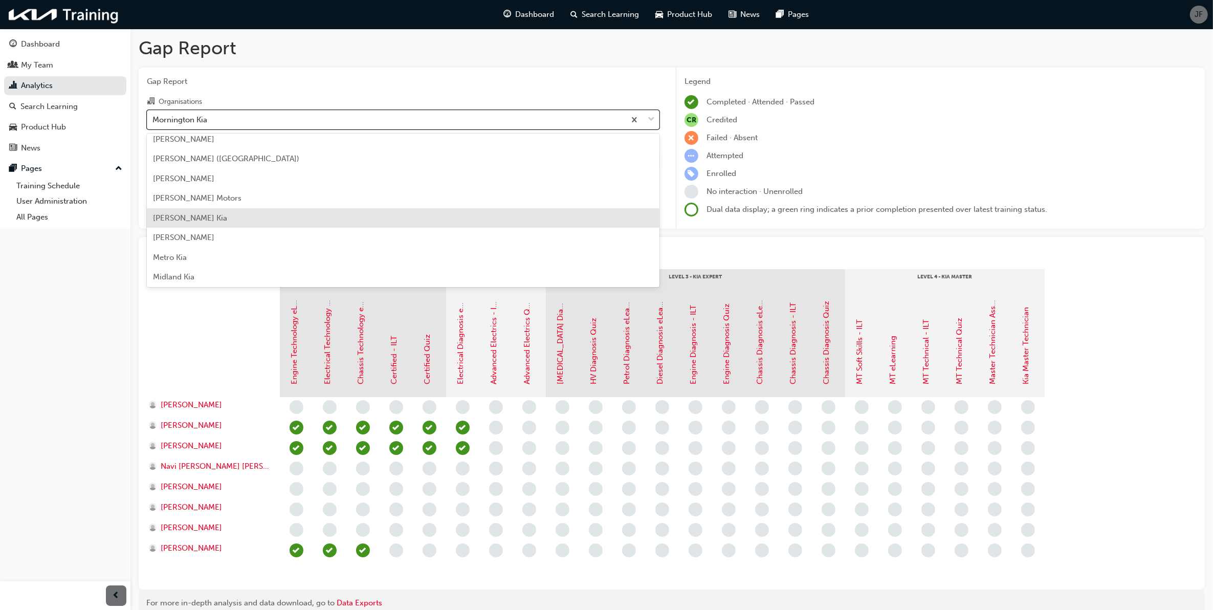
click at [402, 217] on div "[PERSON_NAME] Kia" at bounding box center [403, 218] width 512 height 20
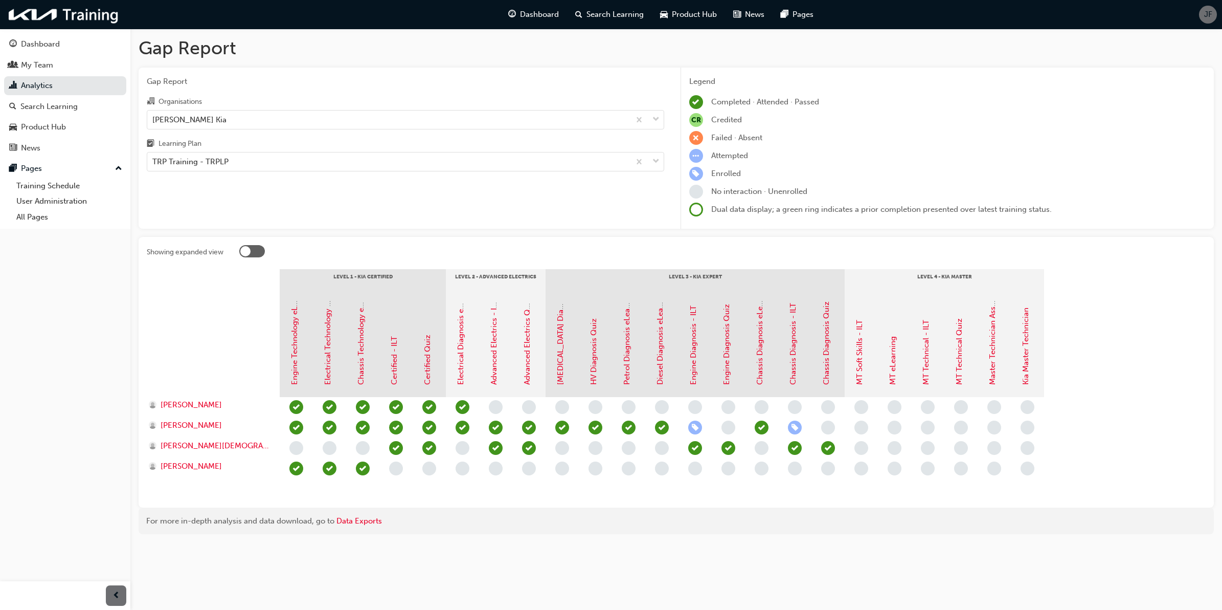
click at [535, 133] on div "Organisations McRae Kia Learning Plan TRP Training - TRPLP" at bounding box center [406, 133] width 518 height 76
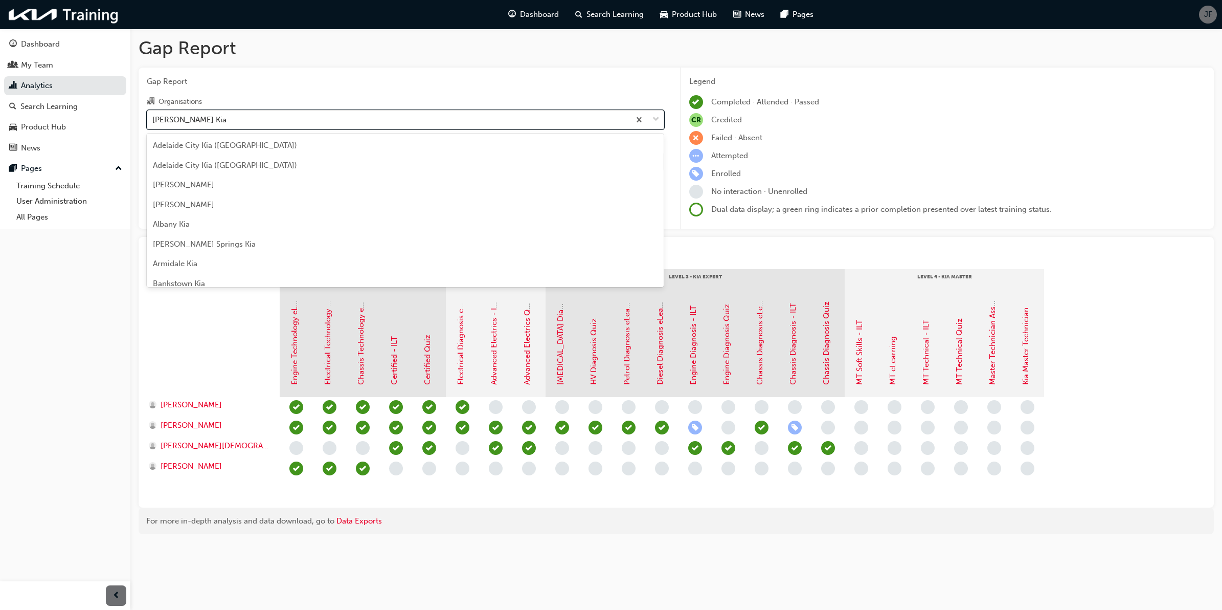
click at [523, 124] on div "[PERSON_NAME] Kia" at bounding box center [388, 119] width 483 height 18
click at [153, 123] on input "Organisations option McRae Kia, selected. option McRae Kia focused, 86 of 158. …" at bounding box center [152, 119] width 1 height 9
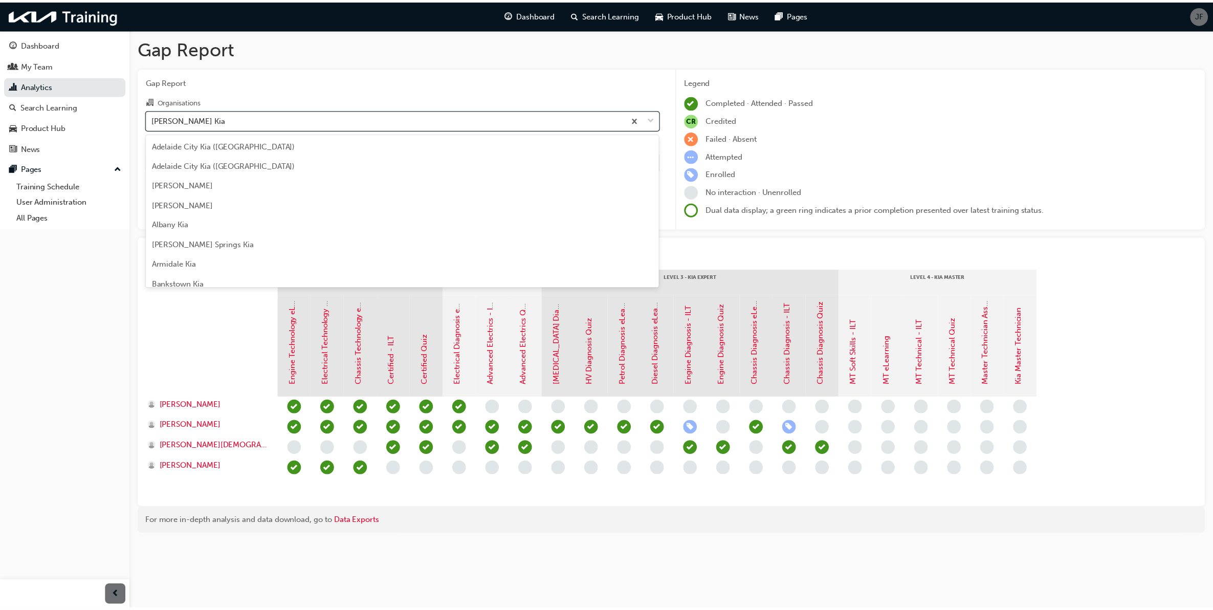
scroll to position [1547, 0]
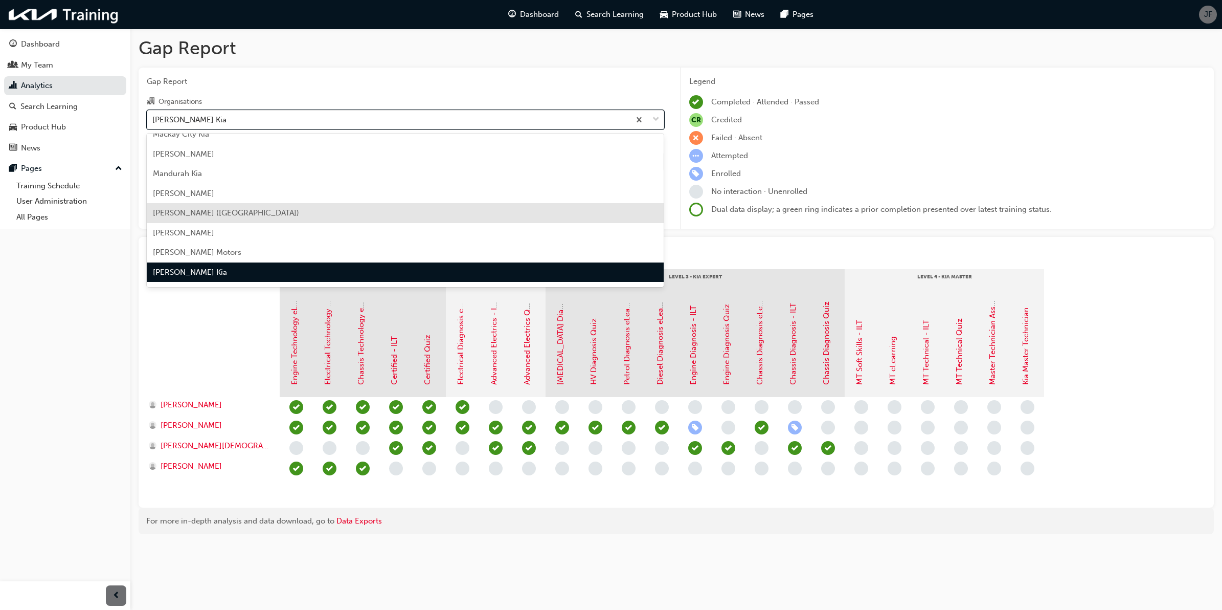
click at [478, 207] on div "[PERSON_NAME] ([GEOGRAPHIC_DATA])" at bounding box center [406, 213] width 518 height 20
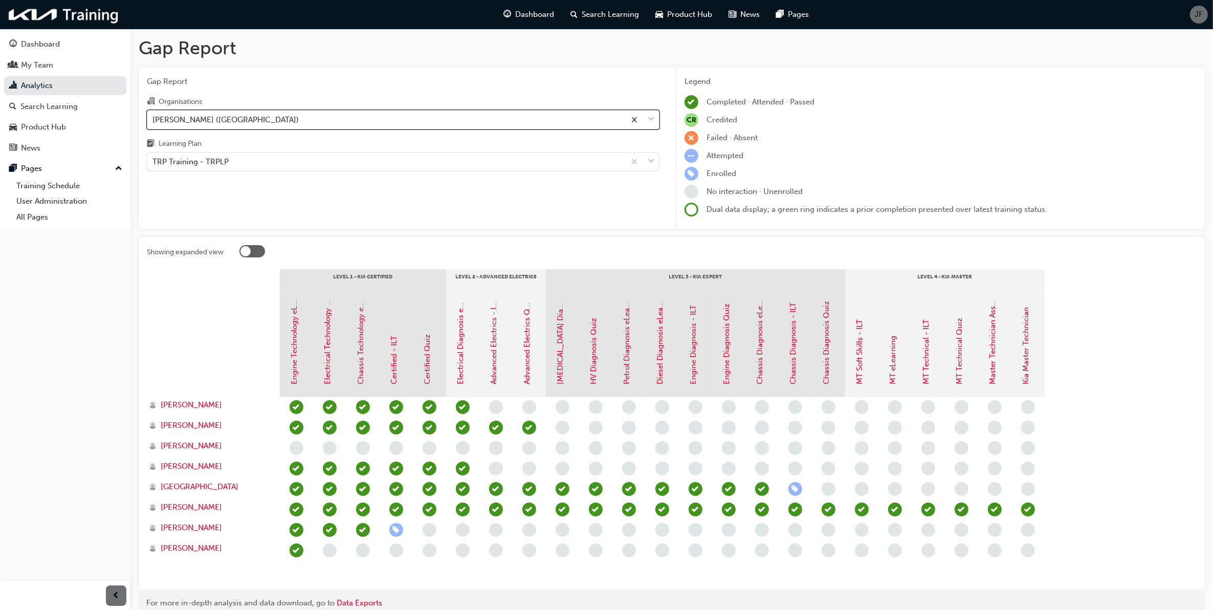
click at [538, 128] on div "[PERSON_NAME] ([GEOGRAPHIC_DATA])" at bounding box center [386, 119] width 478 height 18
click at [153, 123] on input "Organisations option Mantello Kia (Roxburgh Park), selected. 0 results availabl…" at bounding box center [152, 119] width 1 height 9
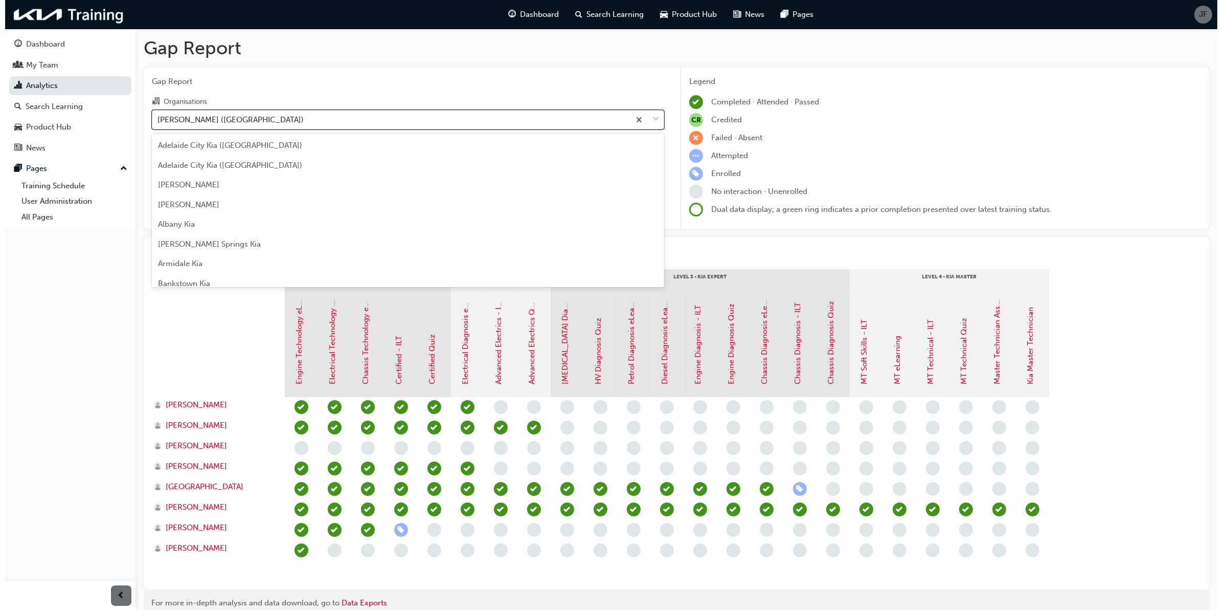
scroll to position [1488, 0]
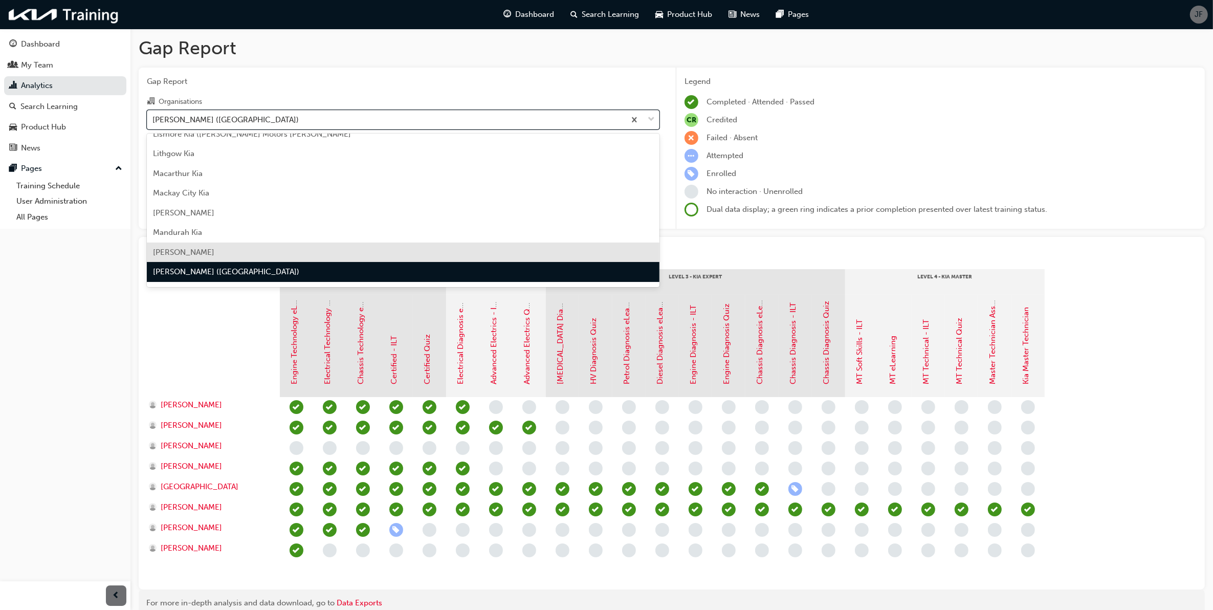
click at [441, 244] on div "[PERSON_NAME]" at bounding box center [403, 252] width 512 height 20
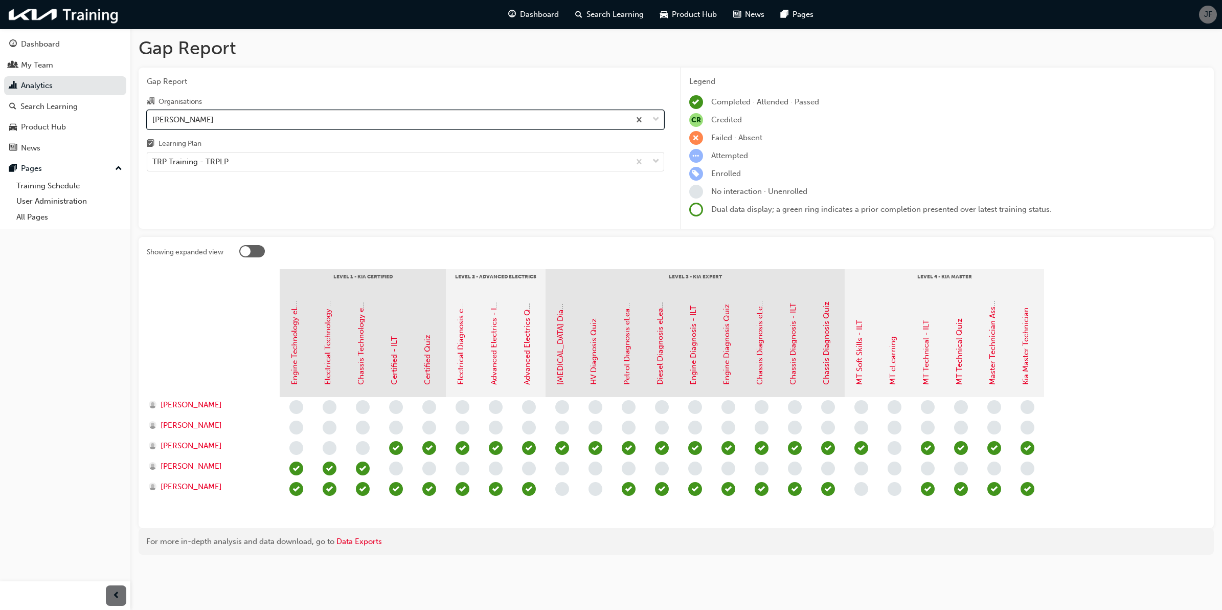
click at [540, 124] on div "[PERSON_NAME]" at bounding box center [388, 119] width 483 height 18
click at [153, 123] on input "Organisations option Mantello Kia, selected. 0 results available. Select is foc…" at bounding box center [152, 119] width 1 height 9
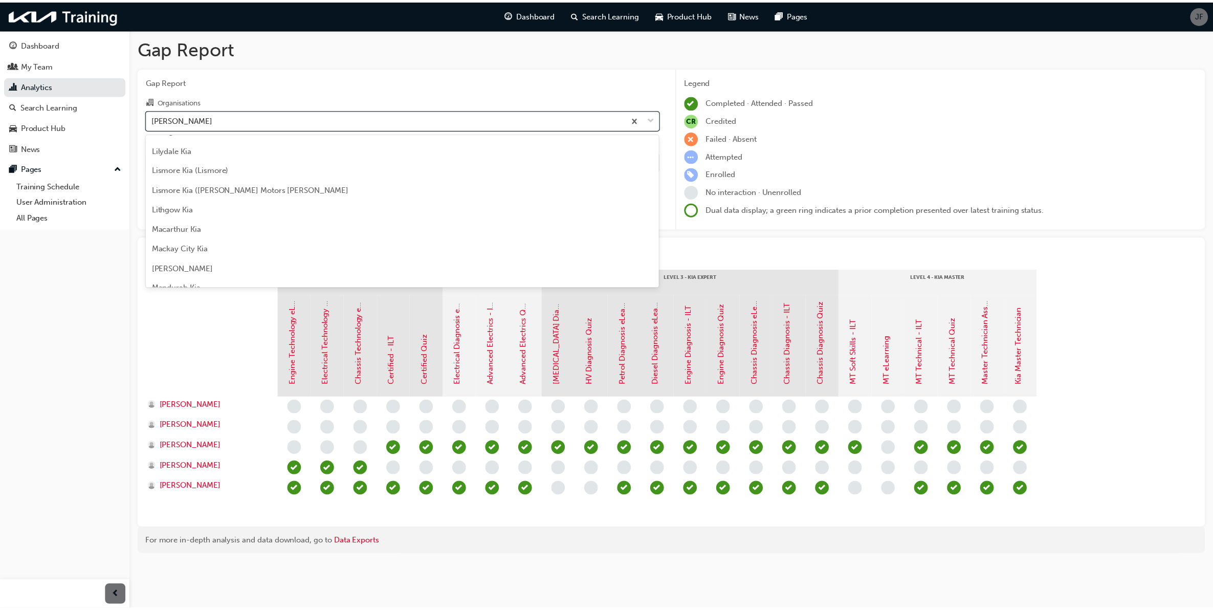
scroll to position [1404, 0]
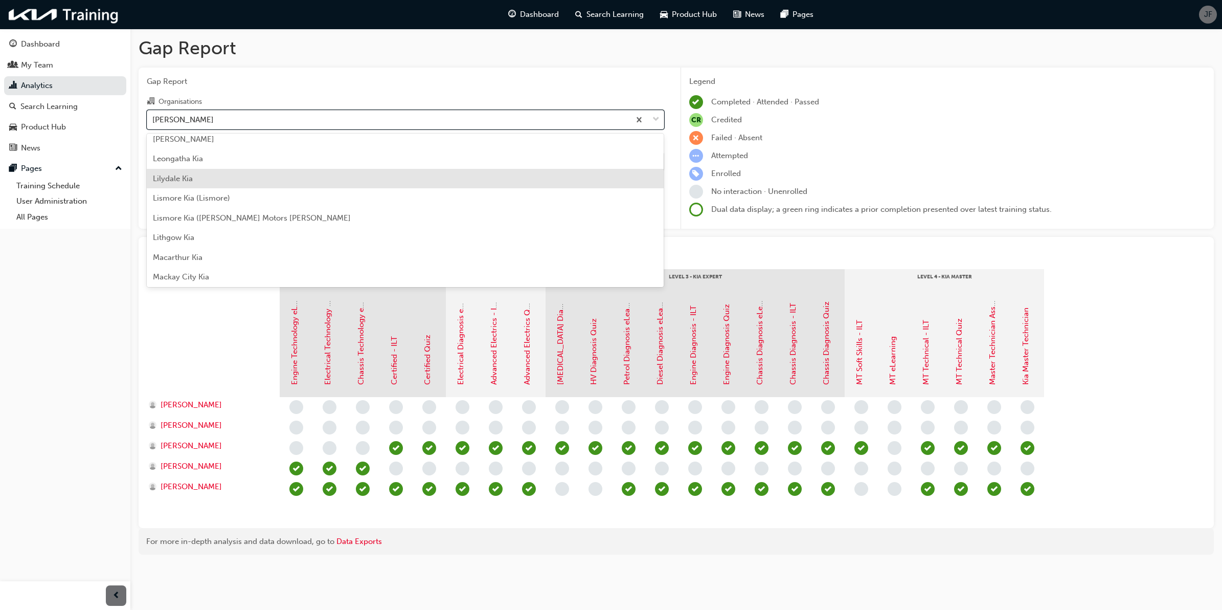
click at [407, 186] on div "Lilydale Kia" at bounding box center [406, 179] width 518 height 20
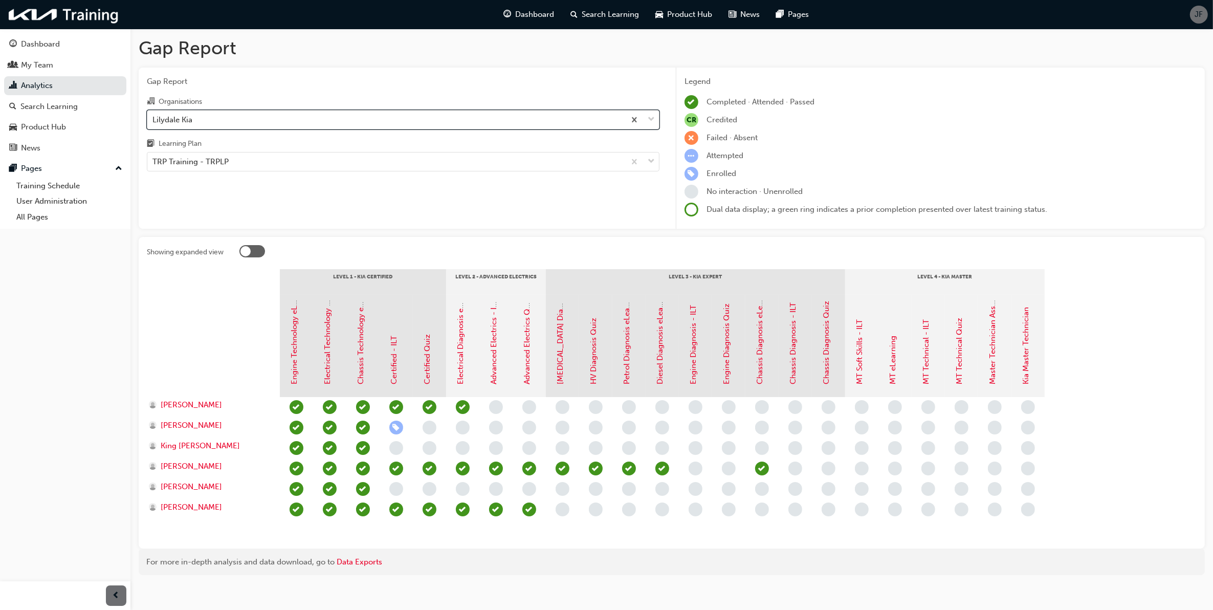
click at [552, 124] on div "Lilydale Kia" at bounding box center [386, 119] width 478 height 18
click at [153, 123] on input "Organisations option Lilydale Kia, selected. 0 results available. Select is foc…" at bounding box center [152, 119] width 1 height 9
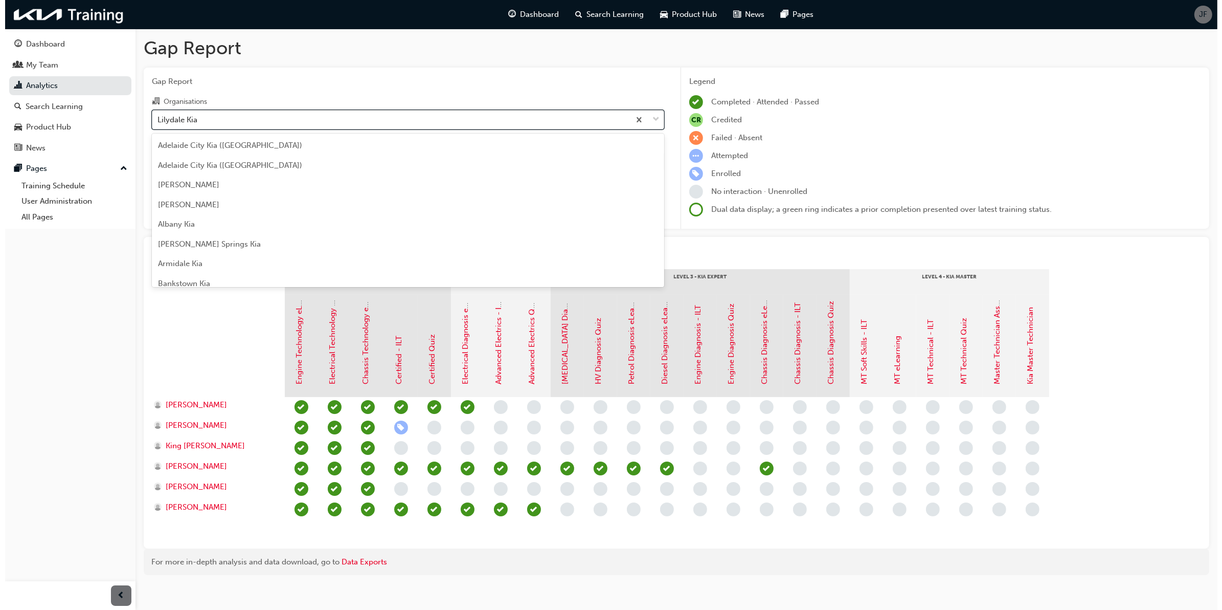
scroll to position [1311, 0]
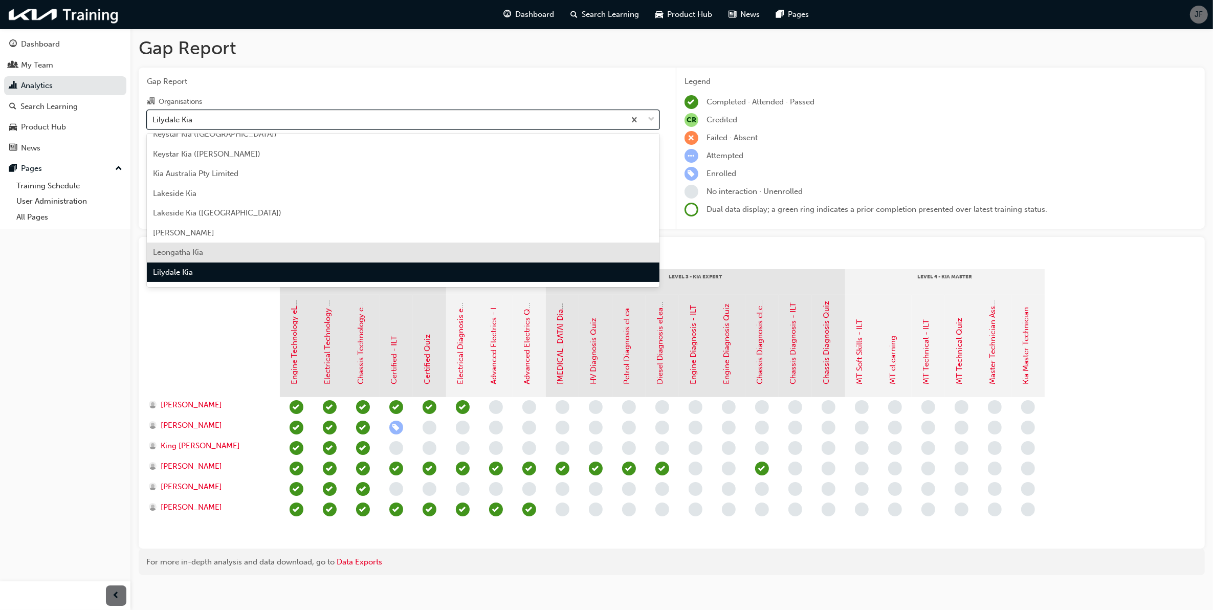
click at [448, 244] on div "Leongatha Kia" at bounding box center [403, 252] width 512 height 20
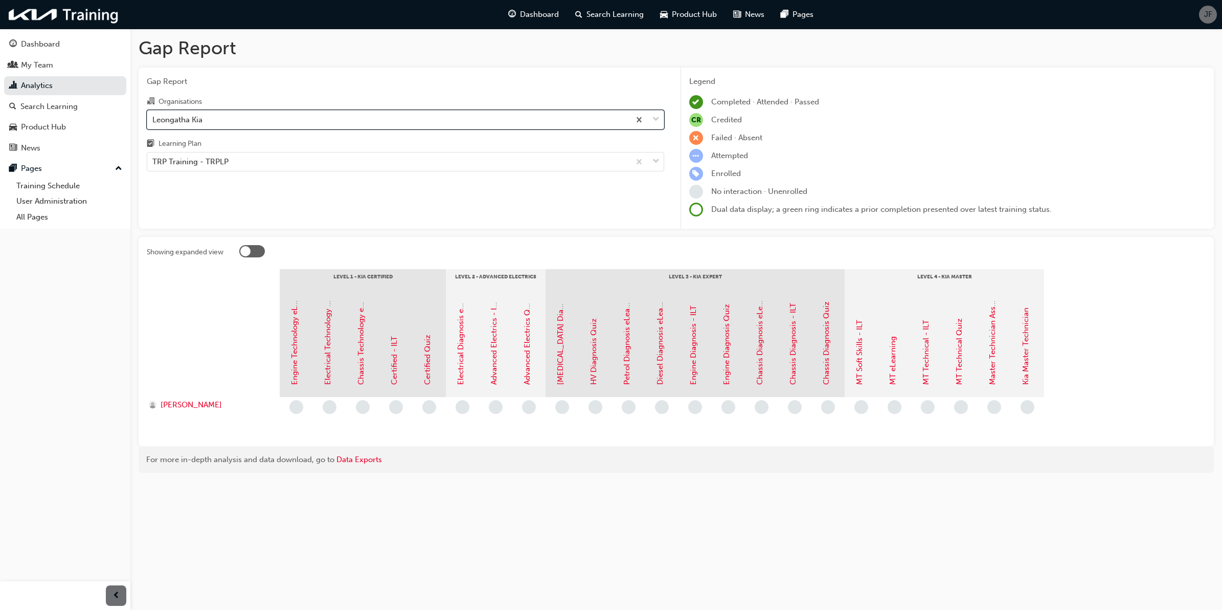
click at [545, 126] on div "Leongatha Kia" at bounding box center [388, 119] width 483 height 18
click at [153, 123] on input "Organisations option Leongatha Kia, selected. 0 results available. Select is fo…" at bounding box center [152, 119] width 1 height 9
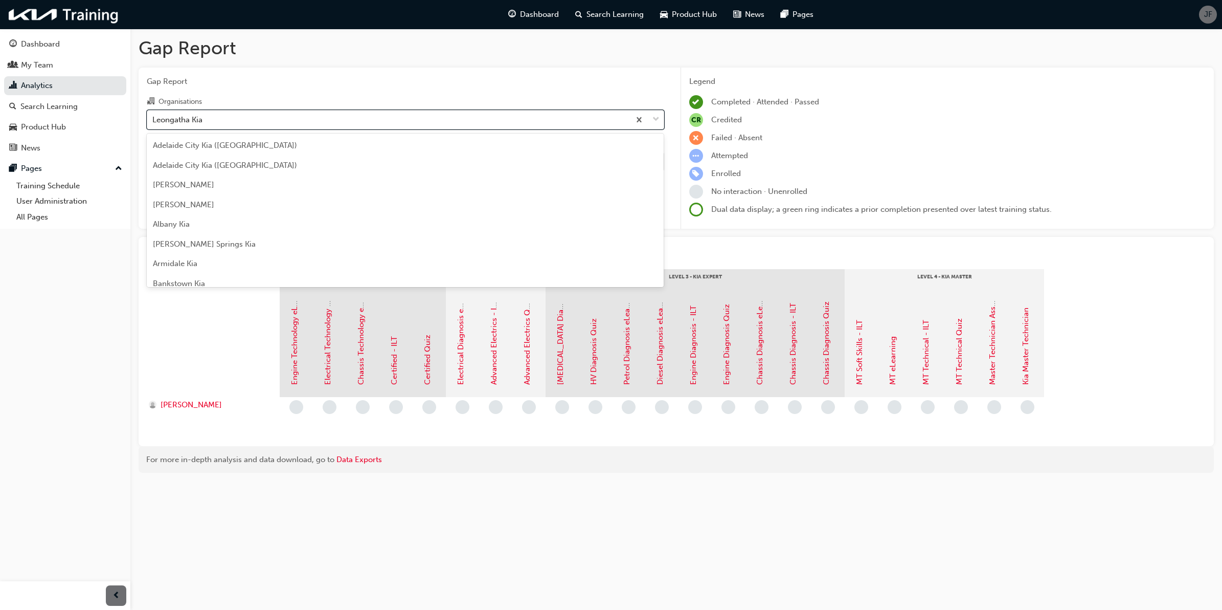
scroll to position [1291, 0]
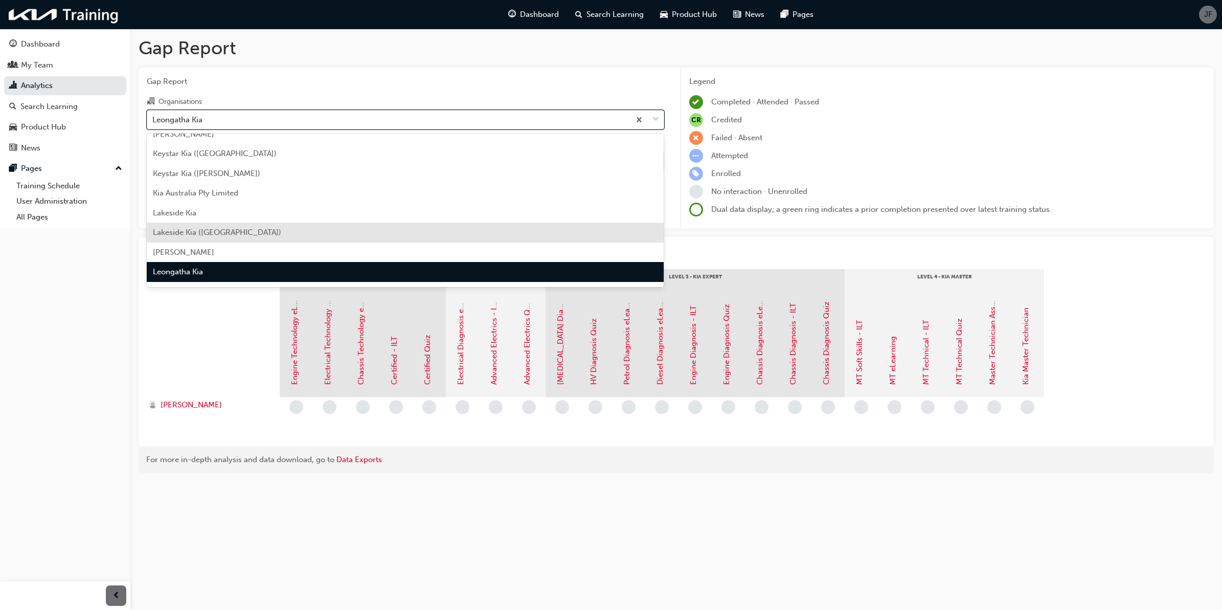
click at [459, 229] on div "Lakeside Kia ([GEOGRAPHIC_DATA])" at bounding box center [406, 232] width 518 height 20
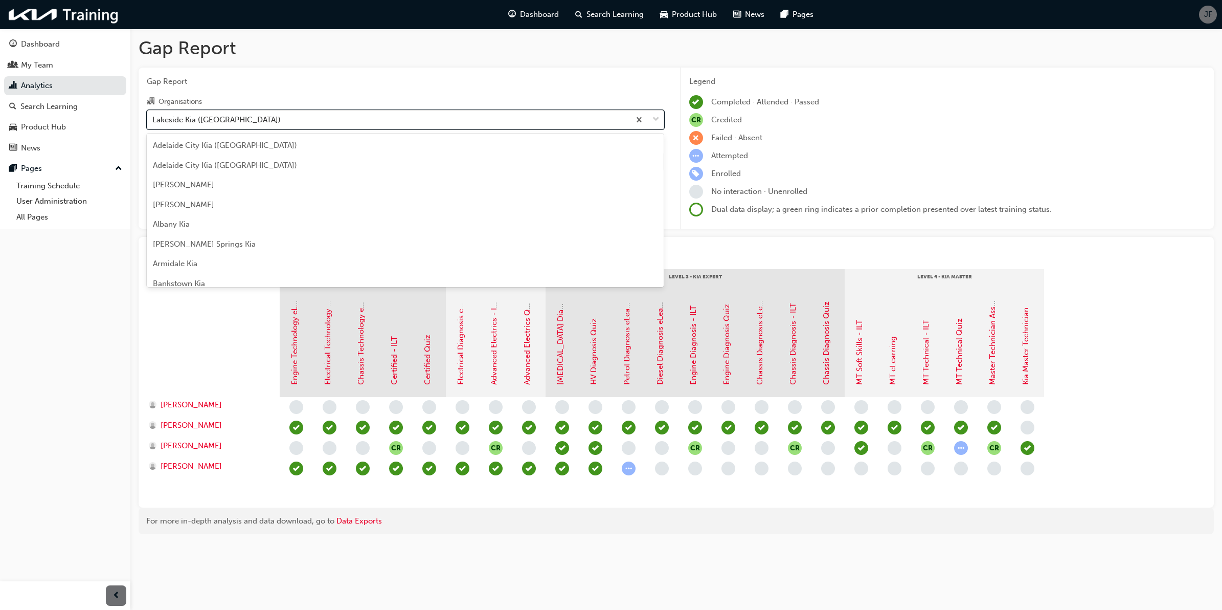
click at [568, 123] on div "Lakeside Kia ([GEOGRAPHIC_DATA])" at bounding box center [388, 119] width 483 height 18
click at [153, 123] on input "Organisations option Lakeside Kia (Melton), selected. option Lakeside Kia (Melt…" at bounding box center [152, 119] width 1 height 9
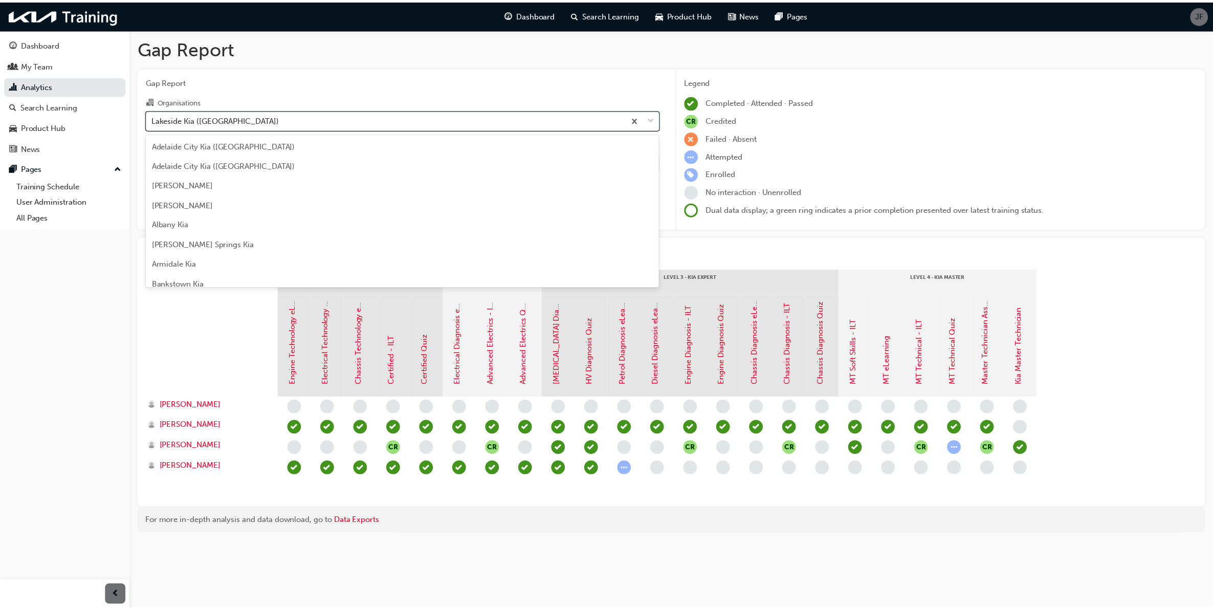
scroll to position [1252, 0]
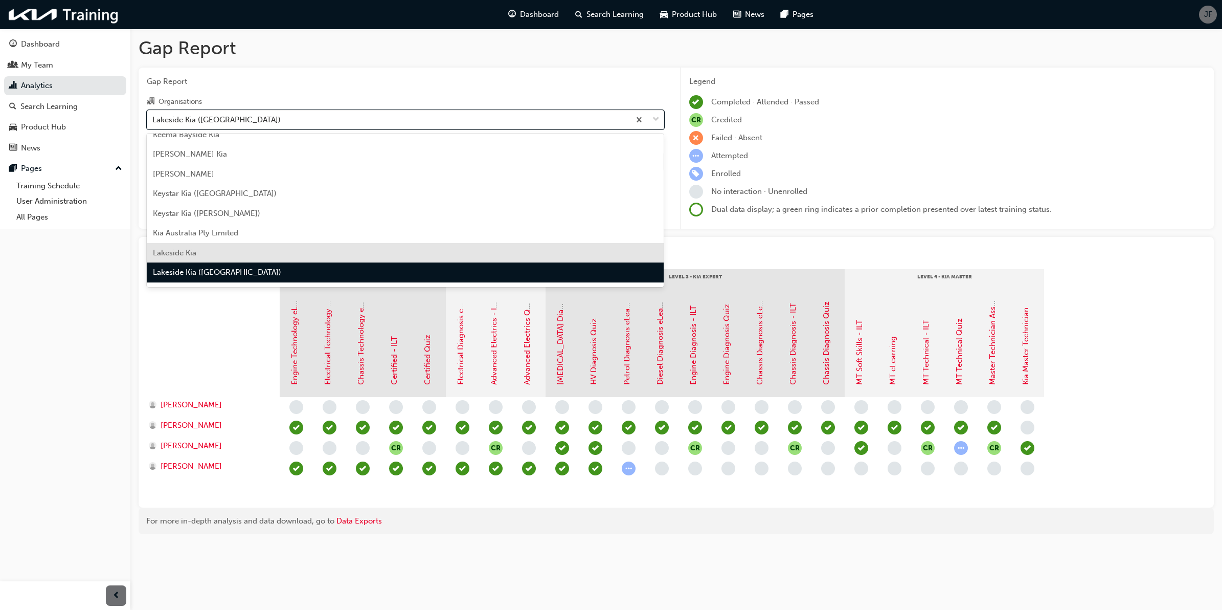
click at [446, 246] on div "Lakeside Kia" at bounding box center [406, 253] width 518 height 20
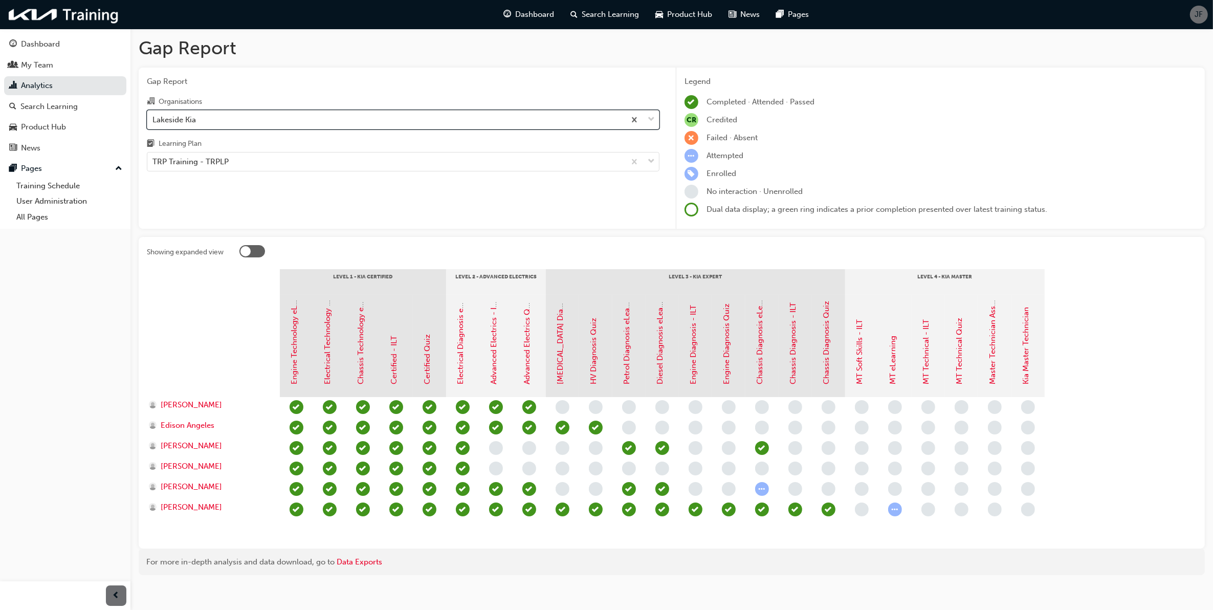
click at [540, 126] on div "Lakeside Kia" at bounding box center [386, 119] width 478 height 18
click at [153, 123] on input "Organisations option Lakeside Kia, selected. 0 results available. Select is foc…" at bounding box center [152, 119] width 1 height 9
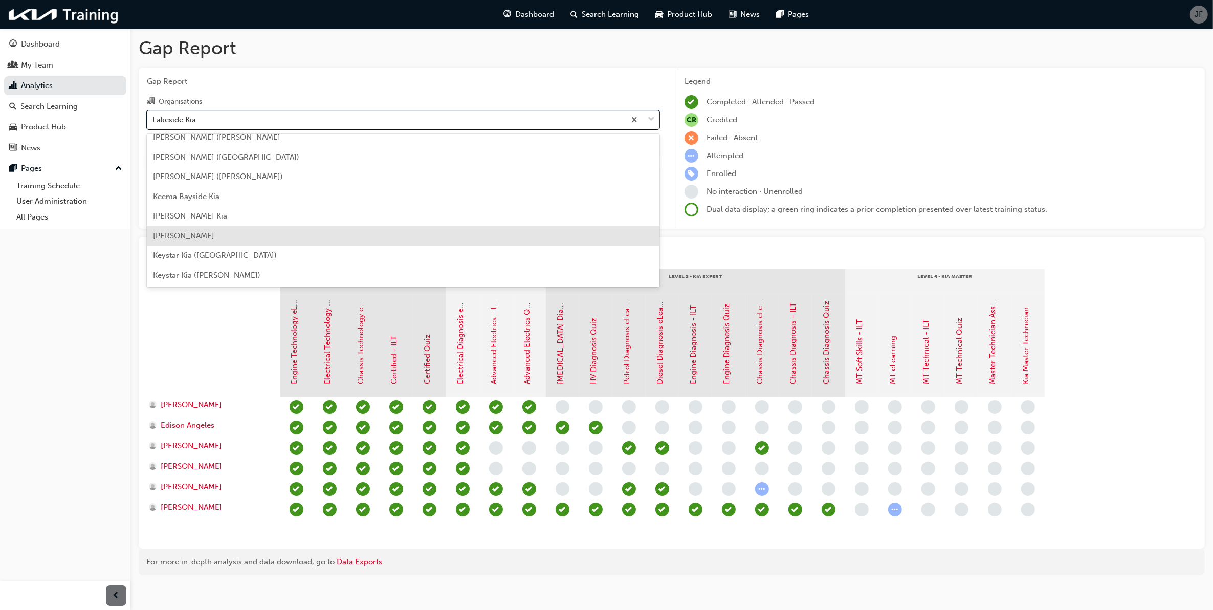
scroll to position [1169, 0]
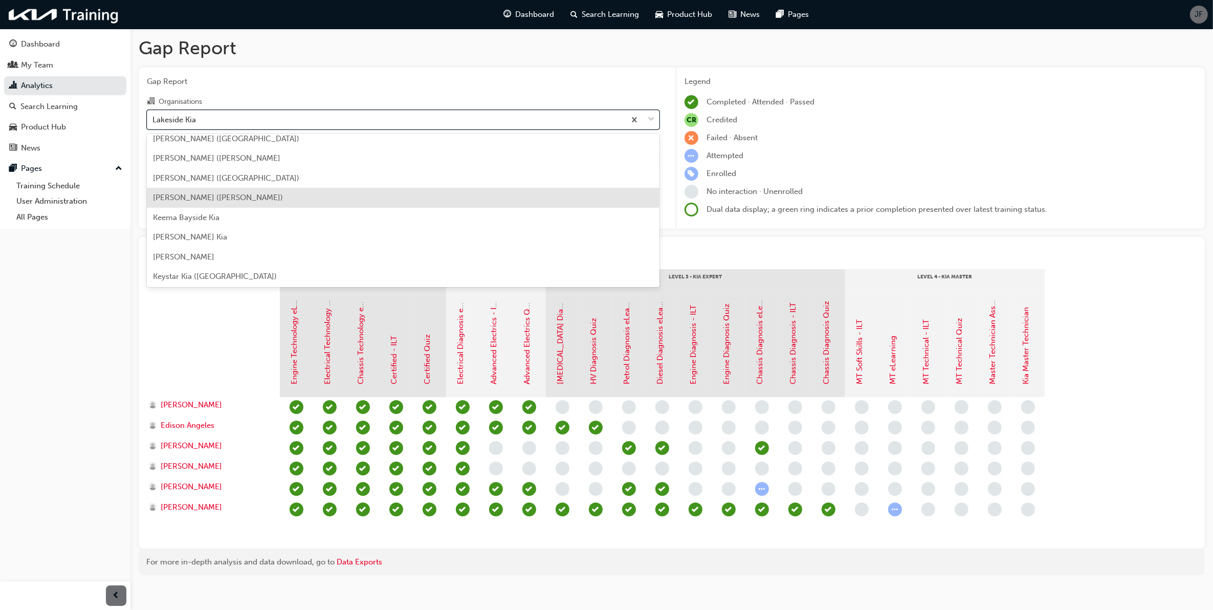
click at [453, 200] on div "[PERSON_NAME] ([PERSON_NAME])" at bounding box center [403, 198] width 512 height 20
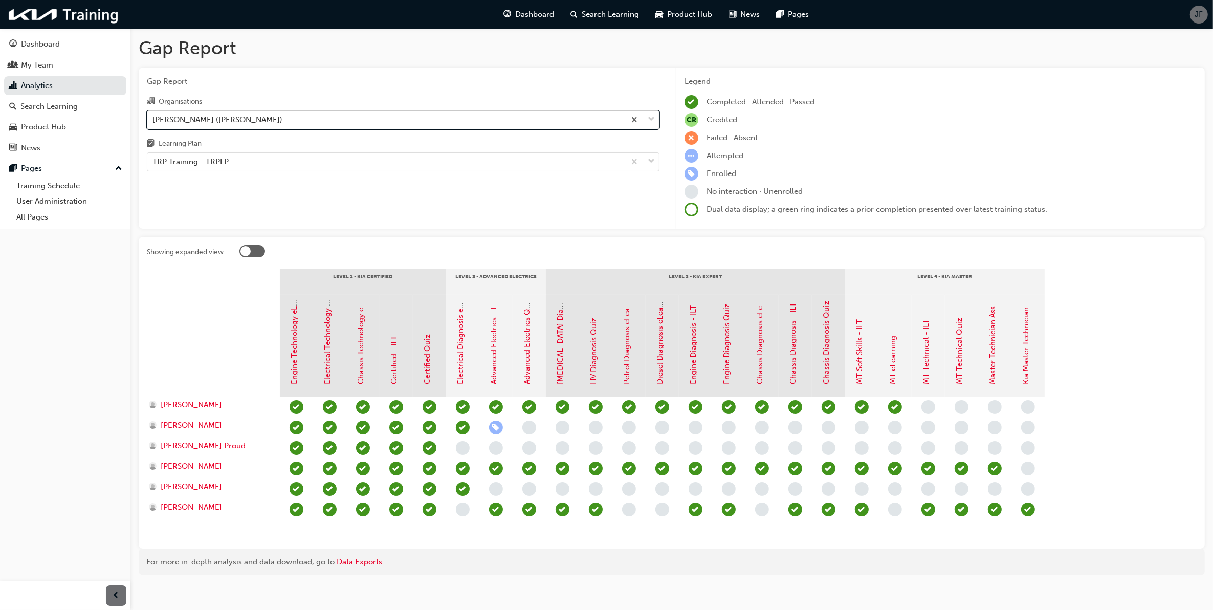
click at [550, 122] on div "[PERSON_NAME] ([PERSON_NAME])" at bounding box center [386, 119] width 478 height 18
click at [153, 122] on input "Organisations option John McGrath Kia (Phillip), selected. 0 results available.…" at bounding box center [152, 119] width 1 height 9
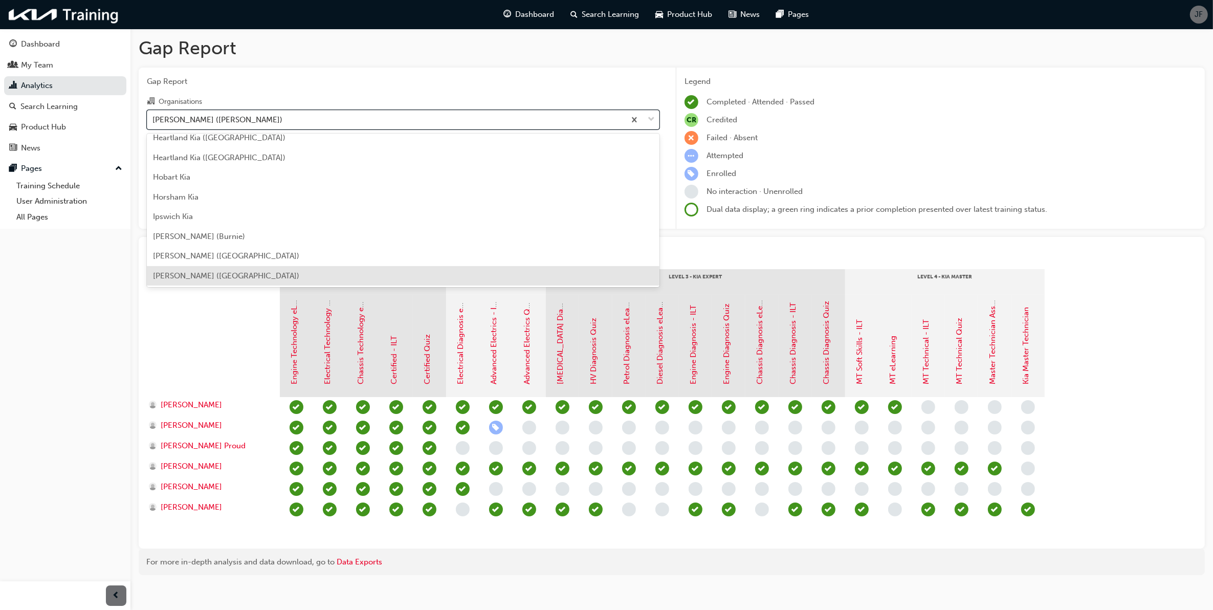
scroll to position [1031, 0]
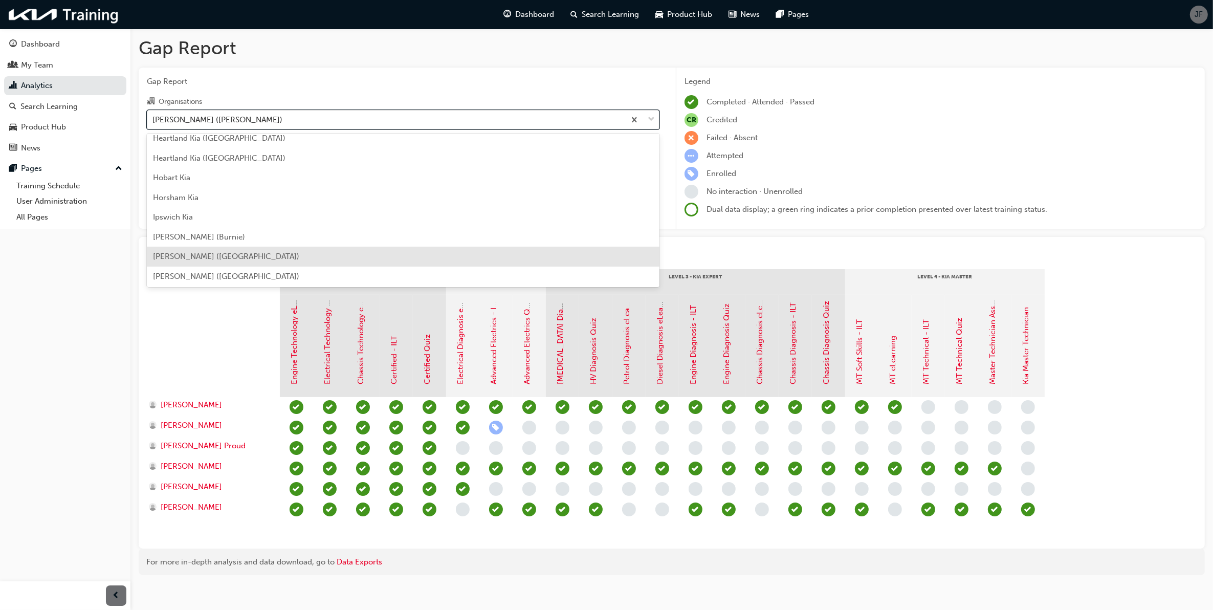
click at [714, 256] on div at bounding box center [717, 253] width 957 height 16
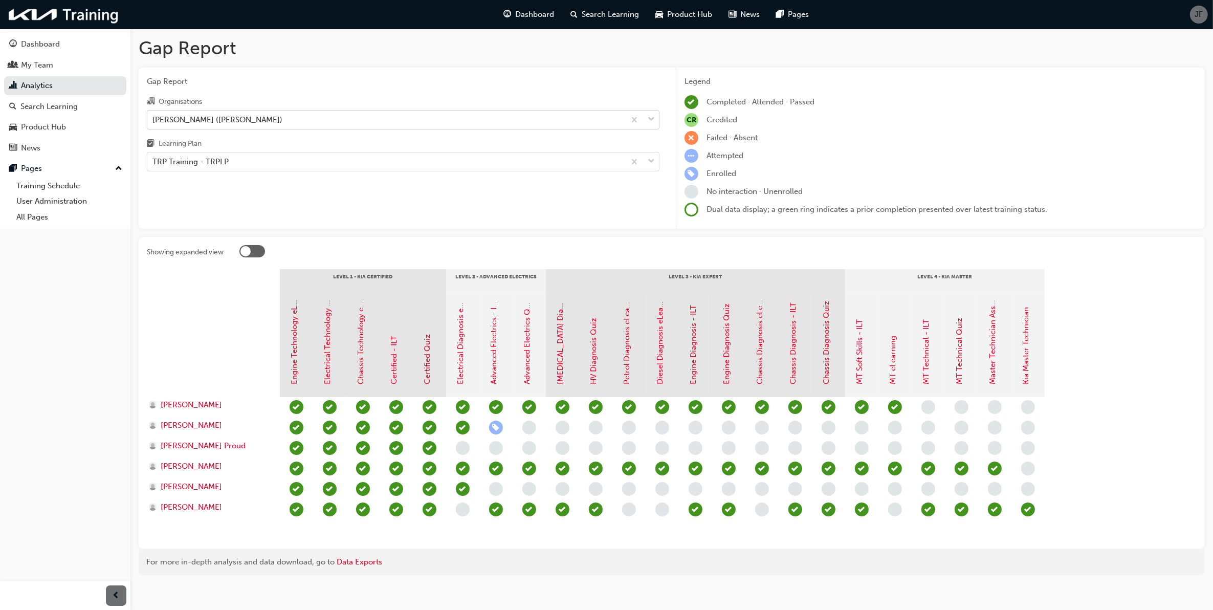
click at [599, 124] on div "[PERSON_NAME] ([PERSON_NAME])" at bounding box center [386, 119] width 478 height 18
click at [153, 123] on input "Organisations John McGrath Kia (Phillip)" at bounding box center [152, 119] width 1 height 9
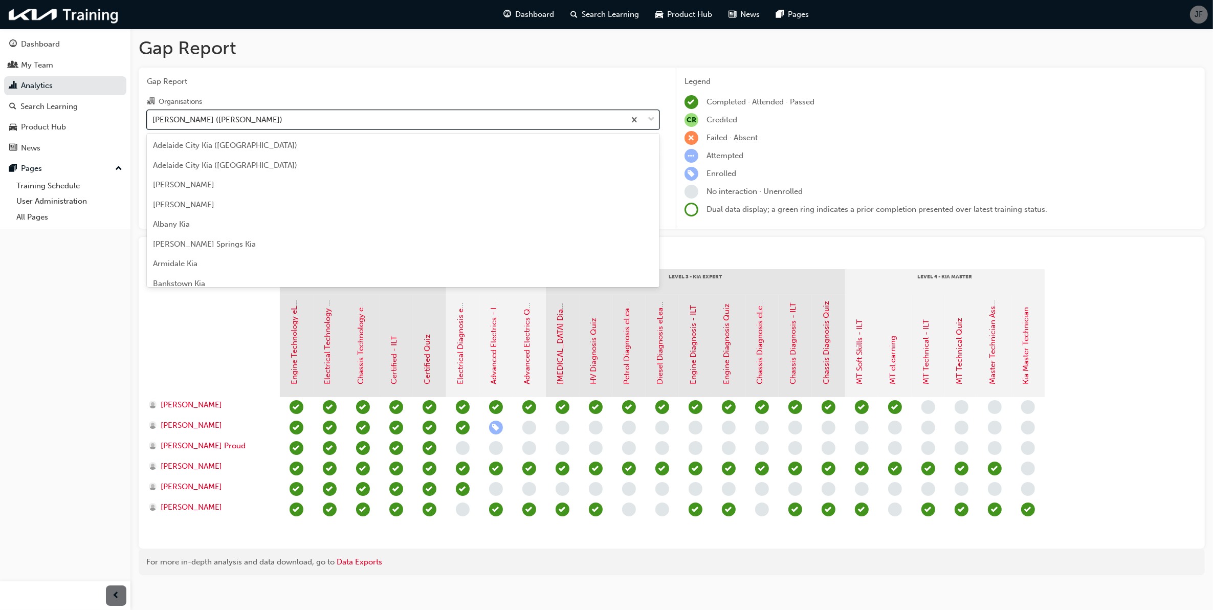
click at [487, 116] on div "[PERSON_NAME] ([PERSON_NAME])" at bounding box center [386, 119] width 478 height 18
click at [153, 116] on input "Organisations option John McGrath Kia (Phillip), selected. option John McGrath …" at bounding box center [152, 119] width 1 height 9
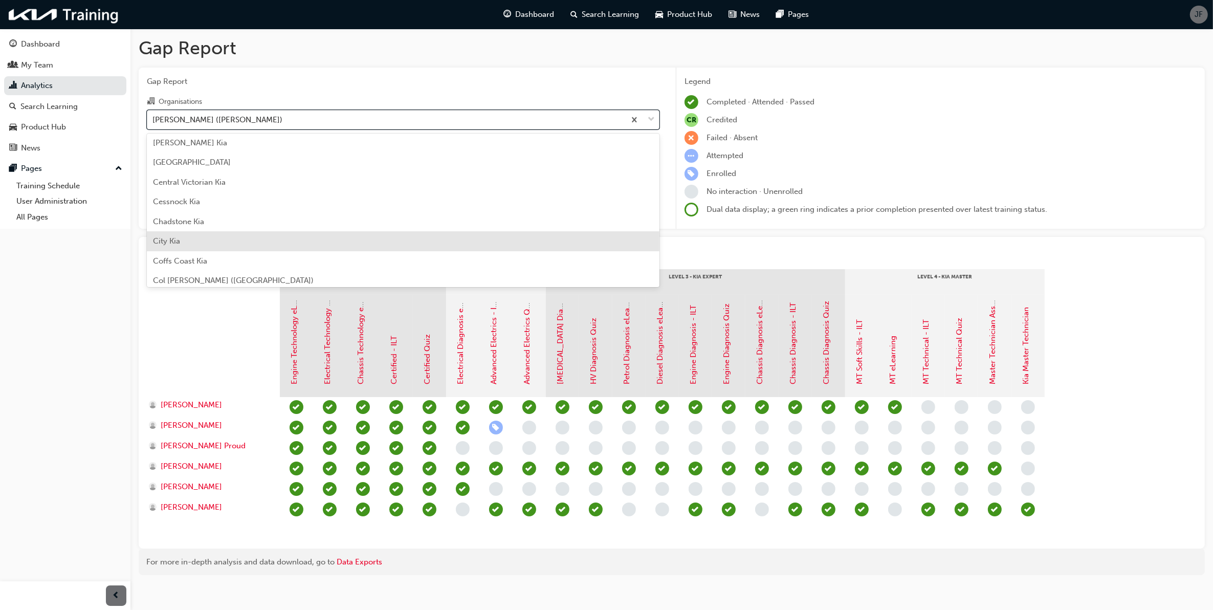
click at [364, 233] on div "City Kia" at bounding box center [403, 241] width 512 height 20
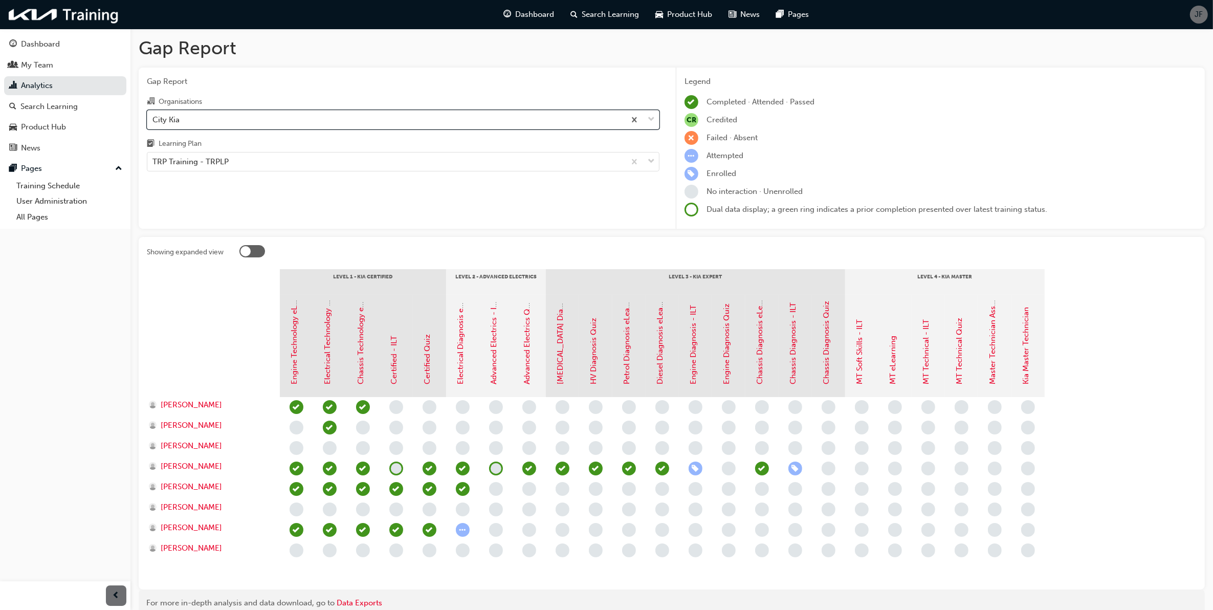
scroll to position [47, 0]
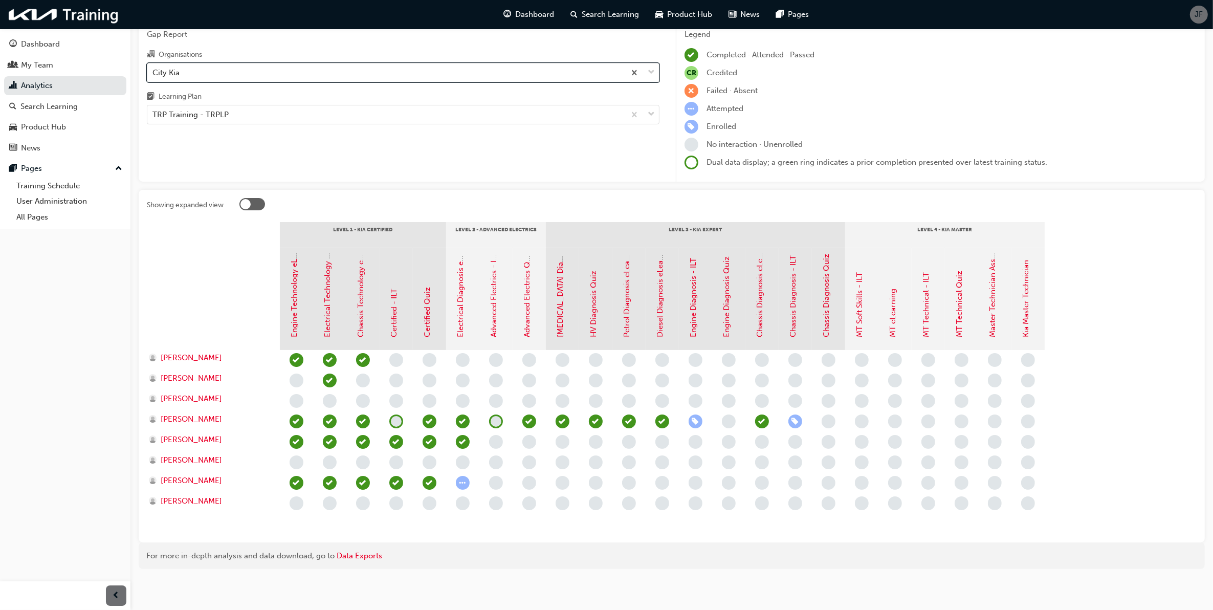
click at [1105, 285] on section "Level 1 - Kia Certified Level 2 - Advanced Electrics Level 3 - Kia Expert Level…" at bounding box center [672, 378] width 1050 height 312
